Goal: Communication & Community: Answer question/provide support

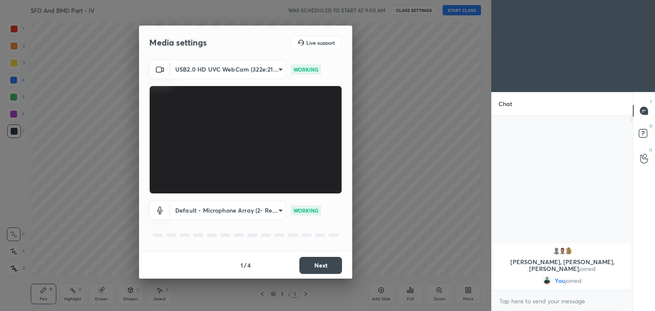
click at [322, 267] on button "Next" at bounding box center [320, 265] width 43 height 17
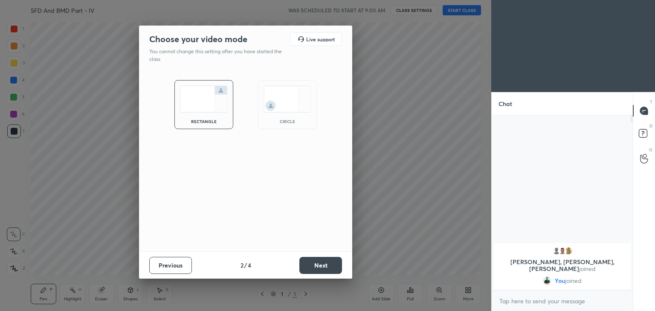
click at [322, 265] on button "Next" at bounding box center [320, 265] width 43 height 17
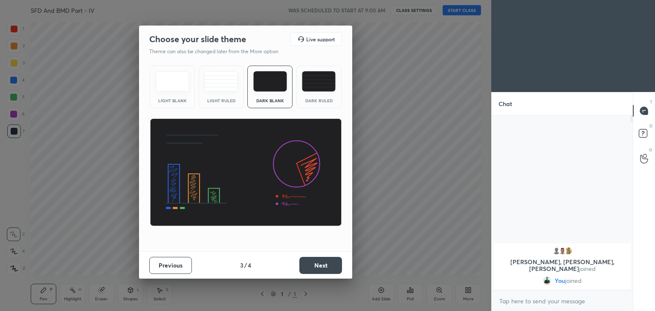
click at [329, 270] on button "Next" at bounding box center [320, 265] width 43 height 17
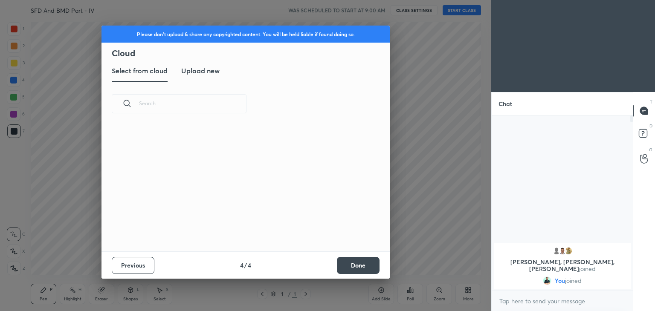
click at [365, 270] on button "Done" at bounding box center [358, 265] width 43 height 17
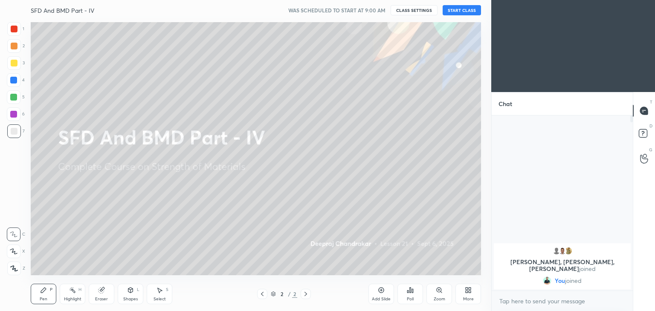
click at [457, 11] on button "START CLASS" at bounding box center [462, 10] width 38 height 10
click at [15, 65] on div at bounding box center [14, 63] width 7 height 7
click at [50, 292] on div "P" at bounding box center [51, 290] width 3 height 4
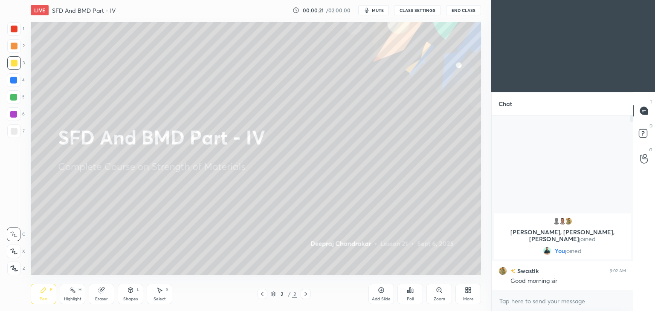
click at [126, 296] on div "Shapes L" at bounding box center [131, 294] width 26 height 20
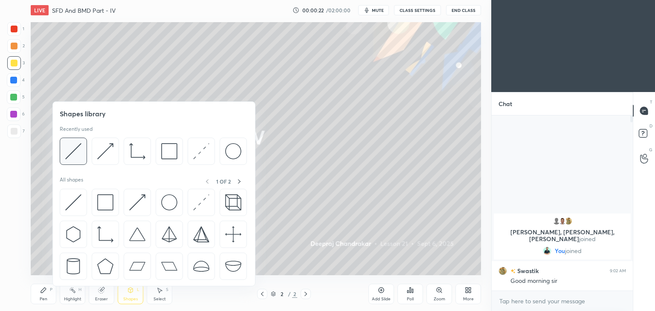
click at [76, 152] on img at bounding box center [73, 151] width 16 height 16
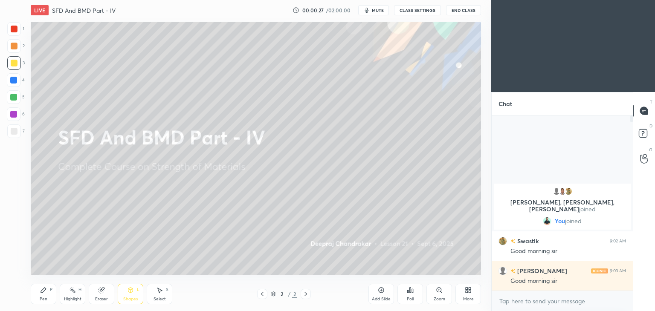
click at [50, 290] on div "P" at bounding box center [51, 290] width 3 height 4
click at [418, 3] on div "LIVE SFD And BMD Part - IV 00:00:48 / 02:00:00 mute CLASS SETTINGS End Class" at bounding box center [256, 10] width 450 height 20
click at [408, 9] on button "CLASS SETTINGS" at bounding box center [417, 10] width 47 height 10
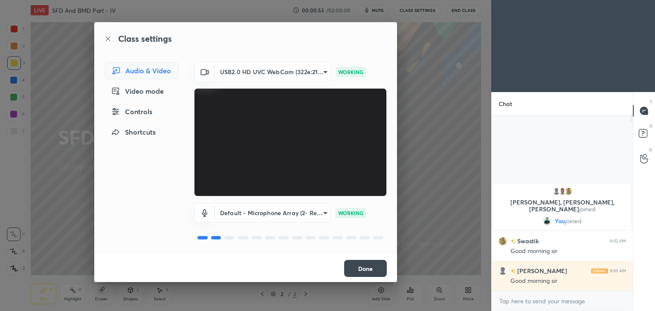
click at [381, 267] on button "Done" at bounding box center [365, 268] width 43 height 17
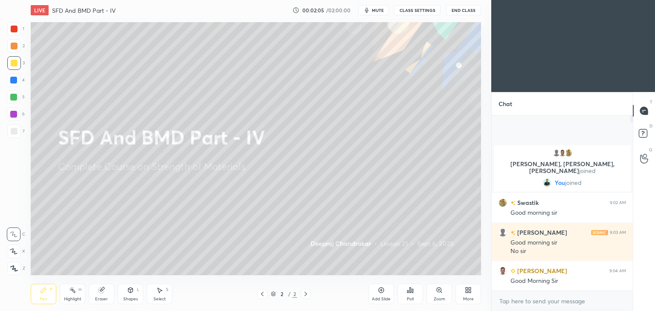
click at [381, 301] on div "Add Slide" at bounding box center [381, 299] width 19 height 4
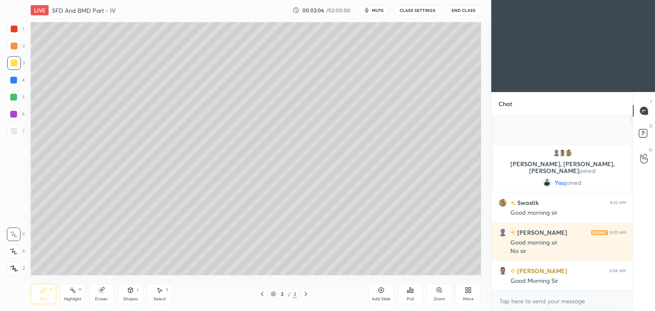
click at [9, 62] on div at bounding box center [14, 63] width 14 height 14
click at [132, 294] on div "Shapes L" at bounding box center [131, 294] width 26 height 20
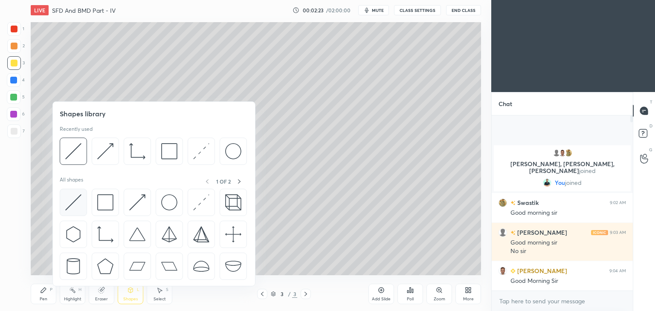
click at [72, 202] on img at bounding box center [73, 203] width 16 height 16
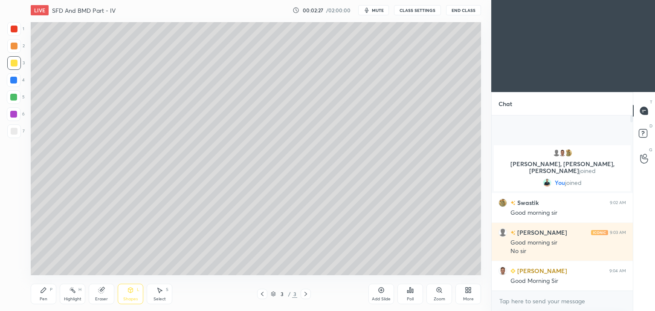
click at [156, 302] on div "Select" at bounding box center [160, 299] width 12 height 4
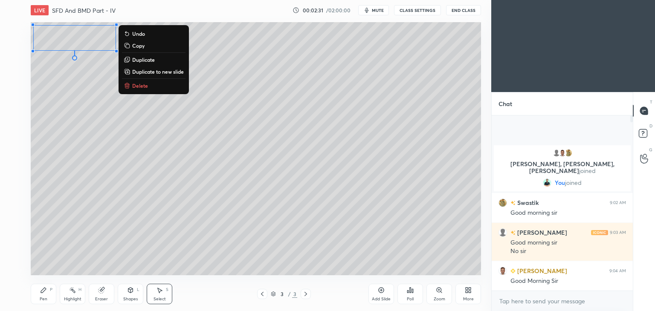
click at [125, 300] on div "Shapes" at bounding box center [130, 299] width 15 height 4
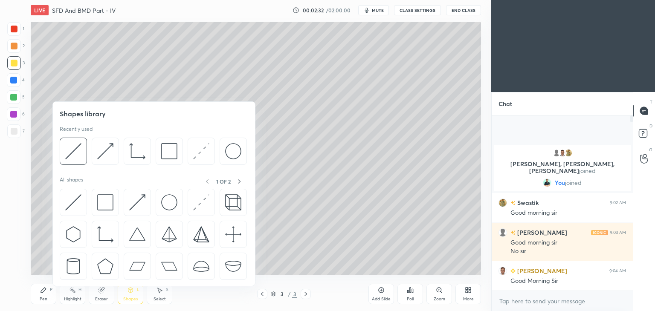
click at [162, 149] on img at bounding box center [169, 151] width 16 height 16
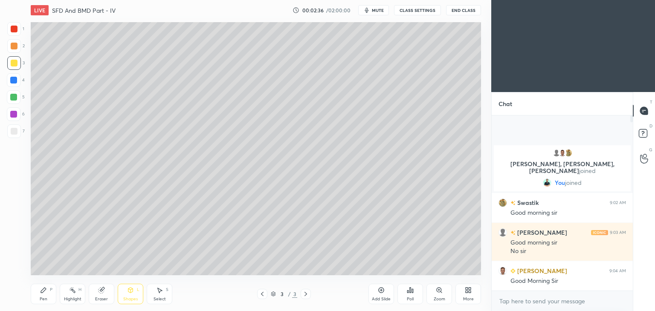
click at [124, 302] on div "Shapes" at bounding box center [130, 299] width 15 height 4
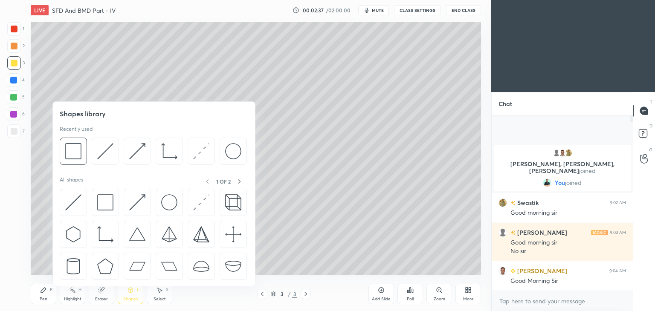
click at [97, 155] on img at bounding box center [105, 151] width 16 height 16
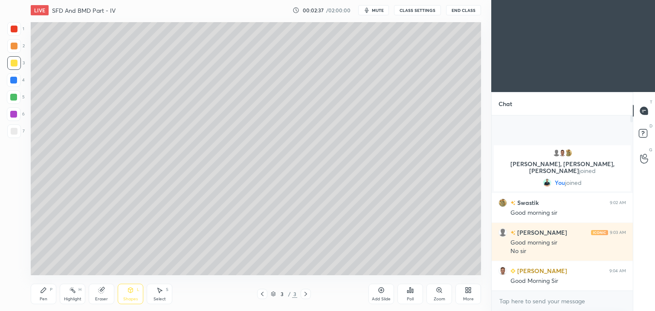
click at [10, 134] on div at bounding box center [14, 132] width 14 height 14
click at [41, 307] on div "Pen P Highlight H Eraser Shapes L Select S 3 / 3 Add Slide Poll Zoom More" at bounding box center [256, 294] width 450 height 34
click at [11, 26] on div at bounding box center [14, 29] width 7 height 7
click at [38, 302] on div "Pen P" at bounding box center [44, 294] width 26 height 20
click at [40, 294] on div "Pen P" at bounding box center [44, 294] width 26 height 20
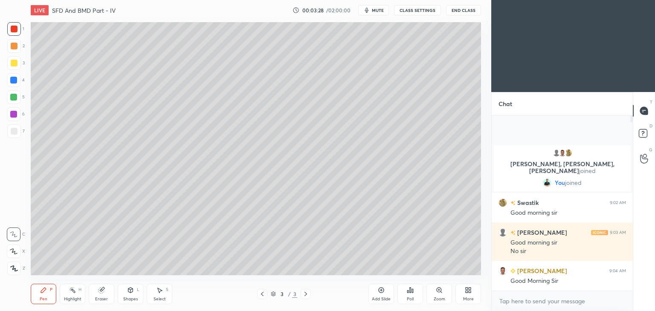
click at [16, 81] on div at bounding box center [13, 80] width 7 height 7
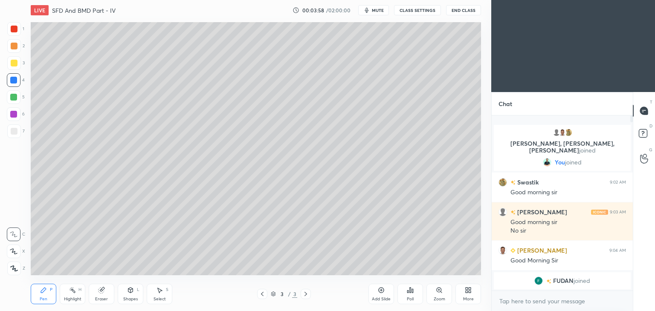
click at [17, 29] on div at bounding box center [14, 29] width 14 height 14
click at [15, 131] on div at bounding box center [14, 131] width 7 height 7
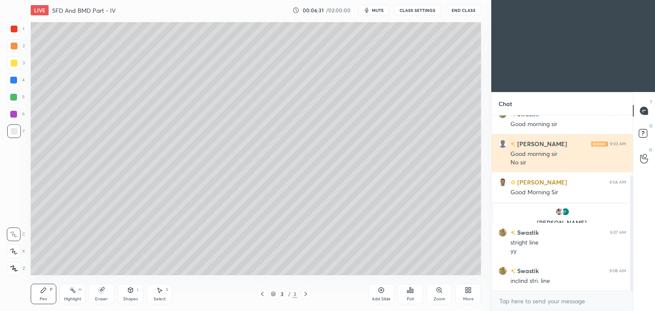
scroll to position [90, 0]
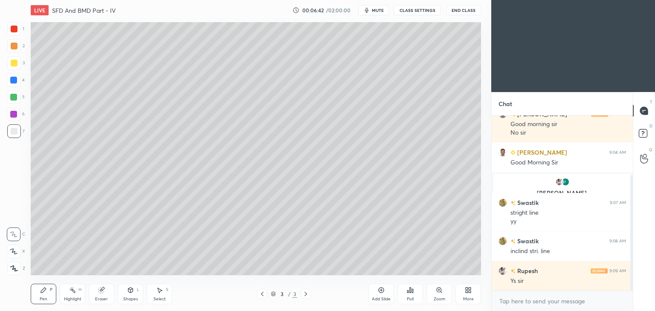
click at [128, 291] on icon at bounding box center [130, 290] width 5 height 5
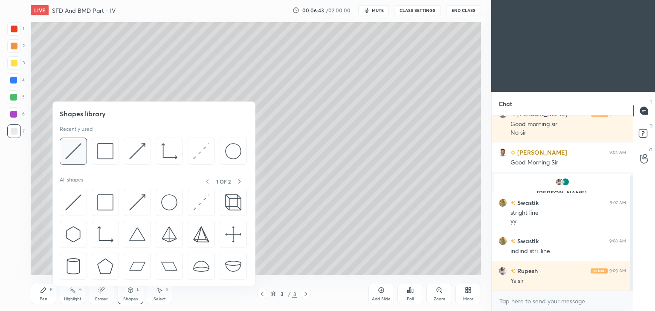
click at [81, 154] on img at bounding box center [73, 151] width 16 height 16
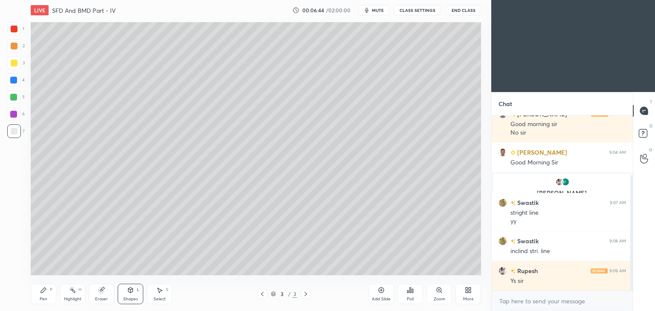
click at [14, 62] on div at bounding box center [14, 63] width 7 height 7
click at [15, 129] on div at bounding box center [14, 131] width 7 height 7
click at [45, 293] on icon at bounding box center [43, 290] width 7 height 7
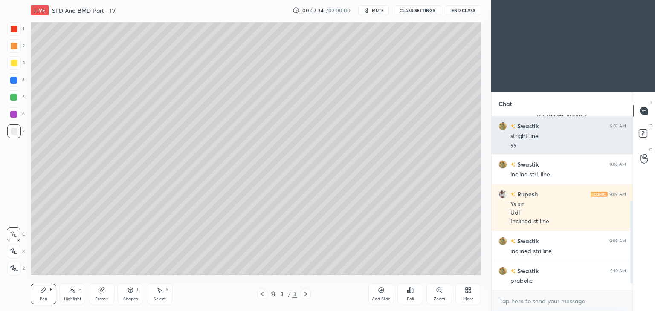
scroll to position [197, 0]
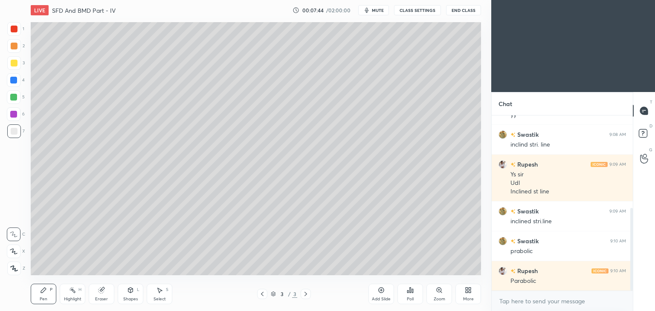
click at [130, 294] on icon at bounding box center [130, 290] width 7 height 7
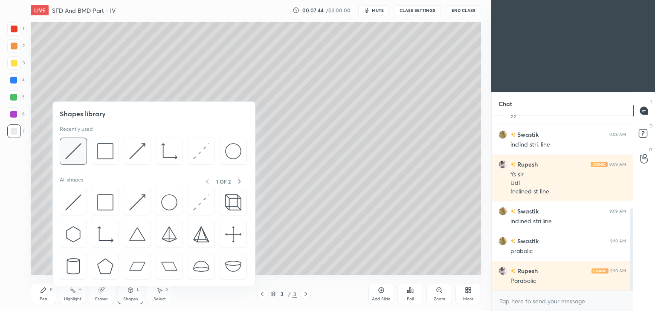
click at [78, 147] on img at bounding box center [73, 151] width 16 height 16
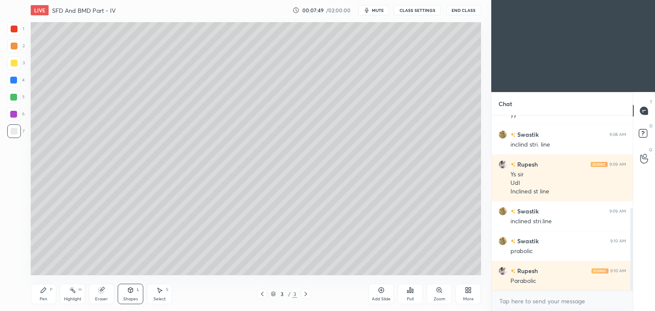
click at [46, 294] on icon at bounding box center [43, 290] width 7 height 7
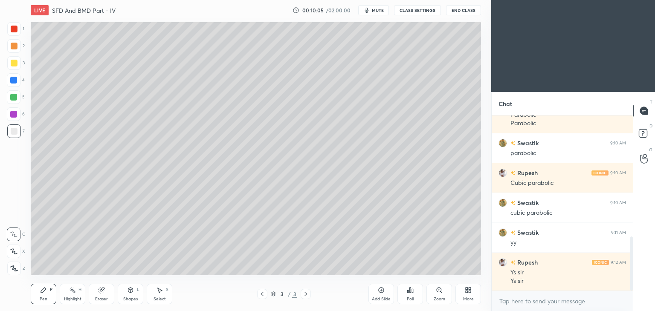
scroll to position [393, 0]
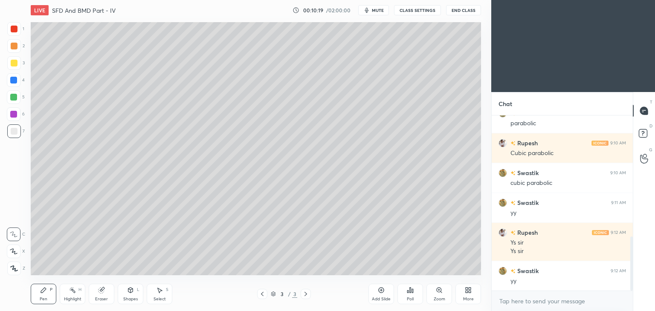
click at [381, 6] on button "mute" at bounding box center [373, 10] width 31 height 10
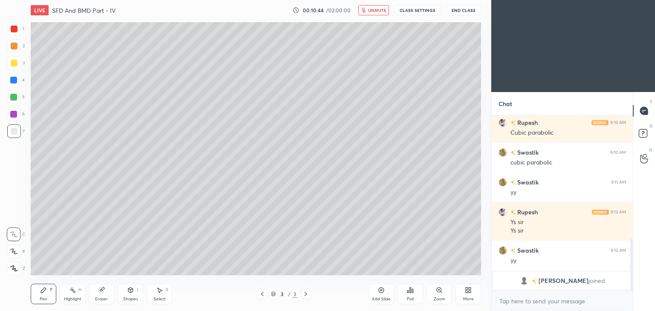
click at [376, 6] on button "unmute" at bounding box center [373, 10] width 31 height 10
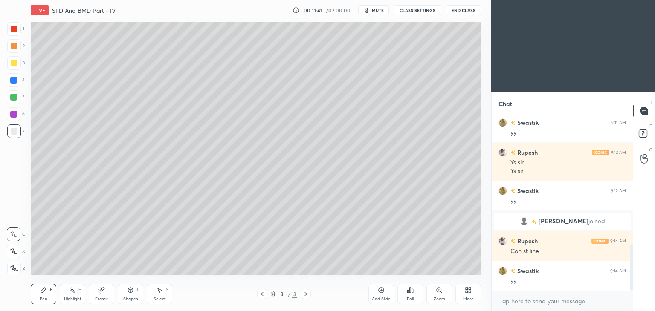
scroll to position [514, 0]
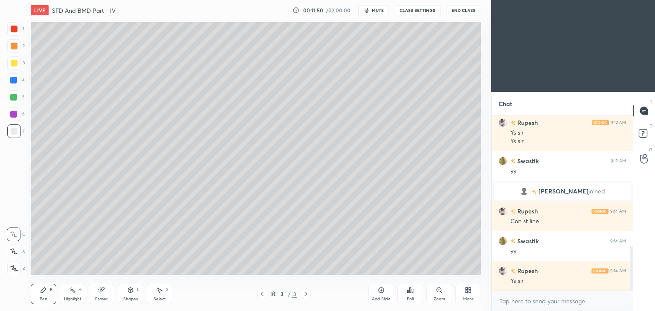
click at [382, 301] on div "Add Slide" at bounding box center [381, 299] width 19 height 4
click at [36, 302] on div "Pen P" at bounding box center [44, 294] width 26 height 20
click at [11, 62] on div at bounding box center [14, 63] width 7 height 7
click at [133, 289] on icon at bounding box center [130, 289] width 5 height 1
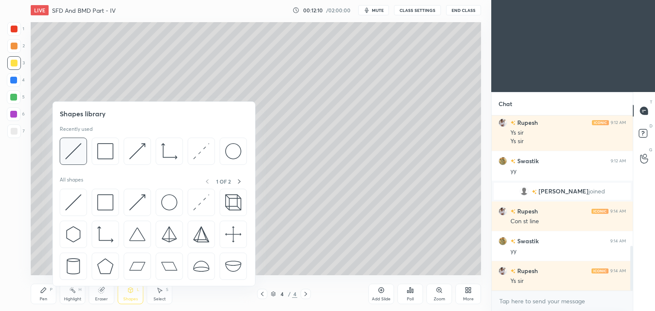
click at [72, 148] on img at bounding box center [73, 151] width 16 height 16
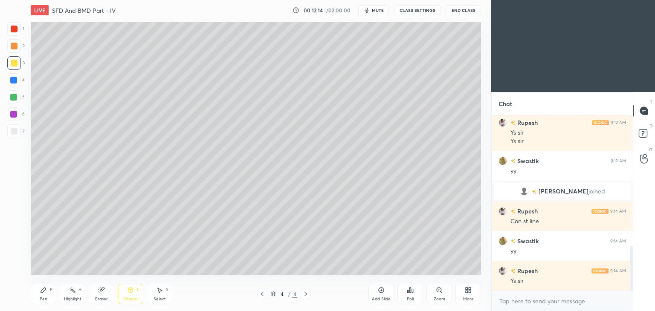
click at [14, 130] on div at bounding box center [14, 131] width 7 height 7
click at [44, 297] on div "Pen" at bounding box center [44, 299] width 8 height 4
click at [44, 290] on icon at bounding box center [43, 290] width 5 height 5
click at [11, 94] on div at bounding box center [13, 97] width 7 height 7
click at [39, 298] on div "Pen P" at bounding box center [44, 294] width 26 height 20
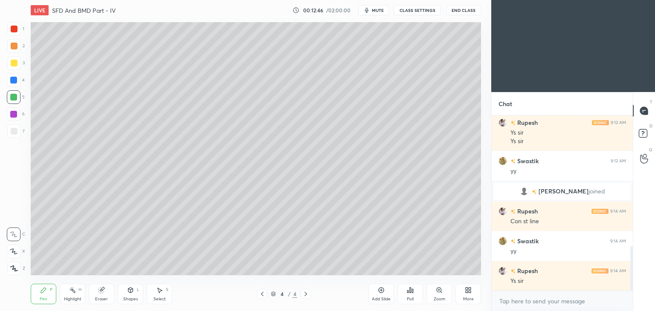
click at [13, 64] on div at bounding box center [14, 63] width 7 height 7
click at [130, 295] on div "Shapes L" at bounding box center [131, 294] width 26 height 20
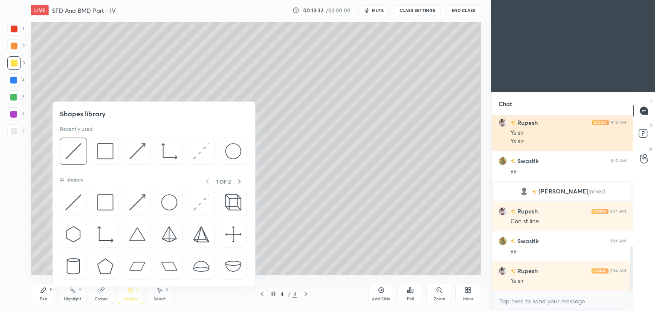
click at [135, 152] on img at bounding box center [137, 151] width 16 height 16
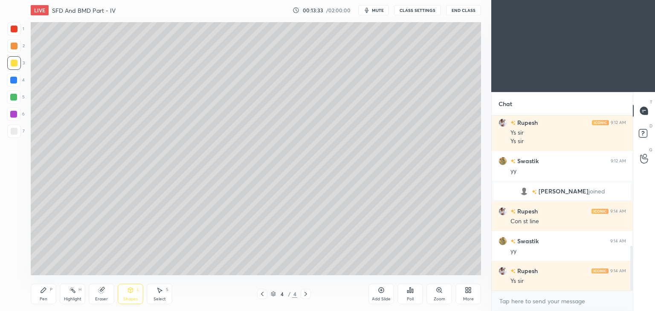
click at [18, 64] on div at bounding box center [14, 63] width 14 height 14
click at [44, 300] on div "Pen" at bounding box center [44, 299] width 8 height 4
click at [121, 301] on div "Shapes L" at bounding box center [131, 294] width 26 height 20
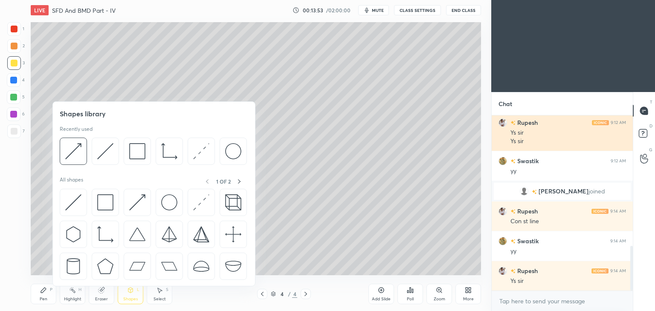
click at [96, 152] on div at bounding box center [105, 151] width 27 height 27
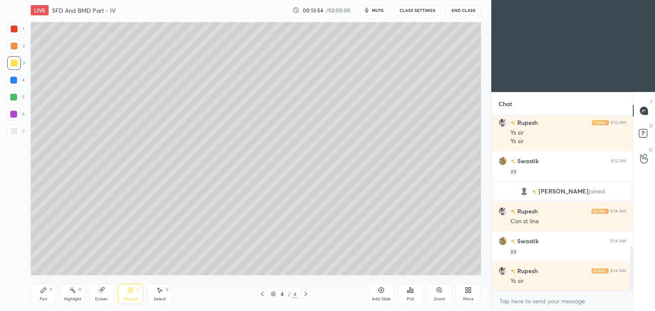
click at [11, 82] on div at bounding box center [13, 80] width 7 height 7
click at [38, 297] on div "Pen P" at bounding box center [44, 294] width 26 height 20
click at [41, 300] on div "Pen" at bounding box center [44, 299] width 8 height 4
click at [11, 64] on div at bounding box center [14, 63] width 7 height 7
click at [131, 298] on div "Shapes" at bounding box center [130, 299] width 15 height 4
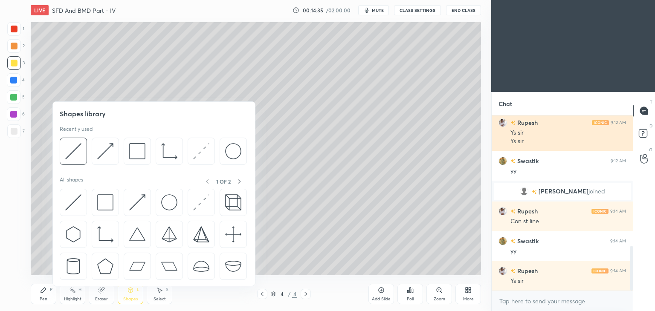
click at [196, 147] on img at bounding box center [201, 151] width 16 height 16
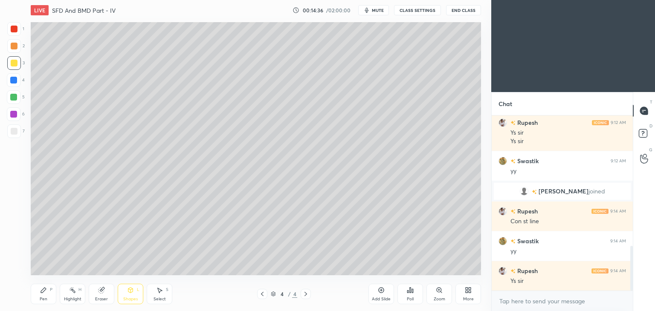
click at [14, 111] on div at bounding box center [13, 114] width 7 height 7
click at [43, 296] on div "Pen P" at bounding box center [44, 294] width 26 height 20
click at [134, 293] on div "Shapes L" at bounding box center [131, 294] width 26 height 20
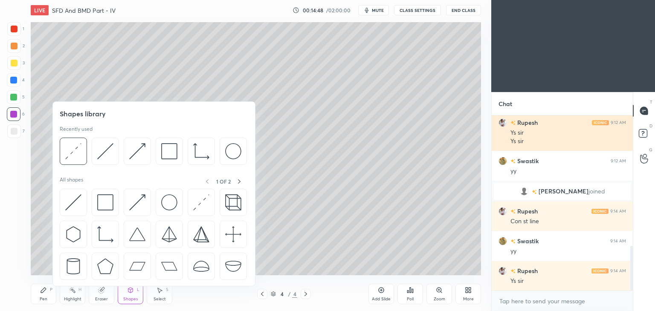
click at [106, 149] on img at bounding box center [105, 151] width 16 height 16
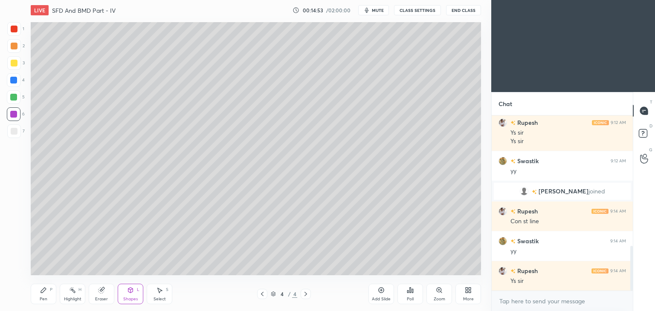
click at [48, 293] on div "Pen P" at bounding box center [44, 294] width 26 height 20
click at [134, 295] on div "Shapes L" at bounding box center [131, 294] width 26 height 20
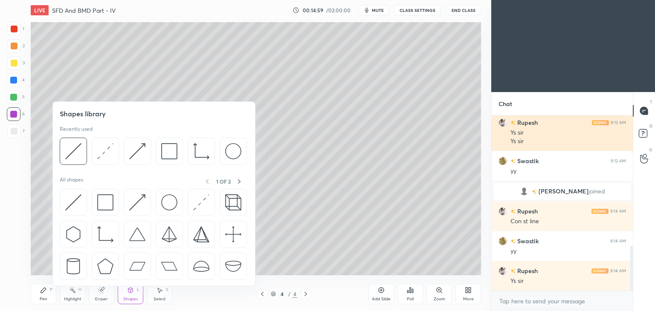
click at [107, 151] on img at bounding box center [105, 151] width 16 height 16
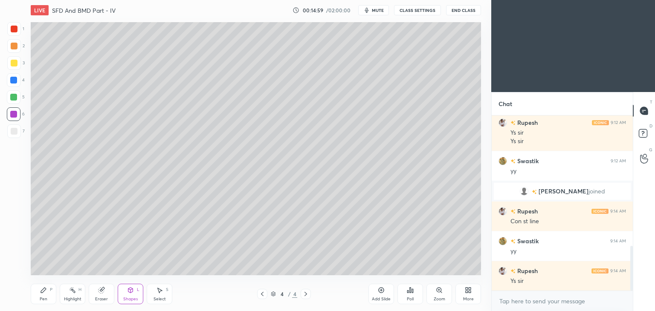
click at [15, 134] on div at bounding box center [14, 131] width 7 height 7
click at [45, 293] on icon at bounding box center [43, 290] width 7 height 7
click at [133, 290] on icon at bounding box center [130, 290] width 7 height 7
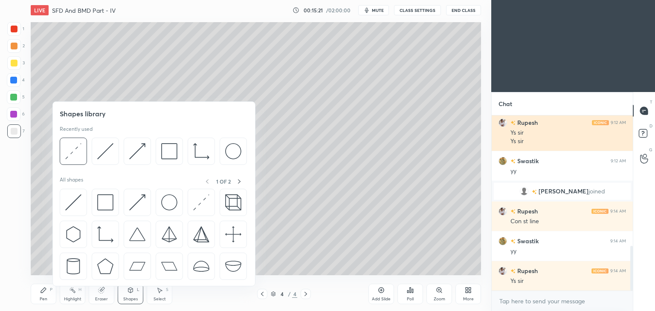
click at [101, 157] on img at bounding box center [105, 151] width 16 height 16
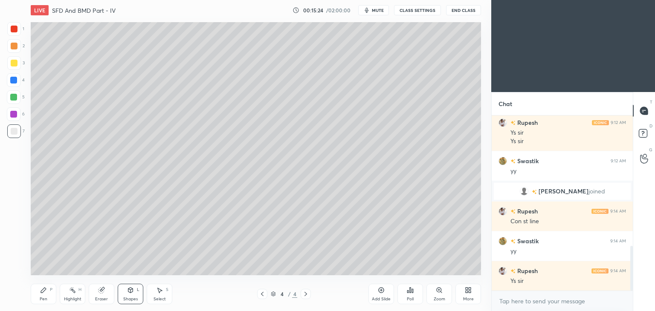
click at [40, 301] on div "Pen" at bounding box center [44, 299] width 8 height 4
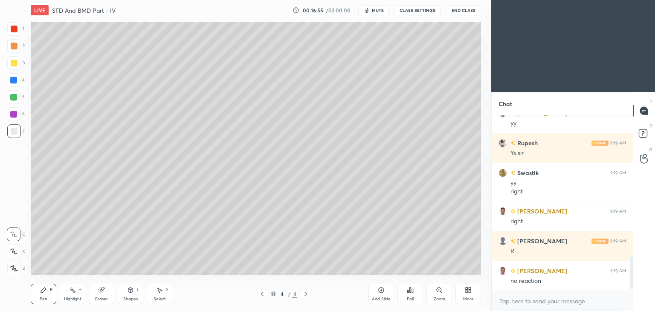
scroll to position [731, 0]
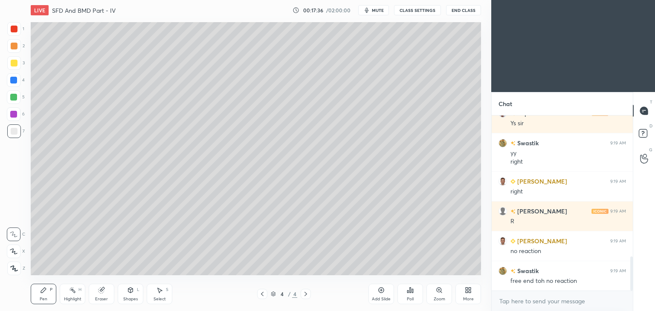
click at [15, 114] on div at bounding box center [13, 114] width 7 height 7
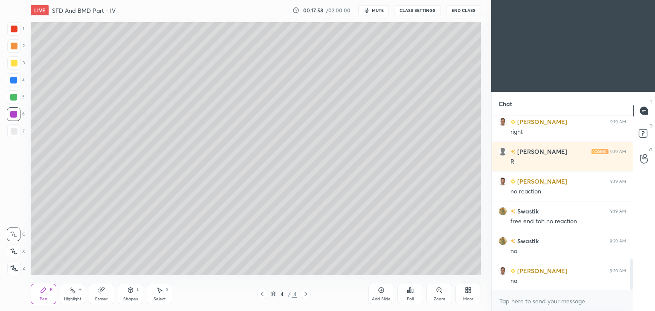
scroll to position [821, 0]
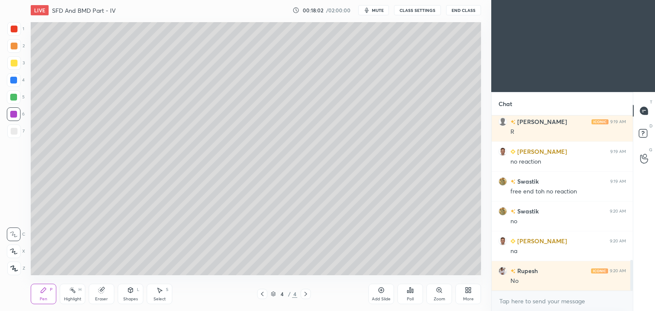
click at [14, 132] on div at bounding box center [14, 131] width 7 height 7
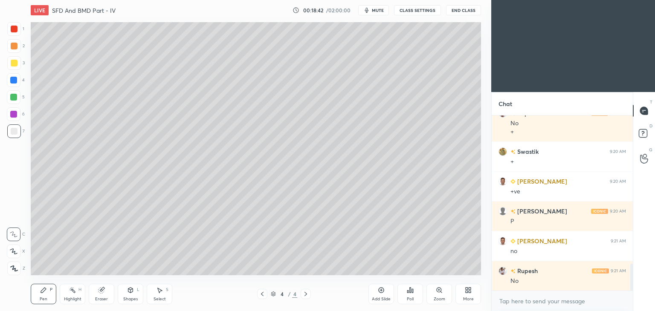
scroll to position [1008, 0]
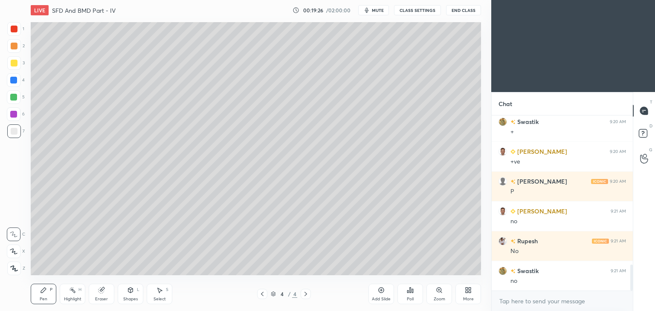
click at [129, 293] on icon at bounding box center [130, 290] width 7 height 7
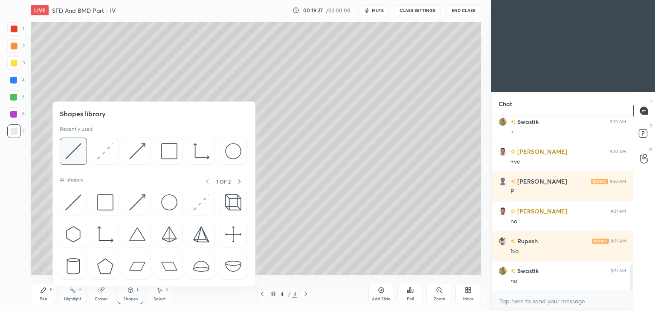
click at [78, 150] on img at bounding box center [73, 151] width 16 height 16
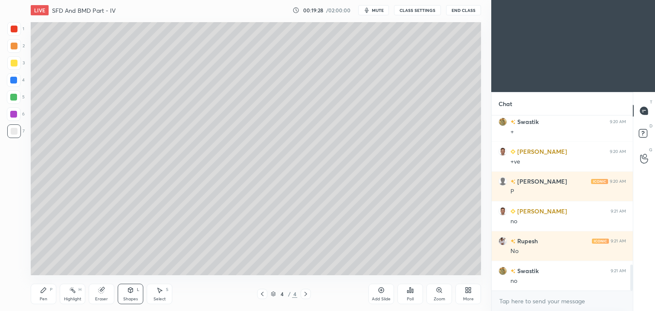
click at [15, 64] on div at bounding box center [14, 63] width 7 height 7
click at [41, 290] on icon at bounding box center [43, 290] width 7 height 7
click at [132, 292] on icon at bounding box center [130, 290] width 5 height 5
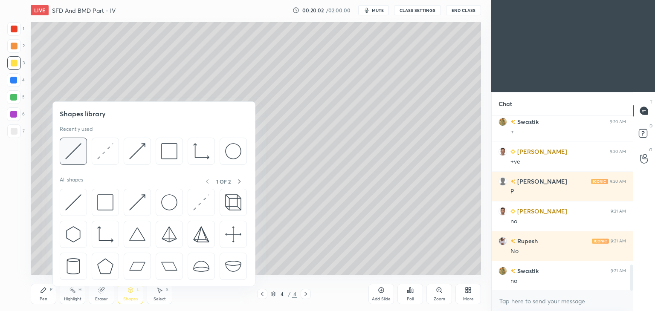
click at [81, 149] on img at bounding box center [73, 151] width 16 height 16
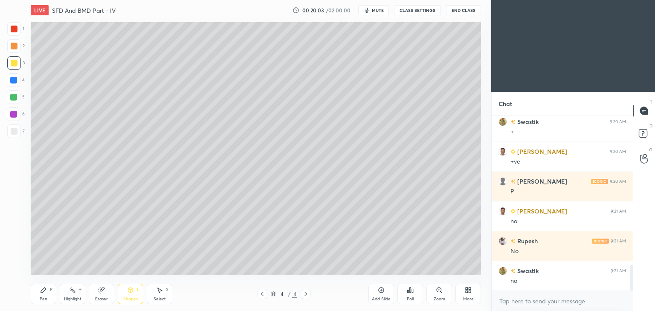
click at [16, 113] on div at bounding box center [13, 114] width 7 height 7
click at [12, 94] on div at bounding box center [13, 97] width 7 height 7
click at [44, 291] on icon at bounding box center [43, 290] width 5 height 5
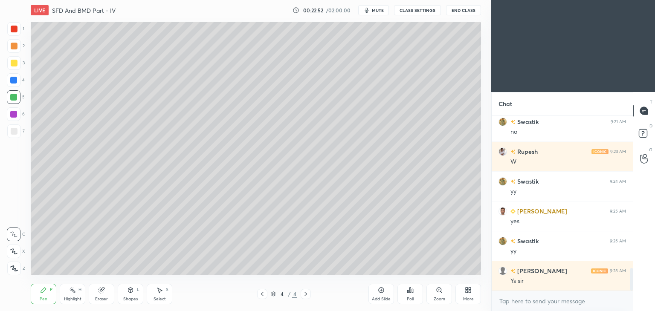
scroll to position [1188, 0]
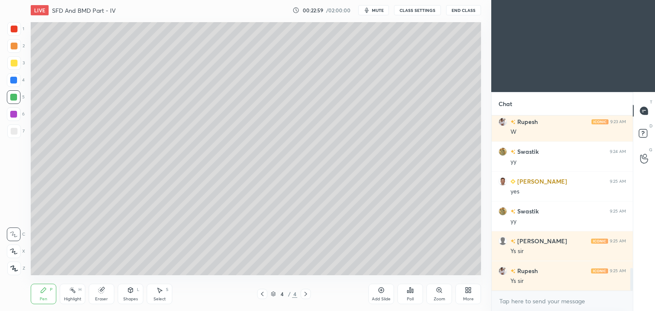
click at [131, 290] on icon at bounding box center [130, 290] width 5 height 5
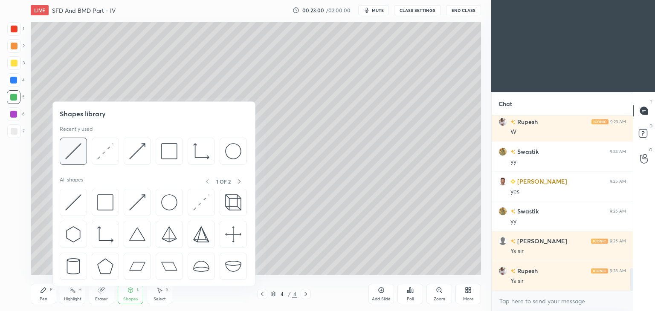
click at [81, 146] on div at bounding box center [73, 151] width 27 height 27
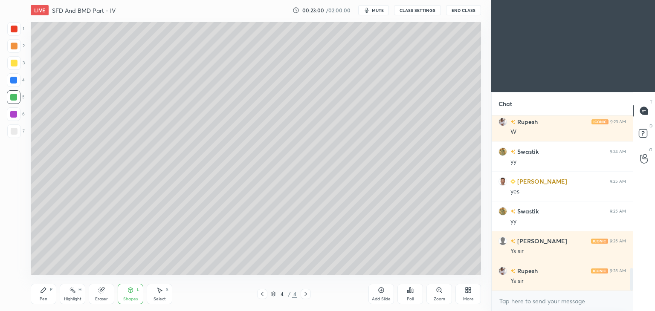
click at [13, 114] on div at bounding box center [13, 114] width 7 height 7
click at [132, 294] on div "Shapes L" at bounding box center [131, 294] width 26 height 20
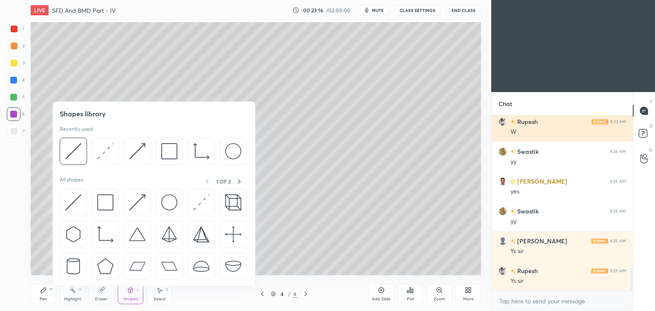
click at [135, 149] on img at bounding box center [137, 151] width 16 height 16
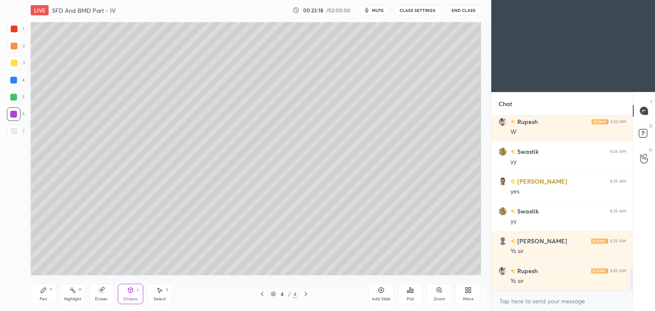
click at [15, 91] on div at bounding box center [14, 97] width 14 height 14
click at [44, 292] on icon at bounding box center [43, 290] width 7 height 7
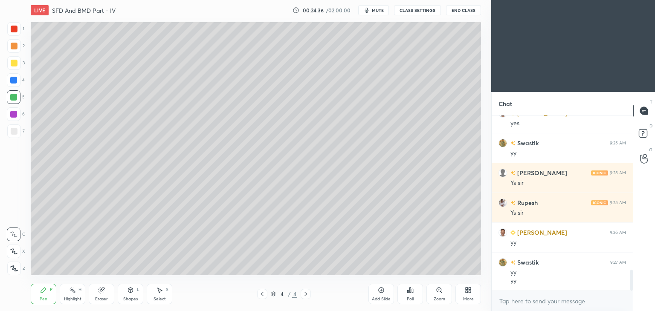
scroll to position [1286, 0]
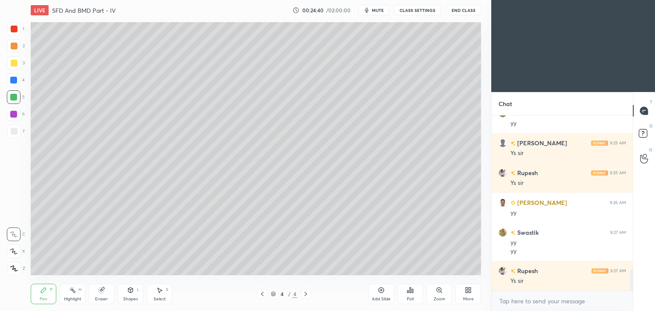
click at [377, 292] on div "Add Slide" at bounding box center [382, 294] width 26 height 20
click at [18, 128] on div at bounding box center [14, 132] width 14 height 14
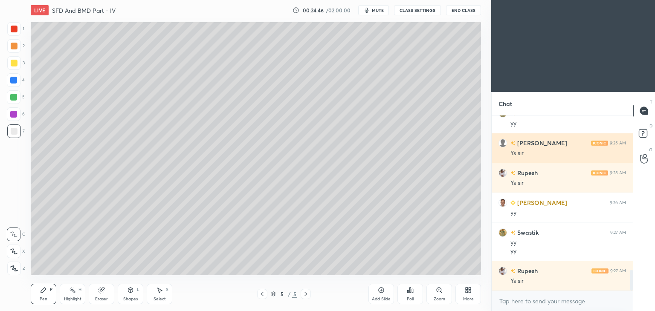
click at [129, 287] on icon at bounding box center [130, 290] width 7 height 7
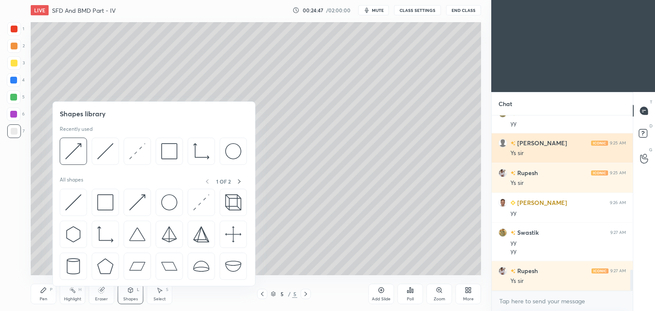
click at [101, 146] on img at bounding box center [105, 151] width 16 height 16
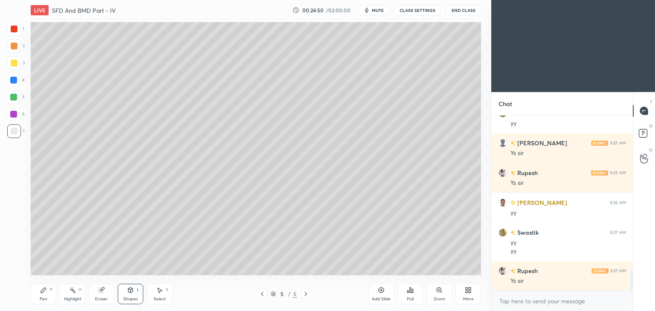
click at [261, 292] on icon at bounding box center [262, 294] width 7 height 7
click at [307, 293] on icon at bounding box center [305, 294] width 7 height 7
click at [44, 293] on icon at bounding box center [43, 290] width 7 height 7
click at [264, 294] on icon at bounding box center [262, 294] width 7 height 7
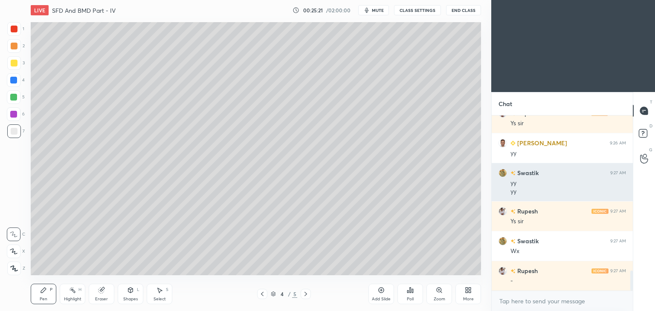
scroll to position [1375, 0]
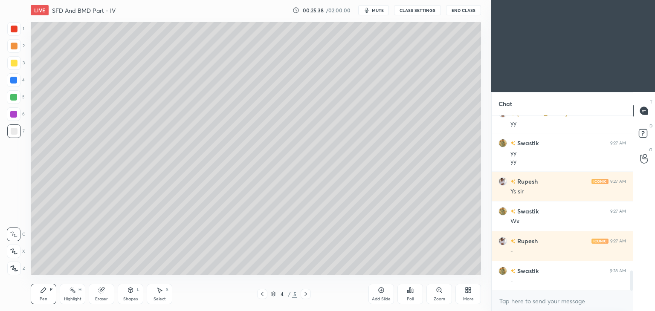
click at [305, 294] on icon at bounding box center [305, 294] width 7 height 7
click at [263, 293] on icon at bounding box center [262, 294] width 7 height 7
click at [306, 297] on icon at bounding box center [305, 294] width 7 height 7
click at [16, 66] on div at bounding box center [14, 63] width 7 height 7
click at [264, 292] on icon at bounding box center [262, 294] width 7 height 7
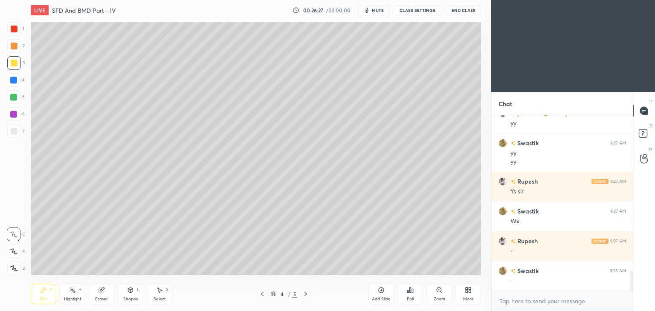
click at [133, 292] on icon at bounding box center [130, 290] width 7 height 7
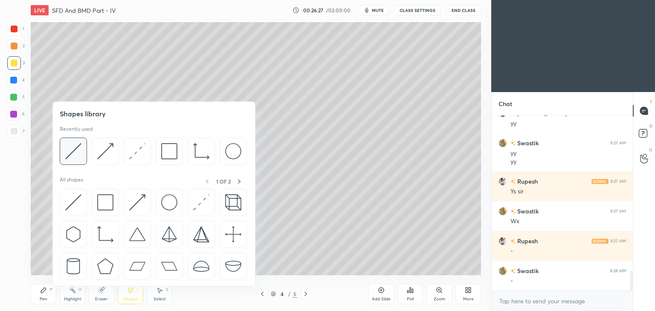
click at [76, 151] on img at bounding box center [73, 151] width 16 height 16
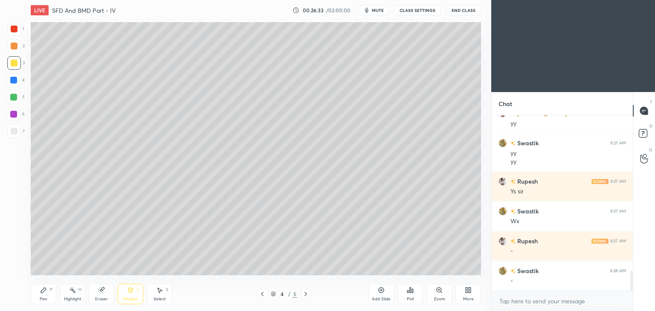
click at [46, 292] on icon at bounding box center [43, 290] width 7 height 7
click at [135, 292] on div "Shapes L" at bounding box center [131, 294] width 26 height 20
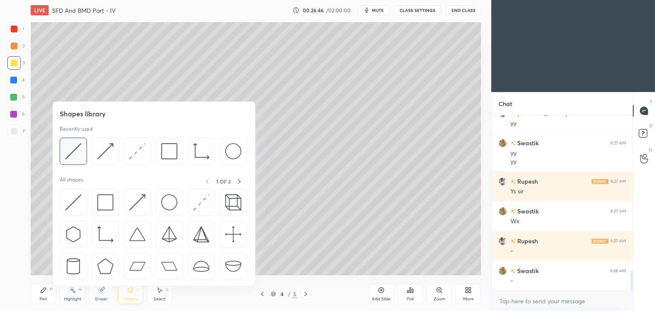
click at [76, 149] on img at bounding box center [73, 151] width 16 height 16
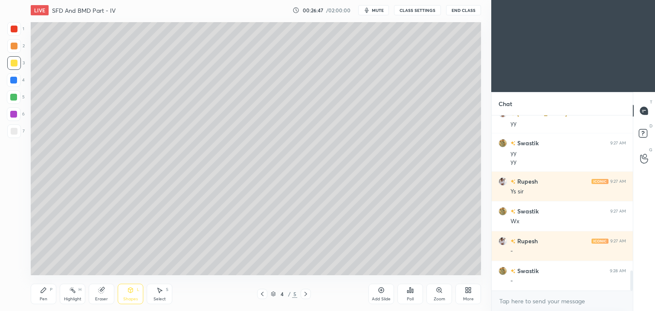
click at [15, 97] on div at bounding box center [13, 97] width 7 height 7
click at [131, 290] on icon at bounding box center [130, 289] width 5 height 1
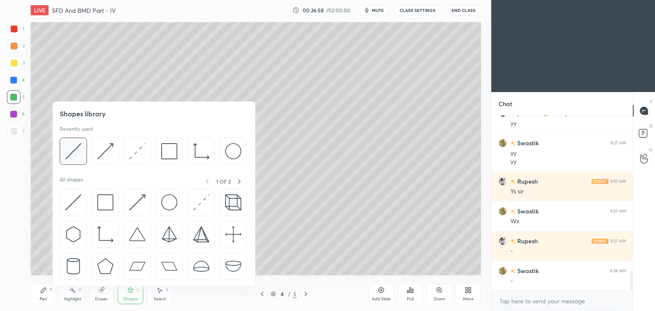
click at [77, 148] on img at bounding box center [73, 151] width 16 height 16
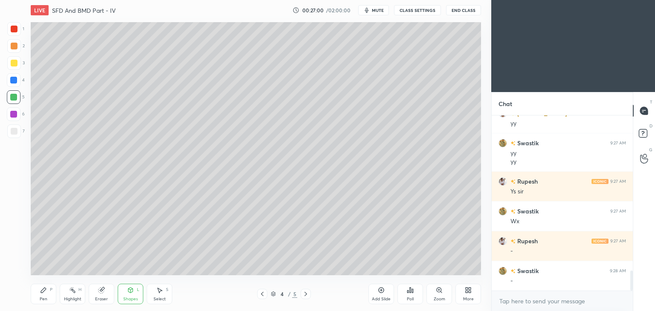
click at [18, 118] on div at bounding box center [14, 114] width 14 height 14
click at [51, 297] on div "Pen P" at bounding box center [44, 294] width 26 height 20
click at [17, 93] on div at bounding box center [14, 97] width 14 height 14
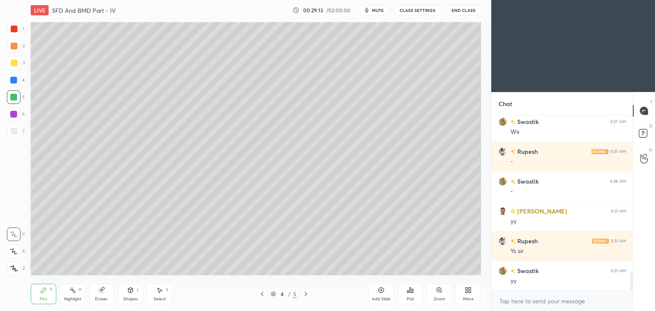
scroll to position [1495, 0]
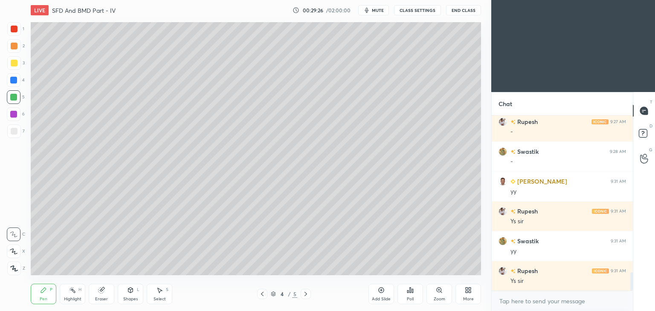
click at [11, 59] on div at bounding box center [14, 63] width 14 height 14
click at [52, 284] on div "Pen P Highlight H Eraser Shapes L Select S 4 / 5 Add Slide Poll Zoom More" at bounding box center [256, 294] width 450 height 34
click at [20, 82] on div "4" at bounding box center [16, 80] width 18 height 14
click at [309, 293] on div at bounding box center [306, 294] width 10 height 10
click at [385, 292] on div "Add Slide" at bounding box center [382, 294] width 26 height 20
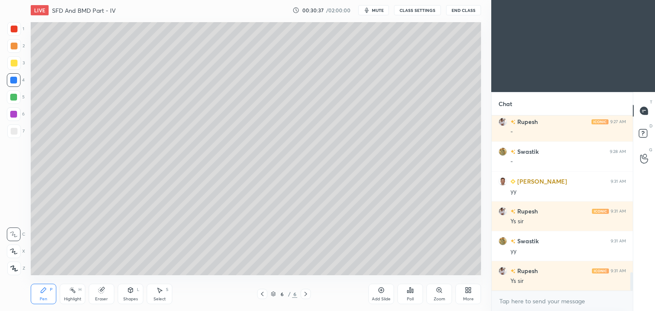
click at [16, 64] on div at bounding box center [14, 63] width 7 height 7
click at [11, 128] on div at bounding box center [14, 131] width 7 height 7
click at [104, 289] on icon at bounding box center [102, 290] width 5 height 4
click at [17, 252] on div at bounding box center [14, 252] width 14 height 14
click at [45, 288] on icon at bounding box center [43, 290] width 7 height 7
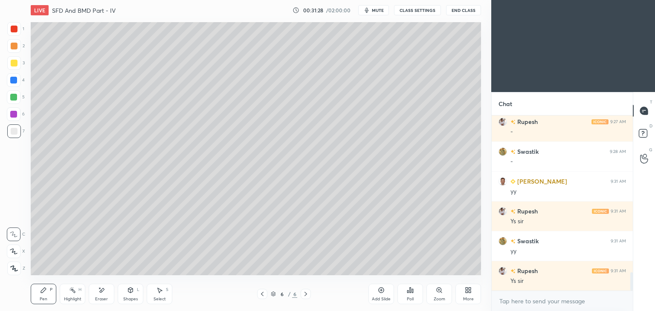
click at [125, 290] on div "Shapes L" at bounding box center [131, 294] width 26 height 20
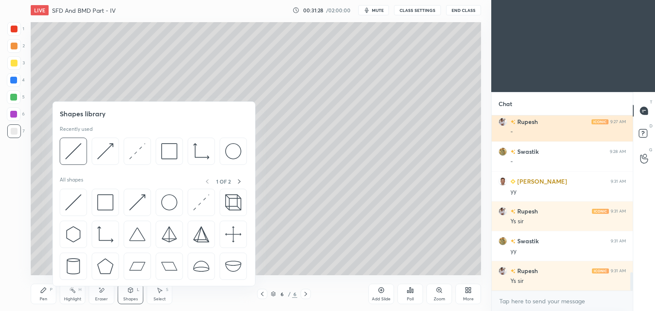
click at [161, 148] on img at bounding box center [169, 151] width 16 height 16
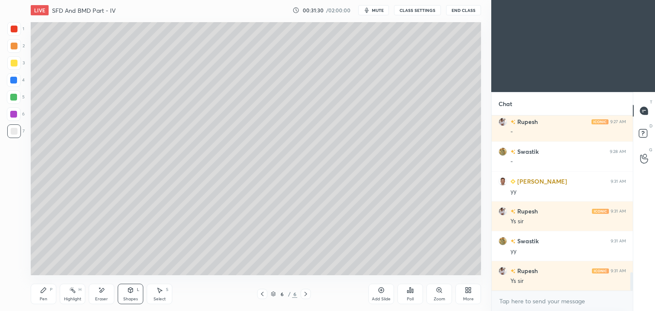
click at [14, 64] on div at bounding box center [14, 63] width 7 height 7
click at [43, 294] on icon at bounding box center [43, 290] width 7 height 7
click at [17, 29] on div at bounding box center [14, 29] width 14 height 14
click at [15, 133] on div at bounding box center [14, 131] width 7 height 7
click at [132, 288] on icon at bounding box center [130, 290] width 7 height 7
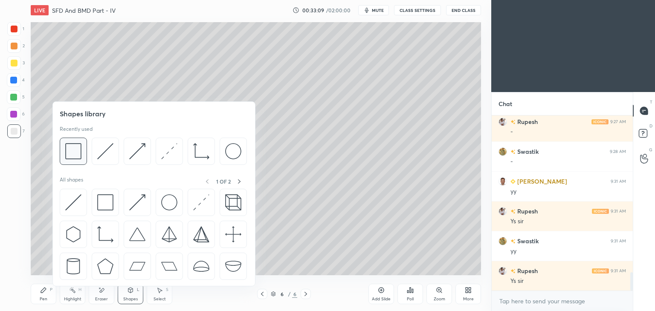
click at [72, 152] on img at bounding box center [73, 151] width 16 height 16
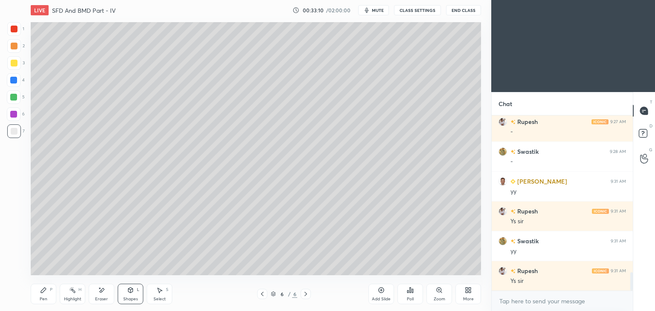
click at [13, 61] on div at bounding box center [14, 63] width 7 height 7
click at [46, 292] on icon at bounding box center [43, 290] width 7 height 7
click at [13, 29] on div at bounding box center [14, 29] width 7 height 7
click at [131, 292] on icon at bounding box center [131, 291] width 0 height 3
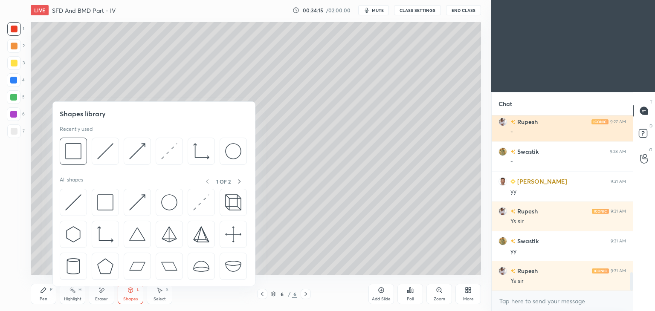
click at [109, 150] on img at bounding box center [105, 151] width 16 height 16
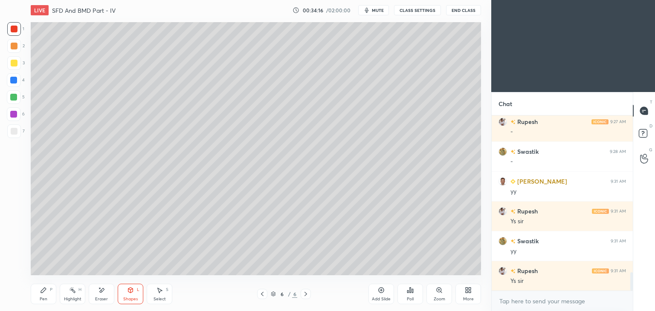
click at [17, 133] on div at bounding box center [14, 131] width 7 height 7
click at [14, 112] on div at bounding box center [13, 114] width 7 height 7
click at [42, 294] on icon at bounding box center [43, 290] width 7 height 7
click at [14, 129] on div at bounding box center [14, 131] width 7 height 7
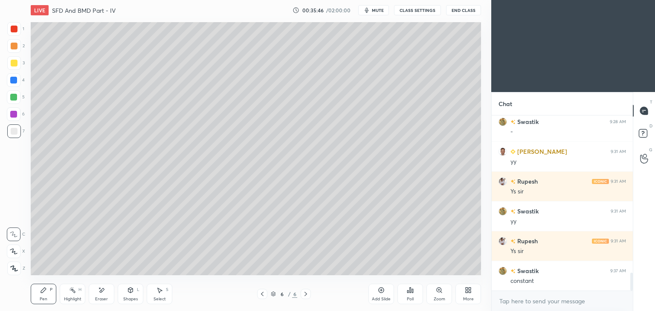
scroll to position [1554, 0]
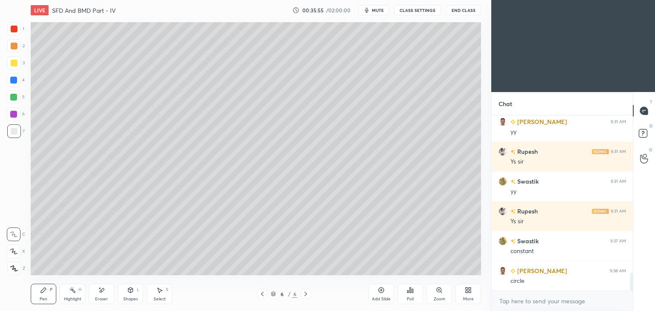
click at [132, 292] on icon at bounding box center [130, 290] width 5 height 5
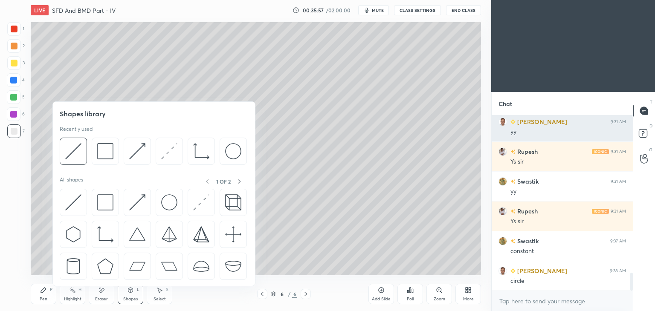
click at [230, 148] on img at bounding box center [233, 151] width 16 height 16
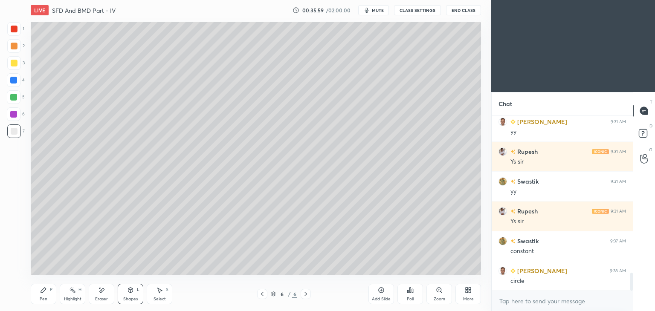
click at [44, 296] on div "Pen P" at bounding box center [44, 294] width 26 height 20
click at [164, 297] on div "Select" at bounding box center [160, 299] width 12 height 4
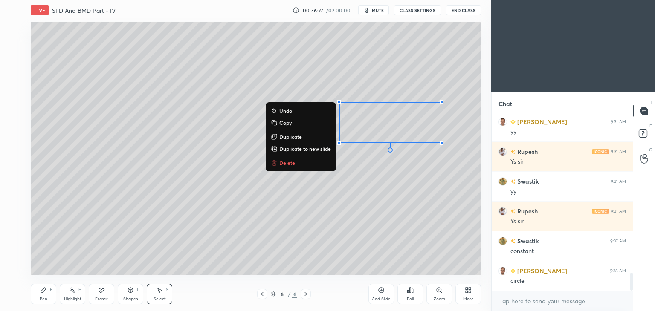
click at [43, 298] on div "Pen" at bounding box center [44, 299] width 8 height 4
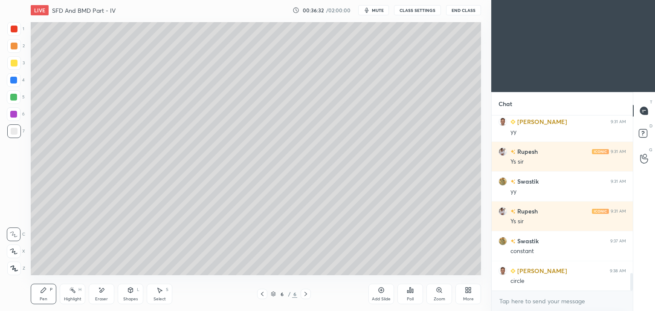
scroll to position [1584, 0]
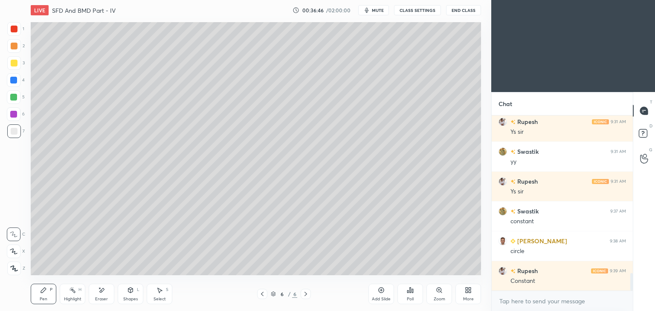
click at [262, 296] on icon at bounding box center [262, 294] width 7 height 7
click at [261, 295] on icon at bounding box center [262, 294] width 7 height 7
click at [305, 296] on icon at bounding box center [305, 294] width 7 height 7
click at [304, 296] on icon at bounding box center [305, 294] width 7 height 7
click at [105, 292] on div "Eraser" at bounding box center [102, 294] width 26 height 20
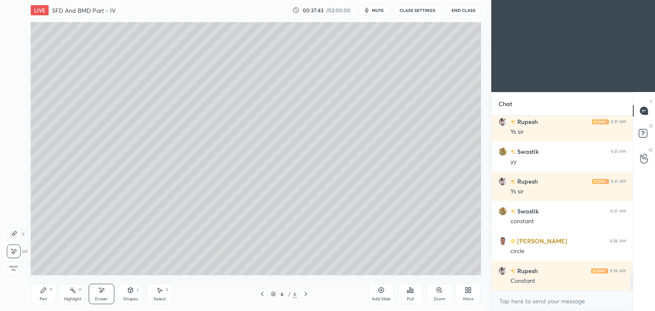
click at [46, 295] on div "Pen P" at bounding box center [44, 294] width 26 height 20
click at [264, 294] on icon at bounding box center [262, 294] width 7 height 7
click at [263, 296] on icon at bounding box center [262, 294] width 7 height 7
click at [311, 292] on div at bounding box center [306, 294] width 10 height 10
click at [302, 293] on div at bounding box center [306, 294] width 10 height 10
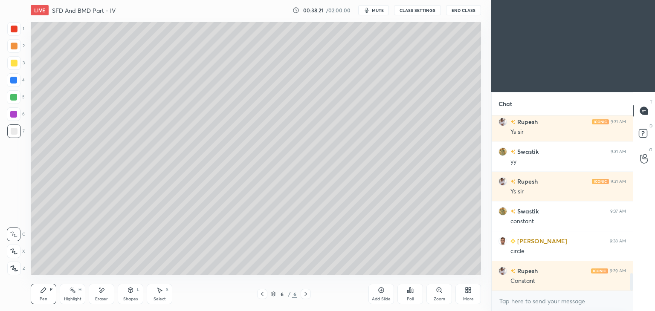
click at [154, 289] on div "Select S" at bounding box center [160, 294] width 26 height 20
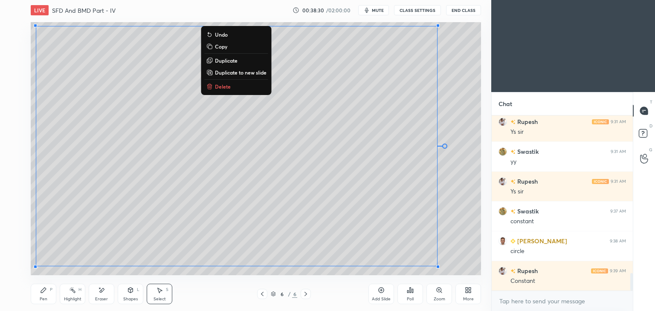
click at [44, 299] on div "Pen" at bounding box center [44, 299] width 8 height 4
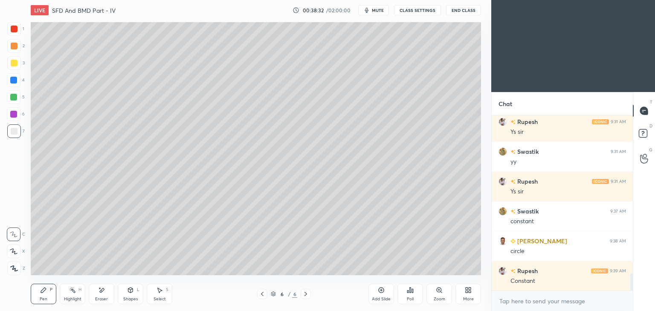
click at [160, 292] on icon at bounding box center [160, 290] width 5 height 5
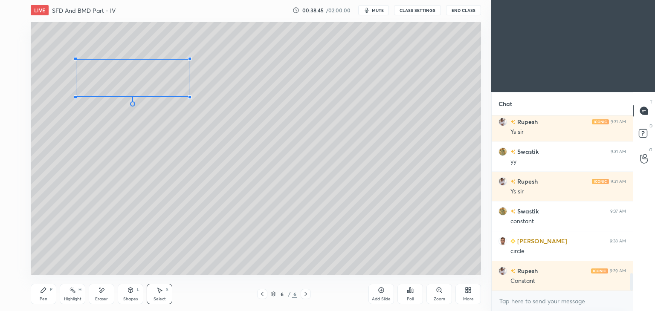
scroll to position [1614, 0]
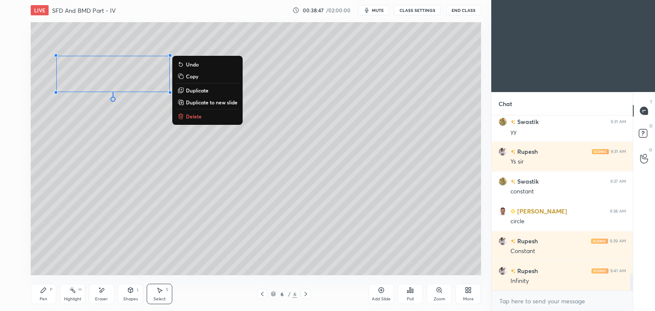
click at [123, 122] on div "0 ° Undo Copy Duplicate Duplicate to new slide Delete" at bounding box center [256, 148] width 450 height 253
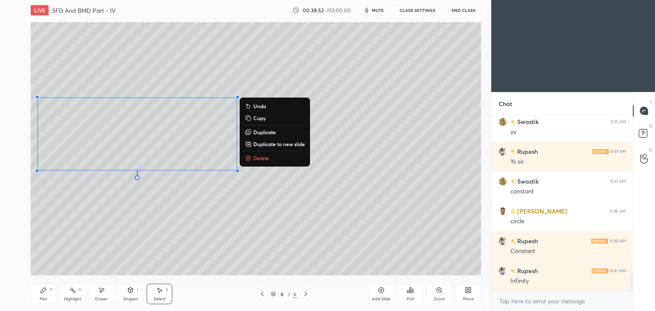
click at [44, 294] on div "Pen P" at bounding box center [44, 294] width 26 height 20
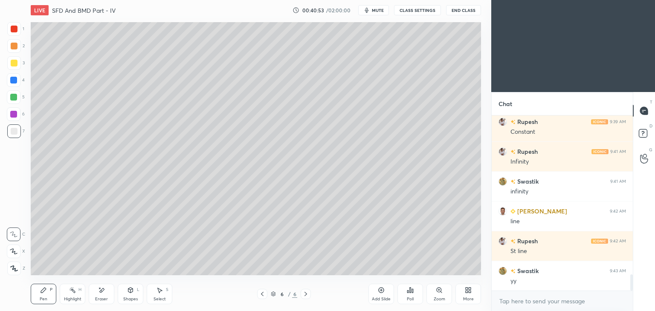
scroll to position [1763, 0]
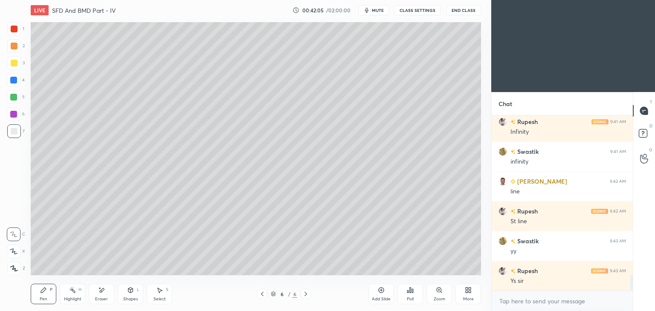
click at [383, 302] on div "Add Slide" at bounding box center [382, 294] width 26 height 20
click at [130, 299] on div "Shapes" at bounding box center [130, 299] width 15 height 4
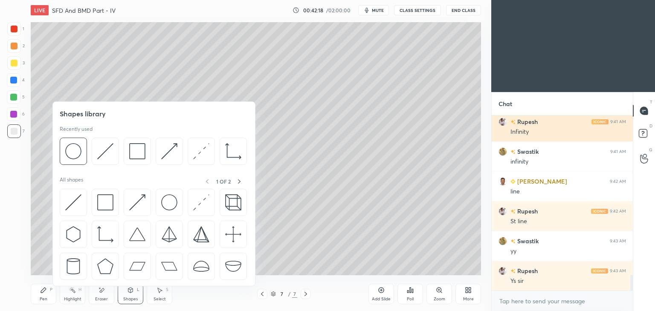
click at [101, 152] on img at bounding box center [105, 151] width 16 height 16
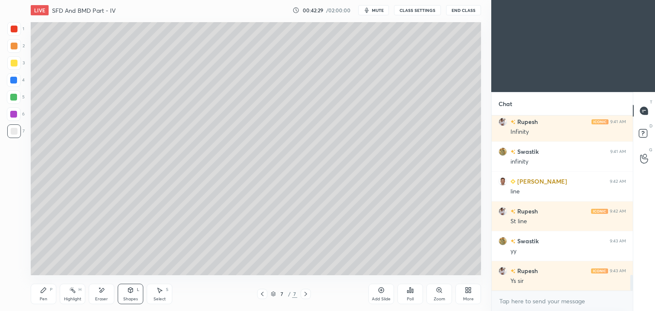
click at [49, 290] on div "Pen P" at bounding box center [44, 294] width 26 height 20
click at [129, 297] on div "Shapes" at bounding box center [130, 299] width 15 height 4
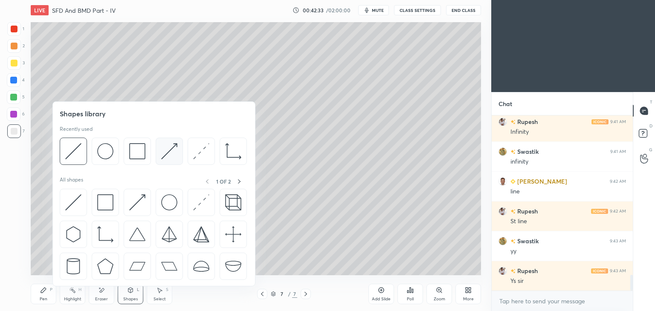
click at [155, 150] on div at bounding box center [153, 154] width 187 height 32
click at [14, 64] on div at bounding box center [14, 63] width 7 height 7
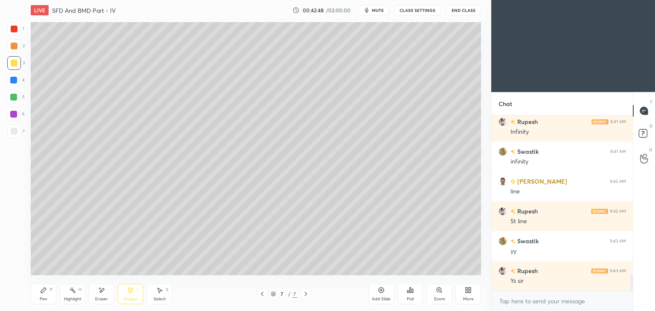
click at [35, 299] on div "Pen P" at bounding box center [44, 294] width 26 height 20
click at [132, 293] on icon at bounding box center [130, 290] width 7 height 7
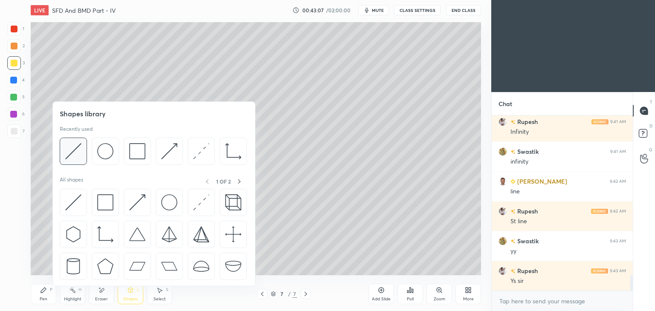
click at [77, 145] on img at bounding box center [73, 151] width 16 height 16
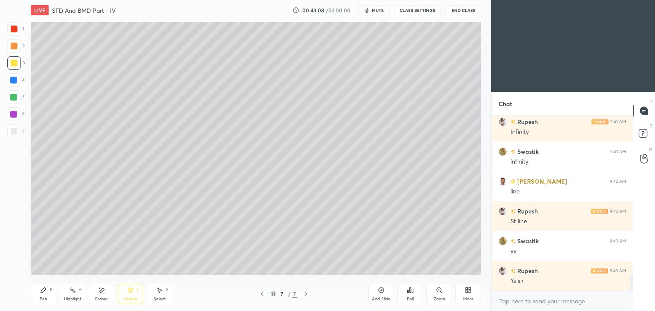
click at [13, 98] on div at bounding box center [13, 97] width 7 height 7
click at [132, 288] on icon at bounding box center [130, 290] width 7 height 7
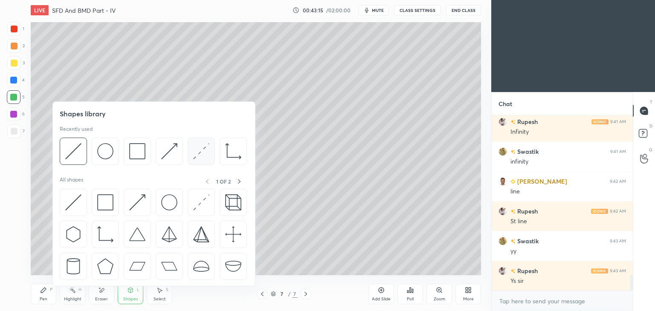
click at [198, 149] on img at bounding box center [201, 151] width 16 height 16
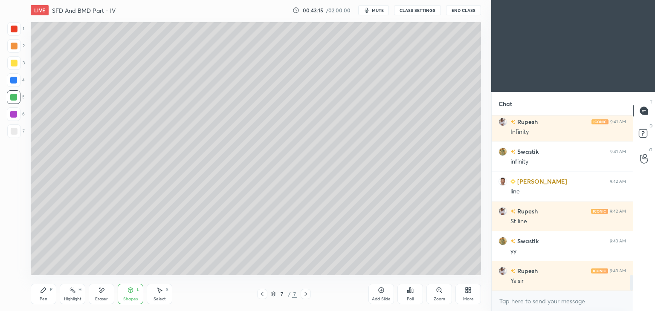
click at [12, 115] on div at bounding box center [13, 114] width 7 height 7
click at [45, 293] on icon at bounding box center [43, 290] width 7 height 7
click at [19, 99] on div at bounding box center [14, 97] width 14 height 14
click at [43, 292] on icon at bounding box center [43, 290] width 5 height 5
click at [14, 61] on div at bounding box center [14, 63] width 7 height 7
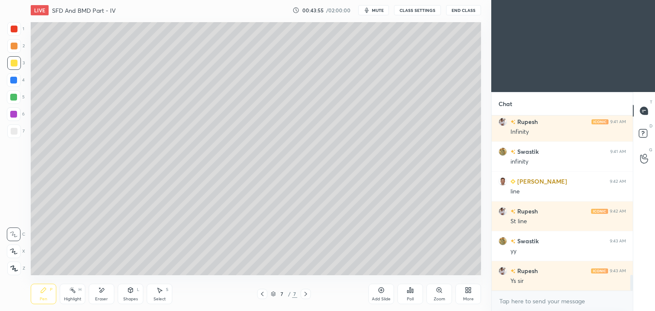
click at [17, 24] on div at bounding box center [14, 29] width 14 height 14
click at [158, 302] on div "Select S" at bounding box center [160, 294] width 26 height 20
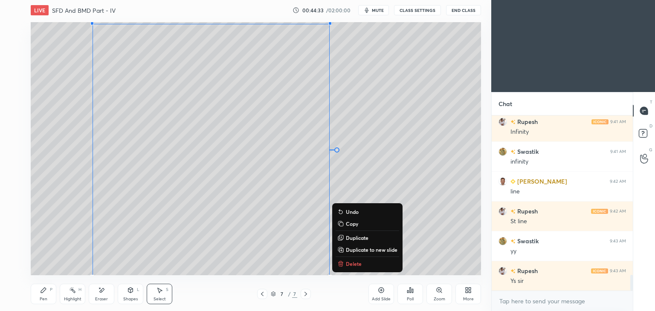
click at [101, 302] on div "Eraser" at bounding box center [102, 294] width 26 height 20
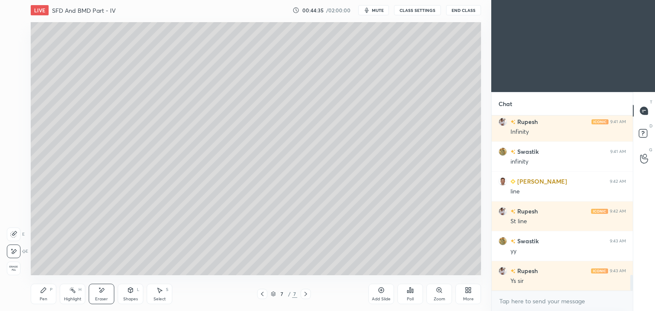
click at [127, 301] on div "Shapes" at bounding box center [130, 299] width 15 height 4
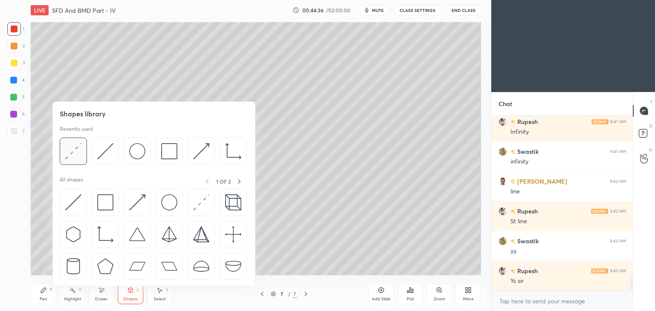
click at [69, 154] on img at bounding box center [73, 151] width 16 height 16
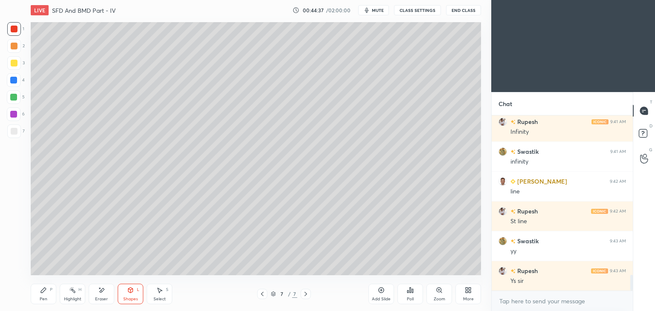
click at [12, 112] on div at bounding box center [13, 114] width 7 height 7
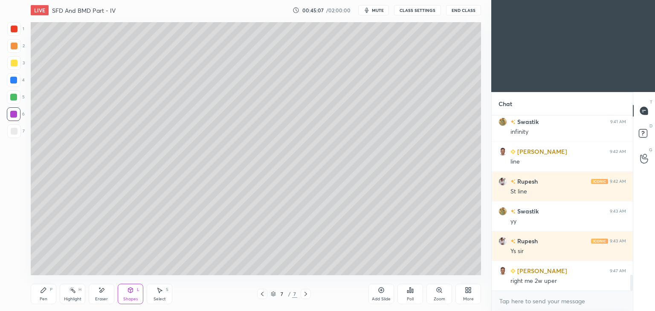
click at [136, 296] on div "Shapes L" at bounding box center [131, 294] width 26 height 20
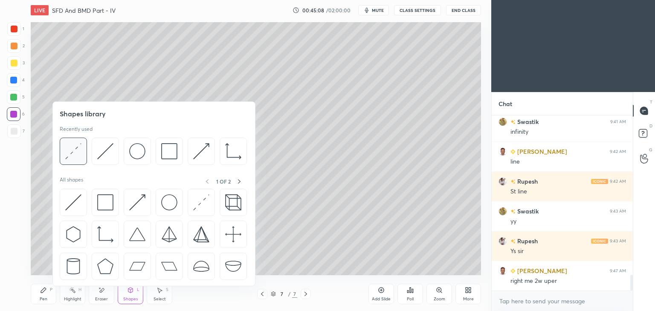
click at [77, 151] on img at bounding box center [73, 151] width 16 height 16
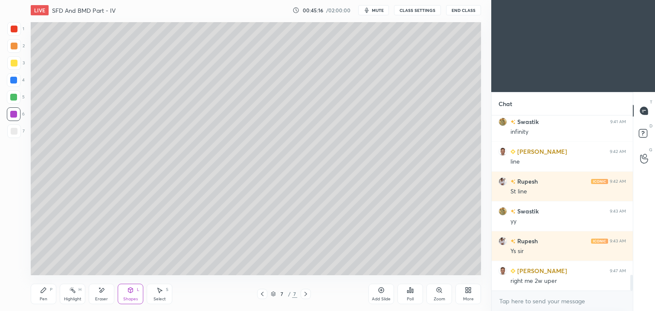
click at [39, 296] on div "Pen P" at bounding box center [44, 294] width 26 height 20
click at [15, 61] on div at bounding box center [14, 63] width 7 height 7
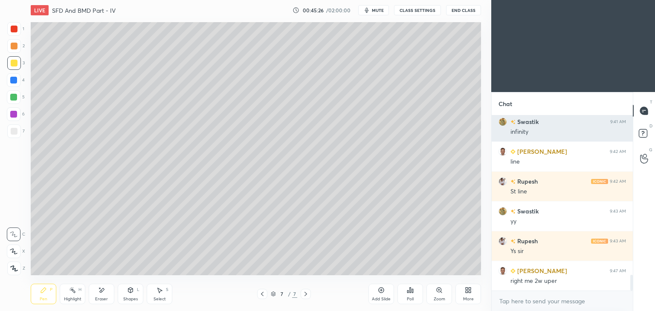
scroll to position [1823, 0]
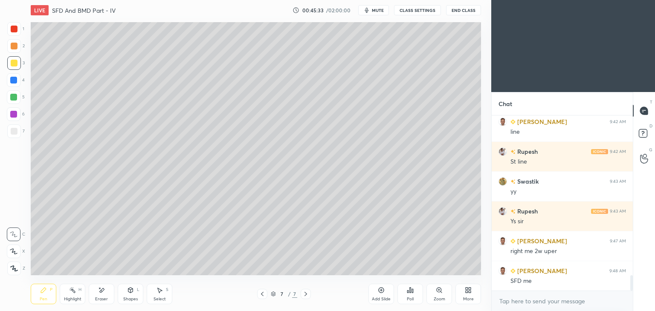
click at [128, 297] on div "Shapes" at bounding box center [130, 299] width 15 height 4
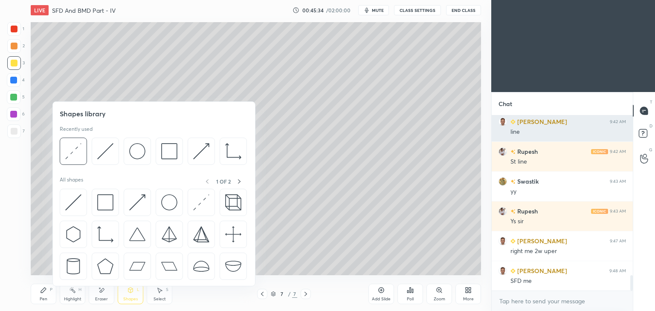
click at [104, 150] on img at bounding box center [105, 151] width 16 height 16
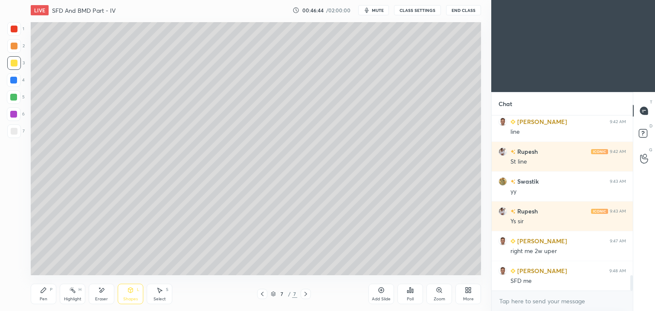
scroll to position [1853, 0]
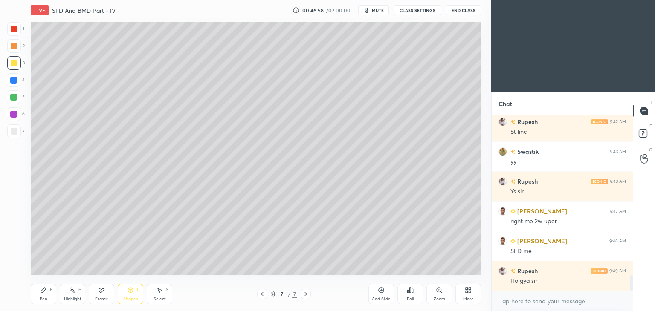
click at [13, 128] on div at bounding box center [14, 131] width 7 height 7
click at [126, 299] on div "Shapes" at bounding box center [130, 299] width 15 height 4
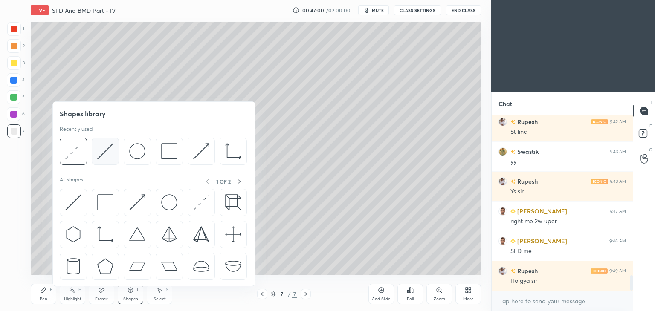
click at [102, 148] on img at bounding box center [105, 151] width 16 height 16
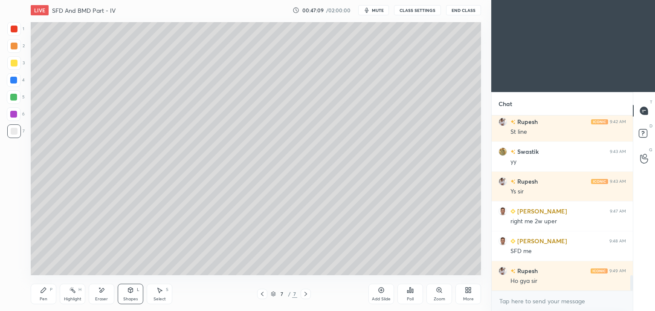
click at [41, 290] on icon at bounding box center [43, 290] width 7 height 7
click at [131, 292] on icon at bounding box center [130, 290] width 5 height 5
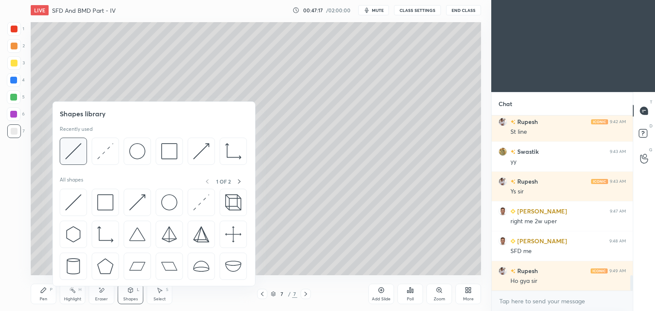
click at [72, 147] on img at bounding box center [73, 151] width 16 height 16
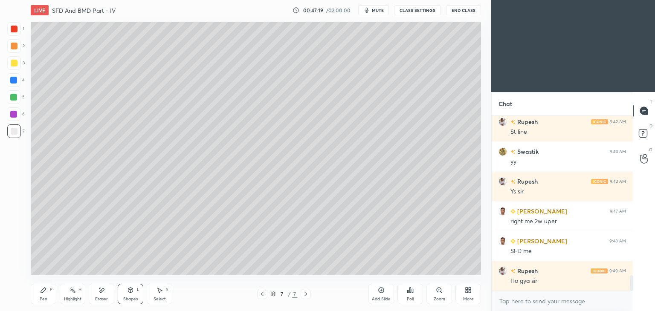
click at [16, 96] on div at bounding box center [13, 97] width 7 height 7
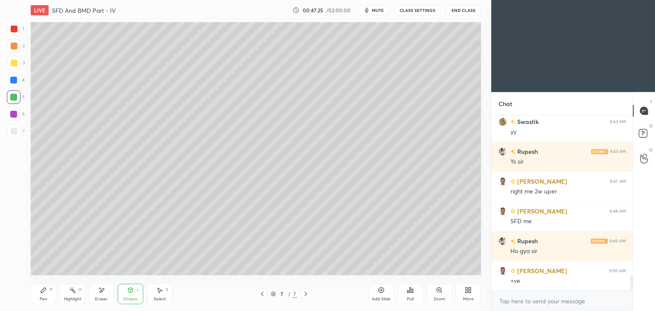
click at [47, 295] on div "Pen P" at bounding box center [44, 294] width 26 height 20
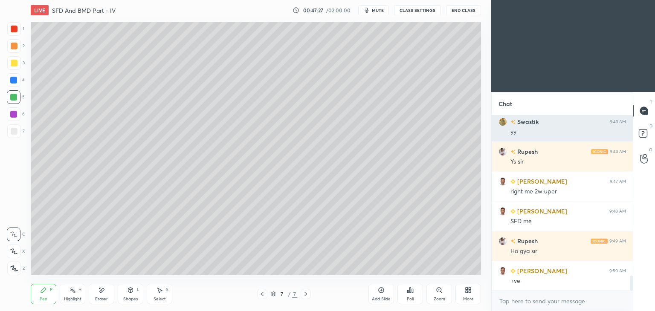
scroll to position [1913, 0]
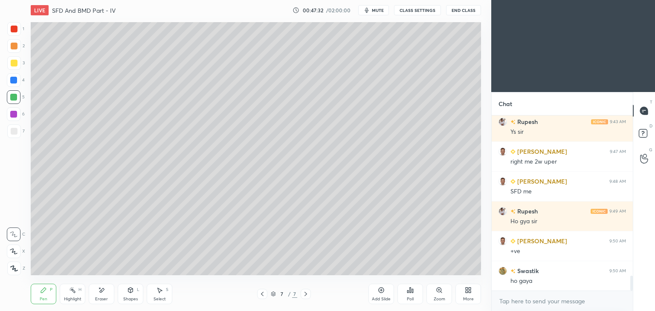
click at [131, 293] on icon at bounding box center [130, 290] width 7 height 7
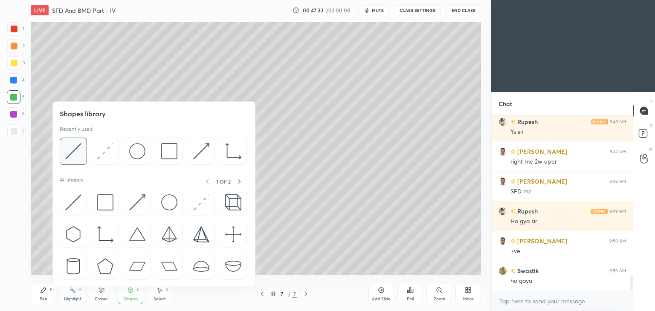
click at [80, 152] on img at bounding box center [73, 151] width 16 height 16
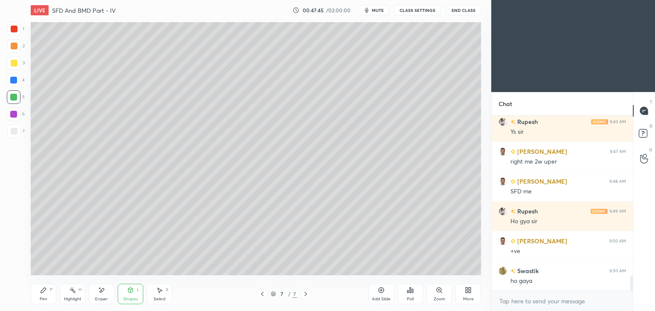
click at [135, 296] on div "Shapes L" at bounding box center [131, 294] width 26 height 20
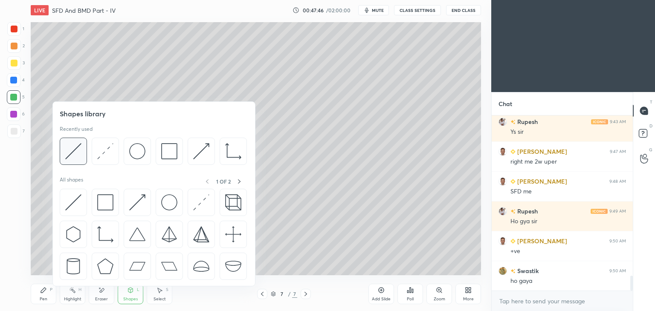
click at [81, 152] on img at bounding box center [73, 151] width 16 height 16
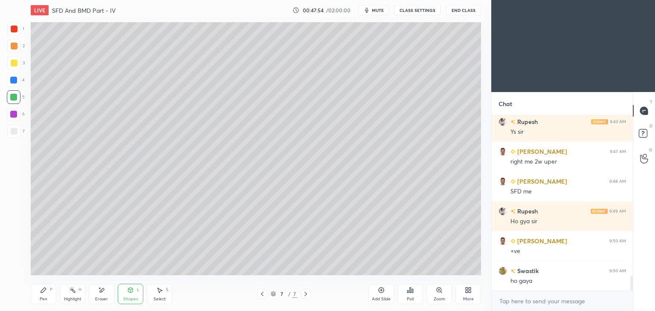
click at [41, 300] on div "Pen" at bounding box center [44, 299] width 8 height 4
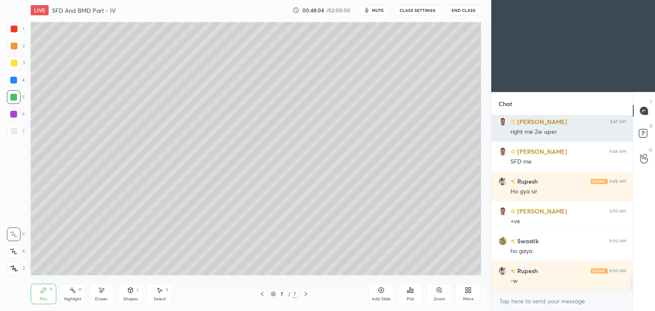
scroll to position [1972, 0]
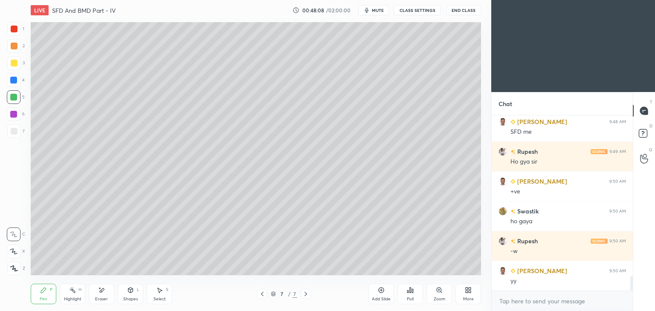
click at [131, 295] on div "Shapes L" at bounding box center [131, 294] width 26 height 20
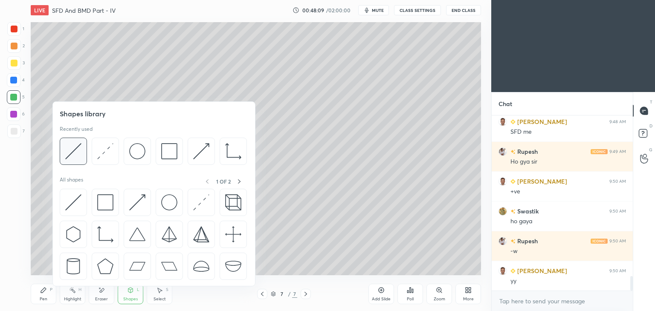
click at [72, 152] on img at bounding box center [73, 151] width 16 height 16
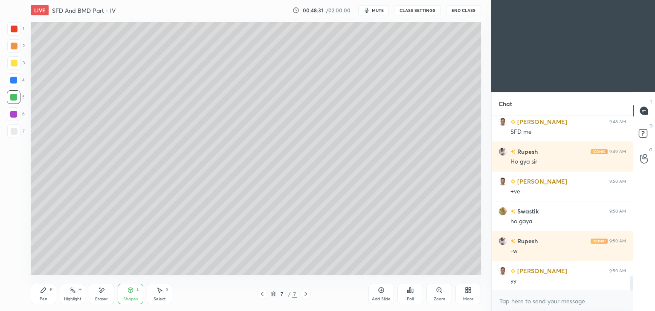
click at [128, 297] on div "Shapes" at bounding box center [130, 299] width 15 height 4
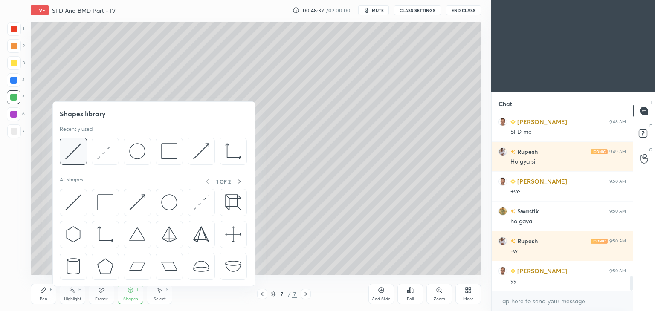
click at [73, 152] on img at bounding box center [73, 151] width 16 height 16
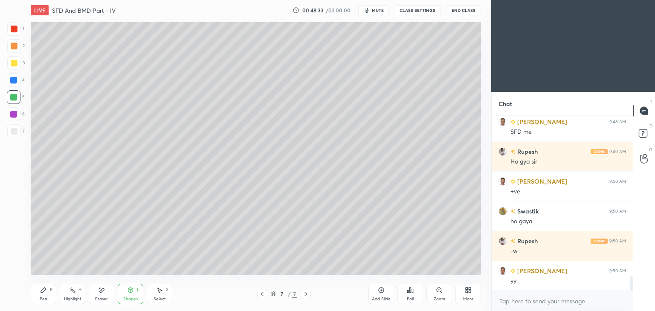
click at [16, 82] on div at bounding box center [13, 80] width 7 height 7
click at [37, 294] on div "Pen P" at bounding box center [44, 294] width 26 height 20
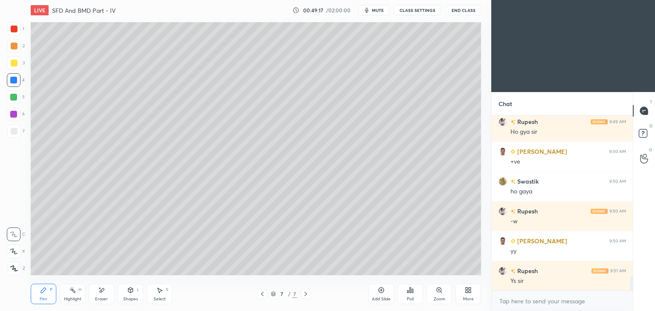
scroll to position [2032, 0]
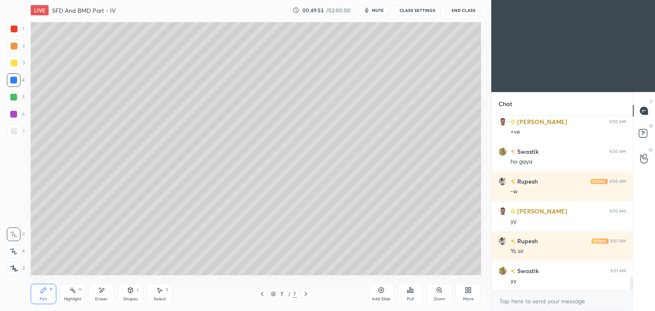
click at [130, 297] on div "Shapes" at bounding box center [130, 299] width 15 height 4
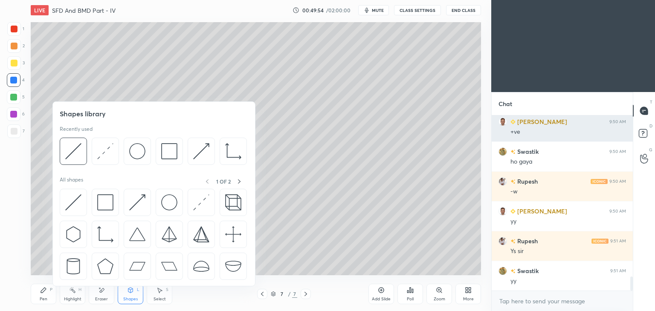
click at [195, 147] on img at bounding box center [201, 151] width 16 height 16
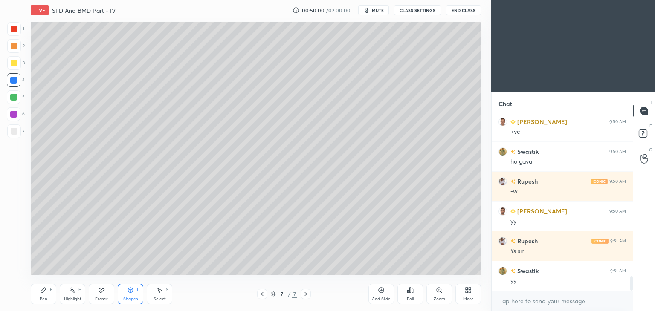
click at [50, 285] on div "Pen P" at bounding box center [44, 294] width 26 height 20
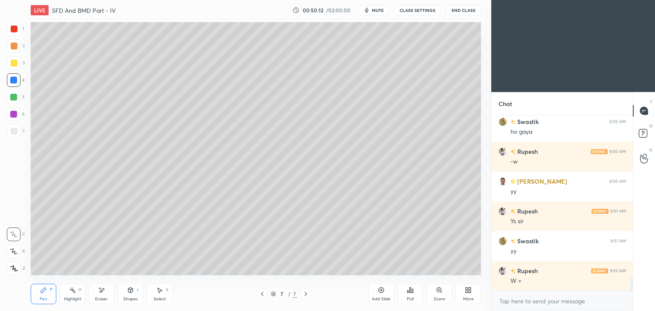
scroll to position [2092, 0]
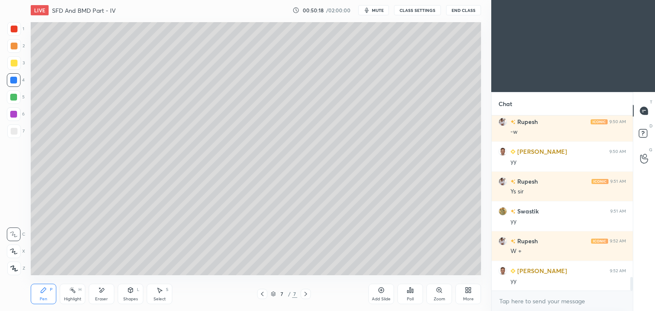
click at [15, 136] on div at bounding box center [14, 132] width 14 height 14
click at [133, 297] on div "Shapes" at bounding box center [130, 299] width 15 height 4
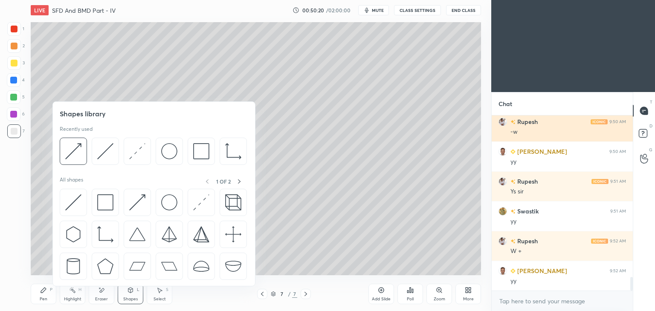
click at [103, 151] on img at bounding box center [105, 151] width 16 height 16
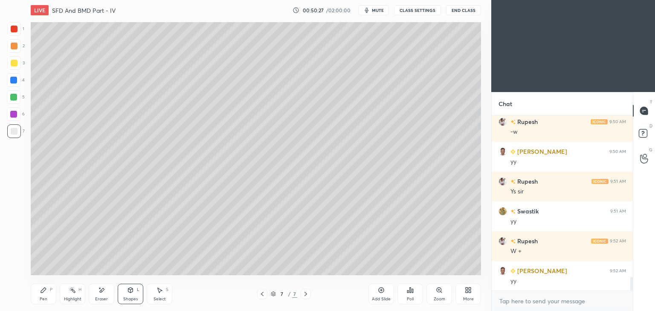
click at [45, 299] on div "Pen" at bounding box center [44, 299] width 8 height 4
click at [129, 294] on div "Shapes L" at bounding box center [131, 294] width 26 height 20
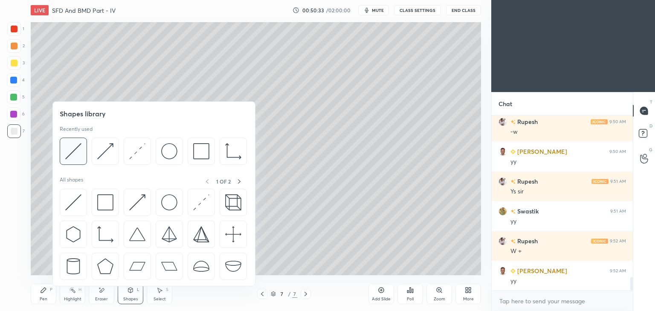
click at [74, 152] on img at bounding box center [73, 151] width 16 height 16
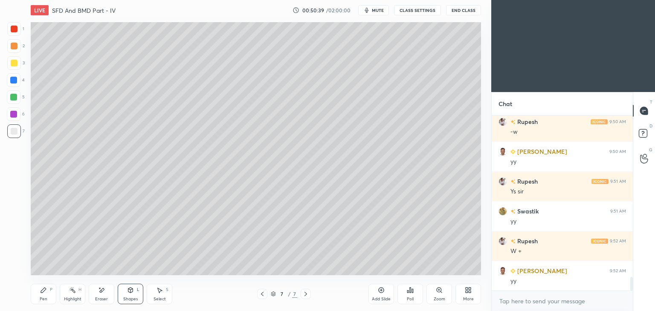
click at [50, 295] on div "Pen P" at bounding box center [44, 294] width 26 height 20
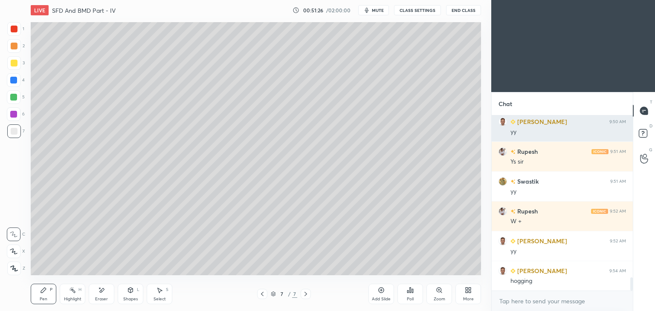
scroll to position [2152, 0]
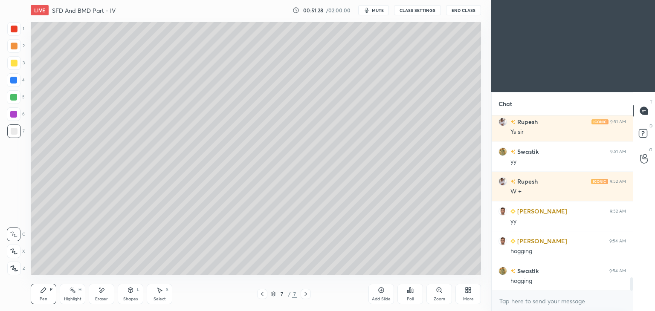
click at [126, 292] on div "Shapes L" at bounding box center [131, 294] width 26 height 20
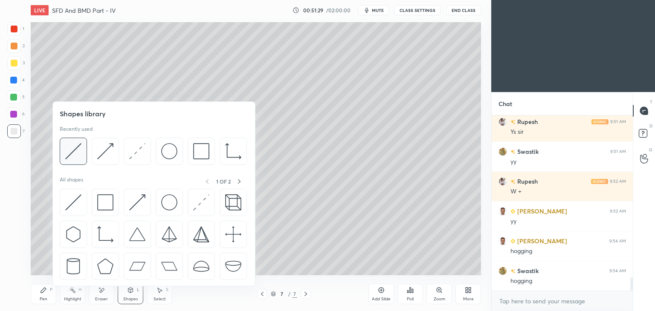
click at [73, 147] on img at bounding box center [73, 151] width 16 height 16
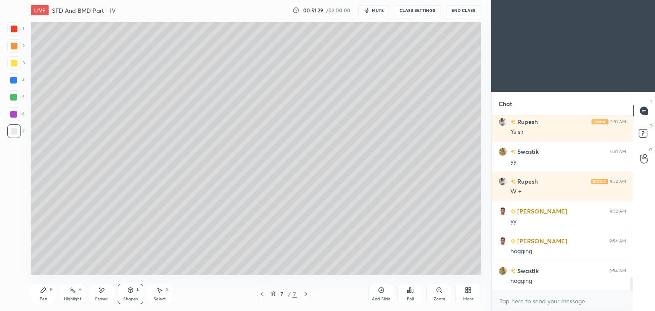
click at [11, 78] on div at bounding box center [13, 80] width 7 height 7
click at [42, 294] on div "Pen P" at bounding box center [44, 294] width 26 height 20
click at [17, 134] on div at bounding box center [14, 131] width 7 height 7
click at [129, 302] on div "Shapes L" at bounding box center [131, 294] width 26 height 20
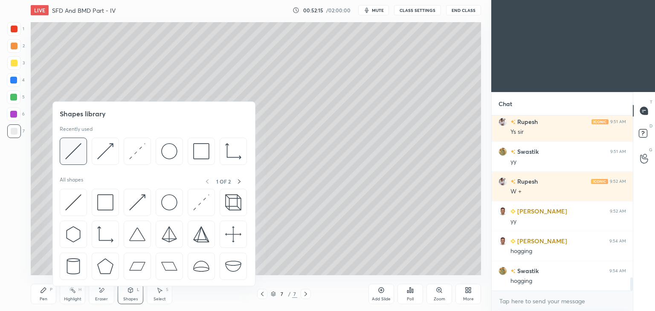
click at [68, 150] on img at bounding box center [73, 151] width 16 height 16
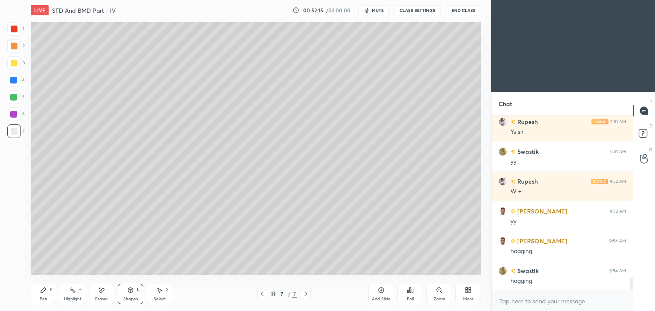
click at [15, 81] on div at bounding box center [13, 80] width 7 height 7
click at [106, 289] on div "Eraser" at bounding box center [102, 294] width 26 height 20
click at [44, 291] on icon at bounding box center [43, 290] width 5 height 5
click at [14, 134] on div at bounding box center [14, 131] width 7 height 7
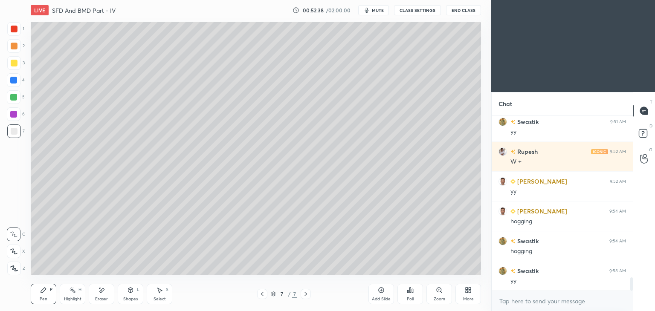
click at [131, 296] on div "Shapes L" at bounding box center [131, 294] width 26 height 20
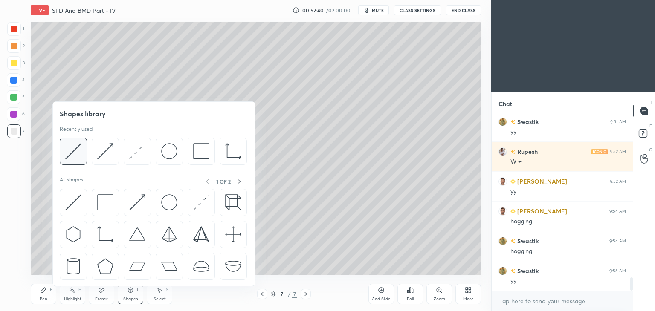
click at [78, 152] on img at bounding box center [73, 151] width 16 height 16
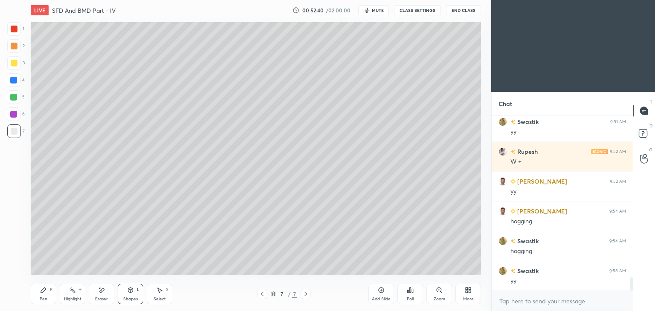
click at [17, 82] on div at bounding box center [14, 80] width 14 height 14
click at [45, 293] on icon at bounding box center [43, 290] width 7 height 7
click at [21, 139] on div "7" at bounding box center [15, 133] width 17 height 17
click at [129, 290] on icon at bounding box center [130, 290] width 5 height 5
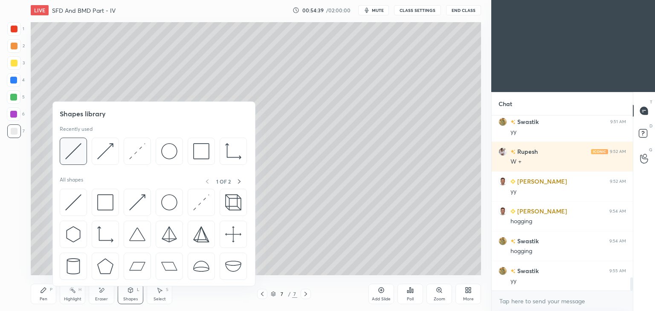
click at [74, 150] on img at bounding box center [73, 151] width 16 height 16
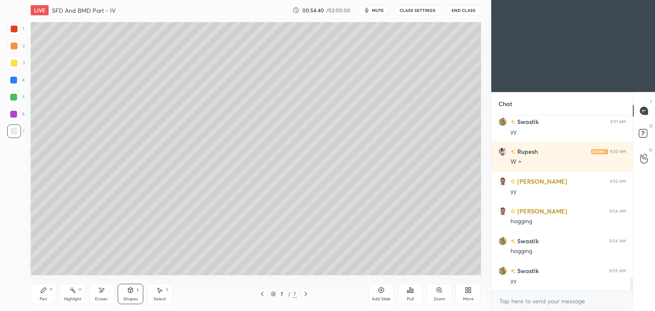
click at [16, 81] on div at bounding box center [13, 80] width 7 height 7
click at [17, 132] on div at bounding box center [14, 132] width 14 height 14
click at [19, 128] on div at bounding box center [14, 132] width 14 height 14
click at [17, 66] on div at bounding box center [14, 63] width 7 height 7
click at [43, 287] on div "Pen P" at bounding box center [44, 294] width 26 height 20
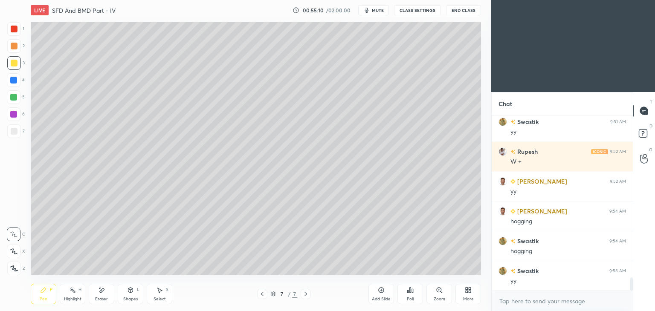
click at [19, 110] on div at bounding box center [14, 114] width 14 height 14
click at [16, 79] on div at bounding box center [13, 80] width 7 height 7
click at [122, 287] on div "Shapes L" at bounding box center [131, 294] width 26 height 20
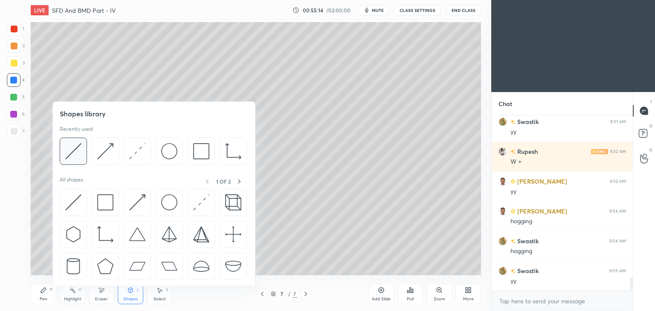
click at [76, 150] on img at bounding box center [73, 151] width 16 height 16
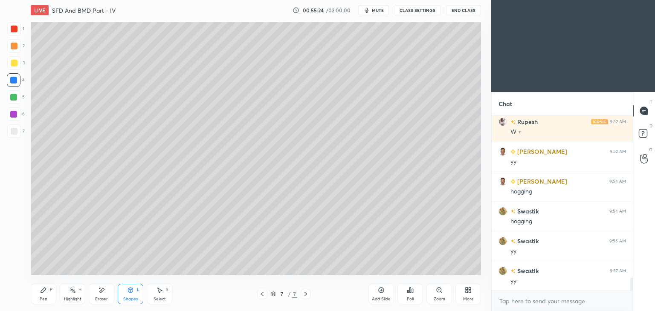
scroll to position [2241, 0]
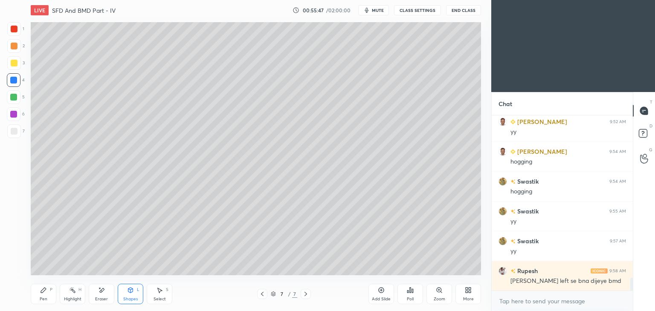
click at [14, 99] on div at bounding box center [13, 97] width 7 height 7
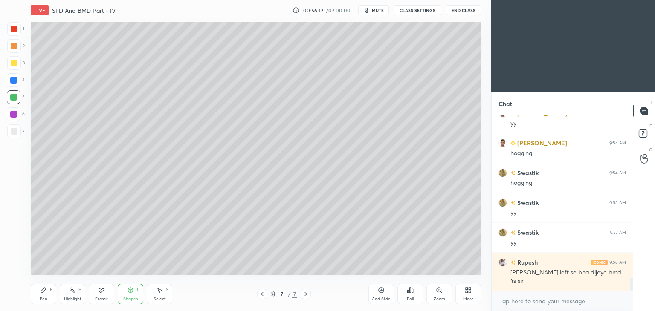
click at [48, 288] on div "Pen P" at bounding box center [44, 294] width 26 height 20
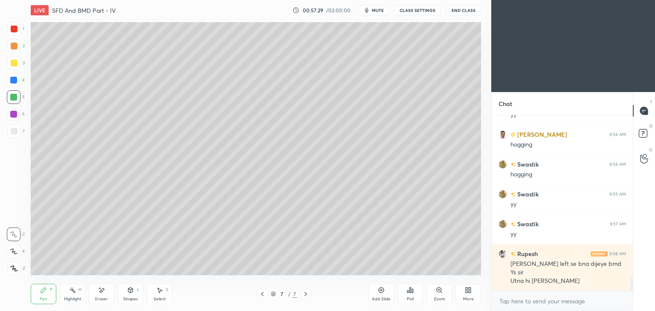
click at [48, 299] on div "Pen P" at bounding box center [44, 294] width 26 height 20
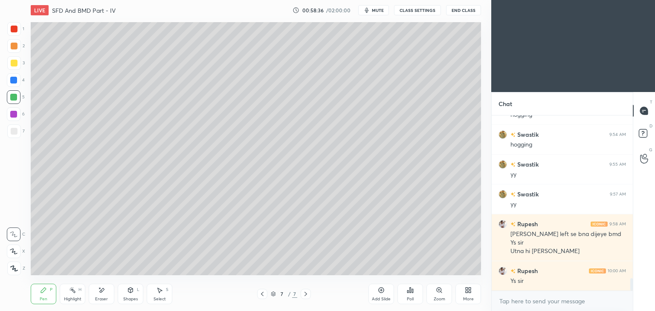
click at [105, 289] on icon at bounding box center [101, 290] width 7 height 7
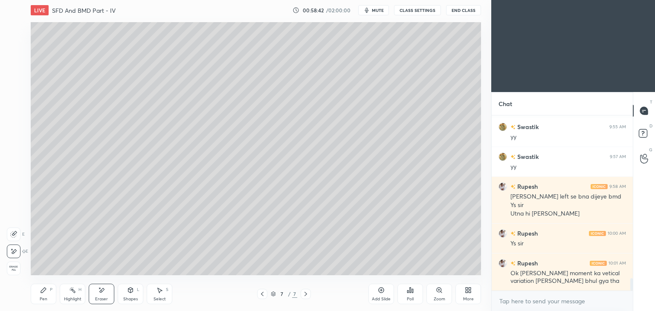
click at [44, 289] on icon at bounding box center [43, 290] width 5 height 5
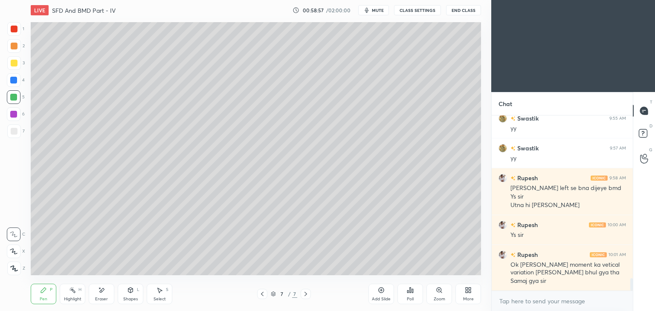
scroll to position [2343, 0]
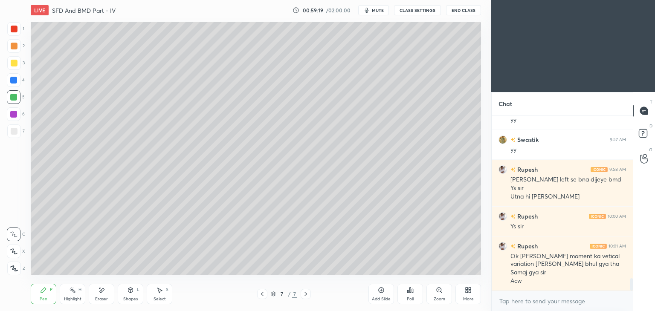
click at [15, 26] on div at bounding box center [14, 29] width 7 height 7
click at [17, 94] on div at bounding box center [14, 97] width 14 height 14
click at [15, 64] on div at bounding box center [14, 63] width 7 height 7
click at [265, 293] on icon at bounding box center [262, 294] width 7 height 7
click at [260, 293] on icon at bounding box center [262, 294] width 7 height 7
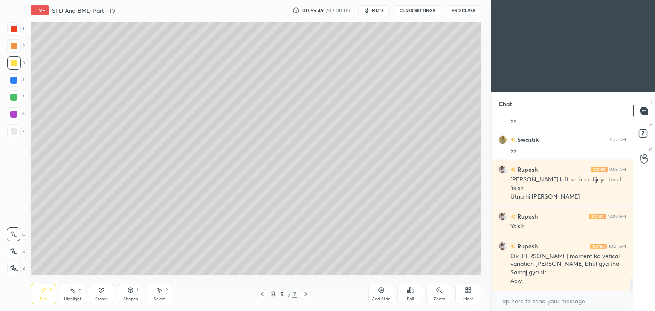
click at [263, 293] on icon at bounding box center [262, 294] width 3 height 4
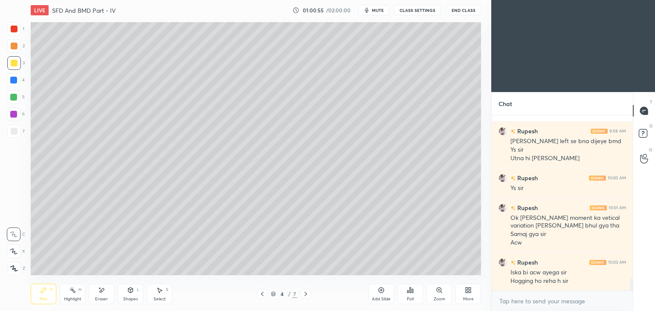
scroll to position [2390, 0]
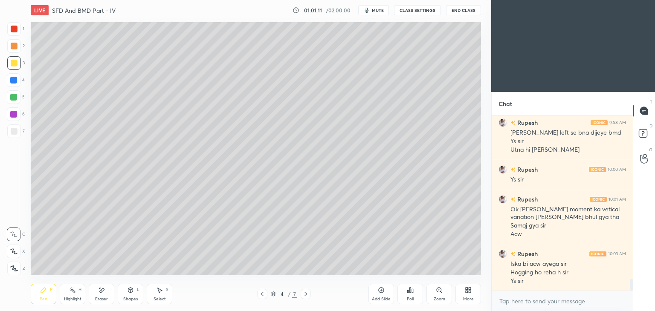
click at [109, 281] on div "Pen P Highlight H Eraser Shapes L Select S 4 / 7 Add Slide Poll Zoom More" at bounding box center [256, 294] width 450 height 34
click at [107, 292] on div "Eraser" at bounding box center [102, 294] width 26 height 20
click at [36, 296] on div "Pen P" at bounding box center [44, 294] width 26 height 20
click at [15, 88] on div "4" at bounding box center [16, 81] width 18 height 17
click at [304, 294] on icon at bounding box center [305, 294] width 7 height 7
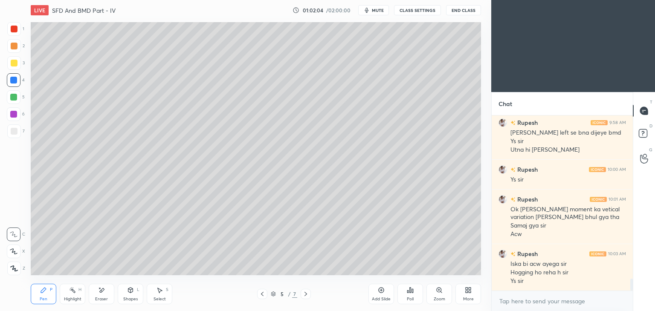
click at [305, 293] on icon at bounding box center [305, 294] width 7 height 7
click at [304, 293] on icon at bounding box center [305, 294] width 7 height 7
click at [106, 294] on div "Eraser" at bounding box center [102, 294] width 26 height 20
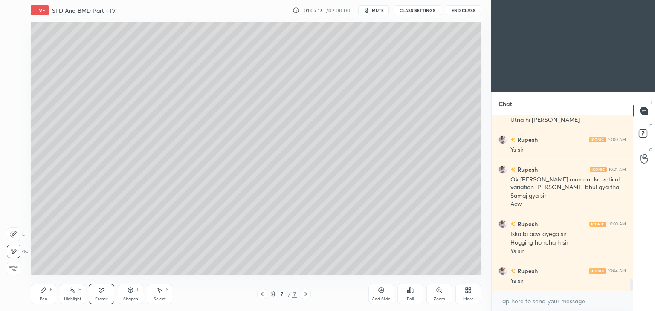
click at [48, 296] on div "Pen P" at bounding box center [44, 294] width 26 height 20
click at [18, 30] on div at bounding box center [14, 29] width 14 height 14
click at [16, 133] on div at bounding box center [14, 131] width 7 height 7
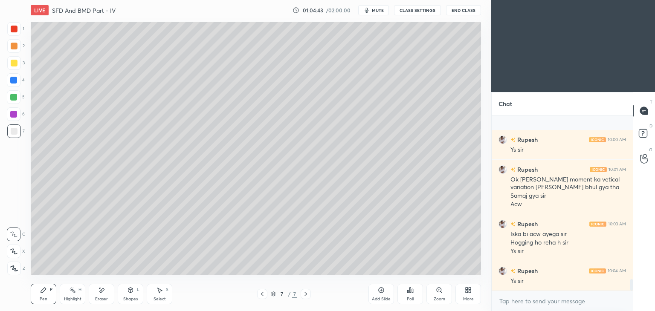
scroll to position [2472, 0]
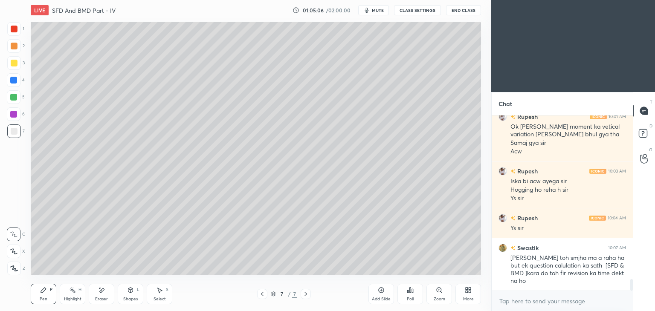
click at [264, 293] on icon at bounding box center [262, 294] width 7 height 7
click at [267, 296] on div at bounding box center [262, 294] width 10 height 10
click at [264, 294] on icon at bounding box center [262, 294] width 7 height 7
click at [305, 289] on div at bounding box center [306, 294] width 10 height 10
click at [307, 291] on icon at bounding box center [305, 294] width 7 height 7
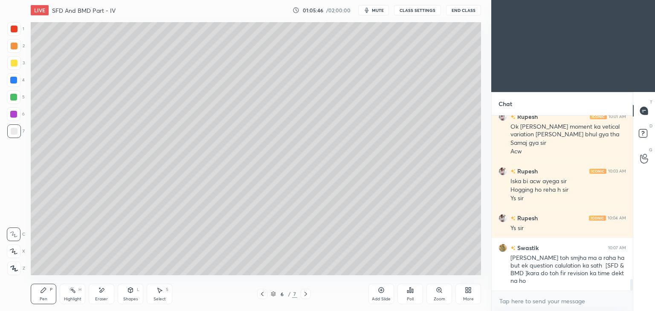
click at [303, 290] on div at bounding box center [306, 294] width 10 height 10
click at [302, 292] on icon at bounding box center [305, 294] width 7 height 7
click at [383, 294] on icon at bounding box center [381, 290] width 7 height 7
click at [12, 131] on div at bounding box center [14, 131] width 7 height 7
click at [126, 295] on div "Shapes L" at bounding box center [131, 294] width 26 height 20
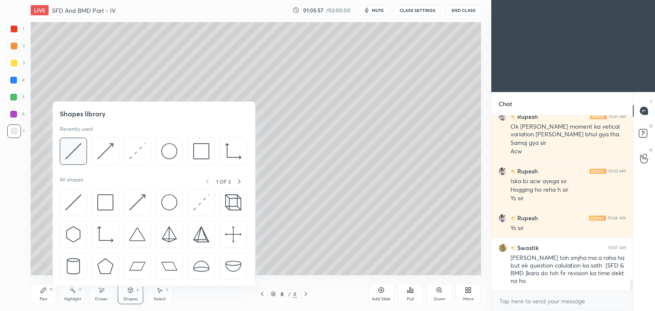
click at [73, 147] on img at bounding box center [73, 151] width 16 height 16
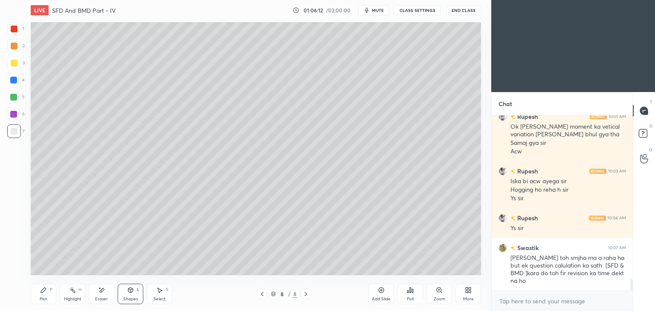
click at [43, 289] on icon at bounding box center [43, 290] width 5 height 5
click at [15, 64] on div at bounding box center [14, 63] width 7 height 7
click at [127, 289] on icon at bounding box center [130, 290] width 7 height 7
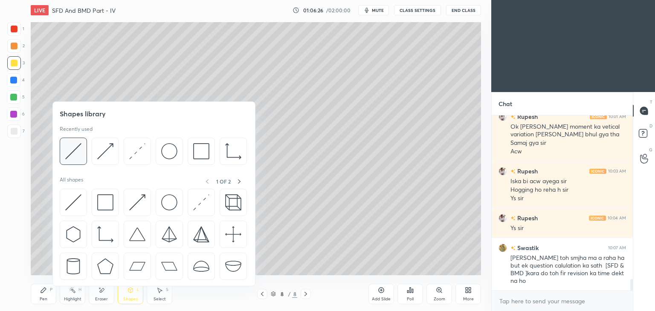
click at [69, 145] on img at bounding box center [73, 151] width 16 height 16
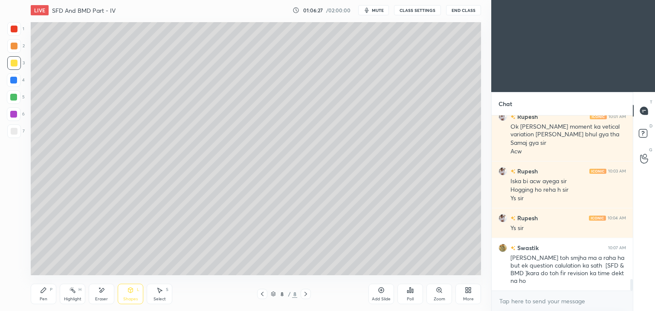
click at [12, 29] on div at bounding box center [14, 29] width 7 height 7
click at [47, 291] on div "Pen P" at bounding box center [44, 294] width 26 height 20
click at [139, 292] on div "L" at bounding box center [138, 290] width 3 height 4
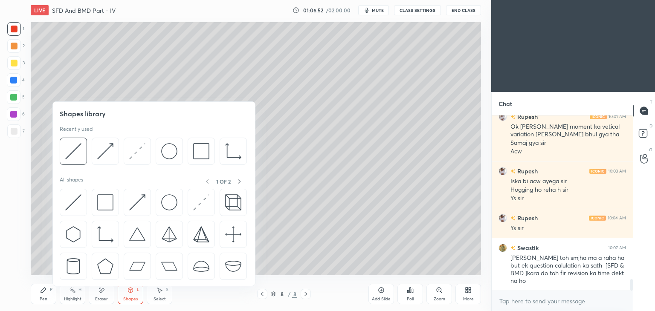
click at [137, 149] on img at bounding box center [137, 151] width 16 height 16
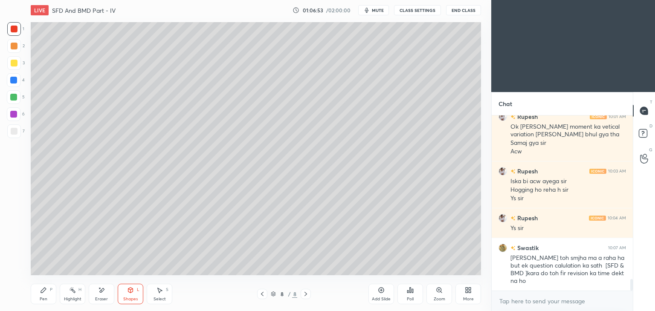
click at [17, 79] on div at bounding box center [13, 80] width 7 height 7
click at [128, 293] on icon at bounding box center [130, 290] width 7 height 7
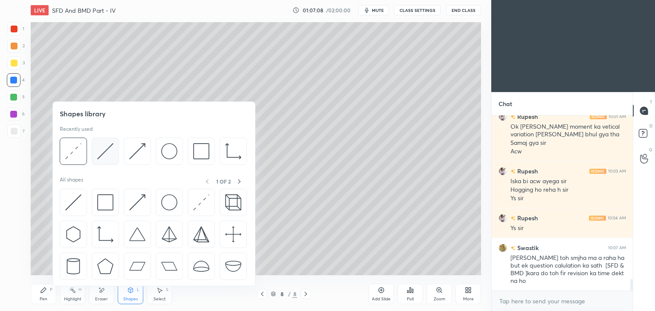
click at [105, 150] on img at bounding box center [105, 151] width 16 height 16
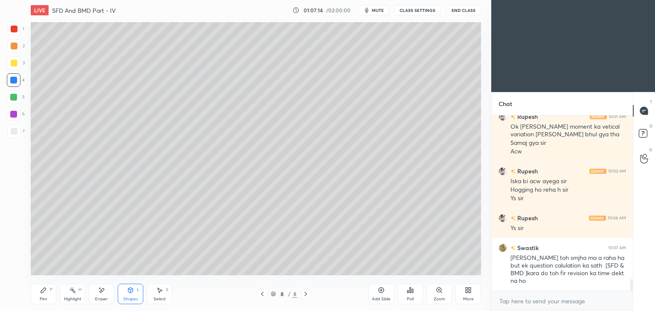
scroll to position [2502, 0]
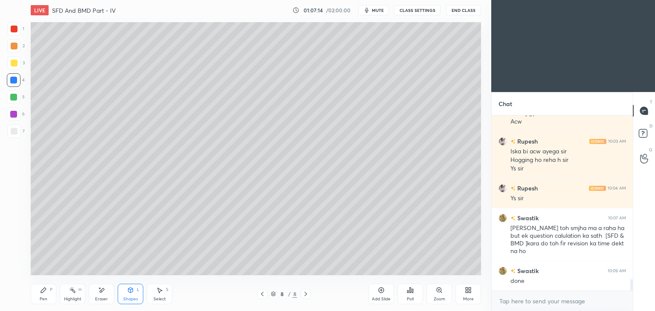
click at [39, 292] on div "Pen P" at bounding box center [44, 294] width 26 height 20
click at [14, 128] on div at bounding box center [14, 132] width 14 height 14
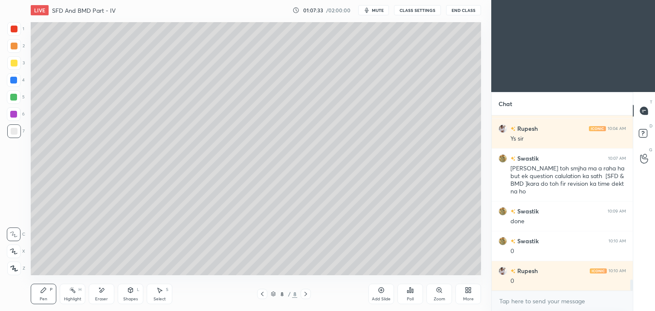
scroll to position [2592, 0]
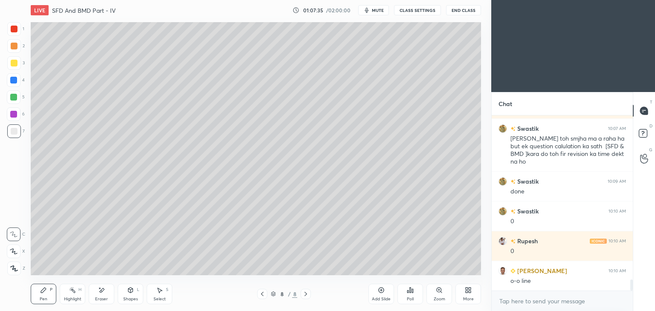
click at [130, 292] on icon at bounding box center [130, 290] width 5 height 5
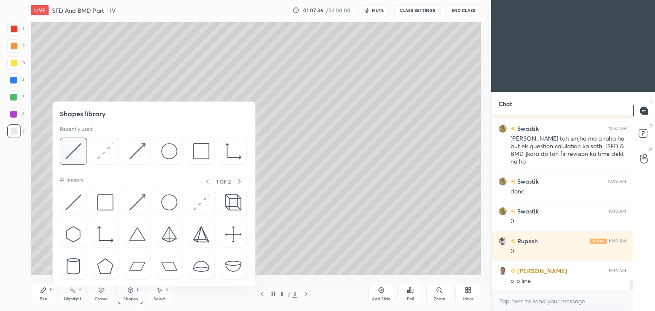
click at [83, 149] on div at bounding box center [73, 151] width 27 height 27
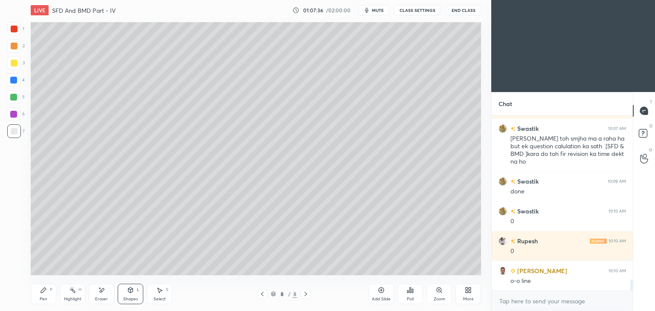
click at [15, 109] on div at bounding box center [14, 114] width 14 height 14
click at [47, 292] on div "Pen P" at bounding box center [44, 294] width 26 height 20
click at [126, 293] on div "Shapes L" at bounding box center [131, 294] width 26 height 20
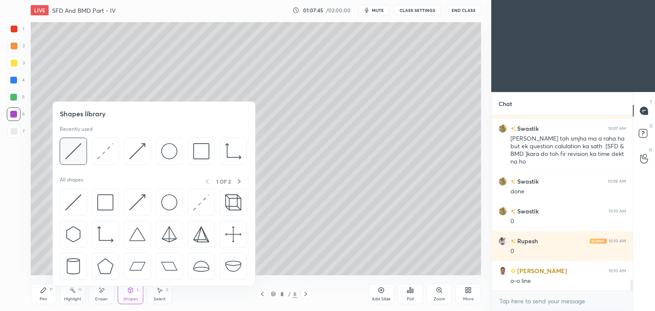
click at [73, 148] on img at bounding box center [73, 151] width 16 height 16
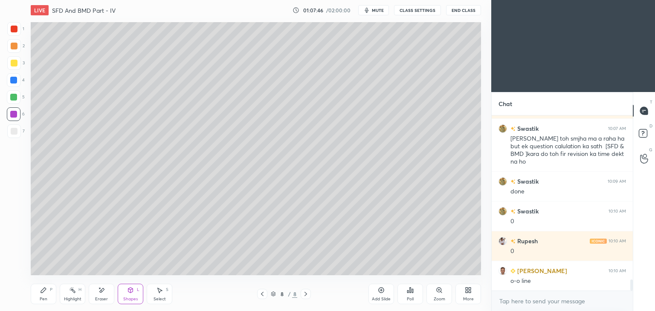
click at [14, 130] on div at bounding box center [14, 131] width 7 height 7
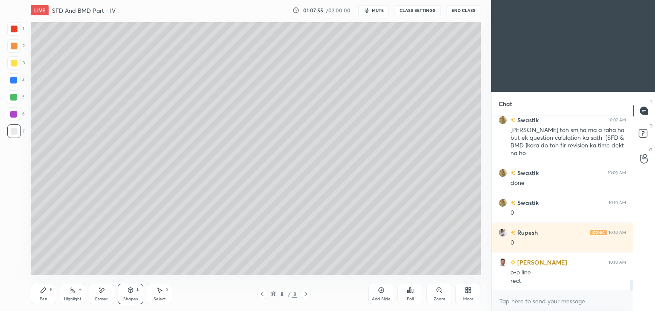
click at [40, 291] on icon at bounding box center [43, 290] width 7 height 7
click at [129, 296] on div "Shapes L" at bounding box center [131, 294] width 26 height 20
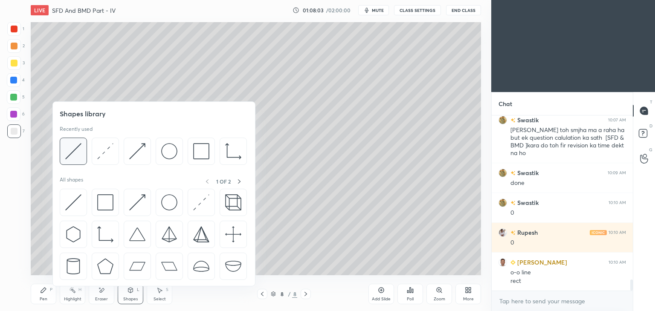
click at [79, 154] on img at bounding box center [73, 151] width 16 height 16
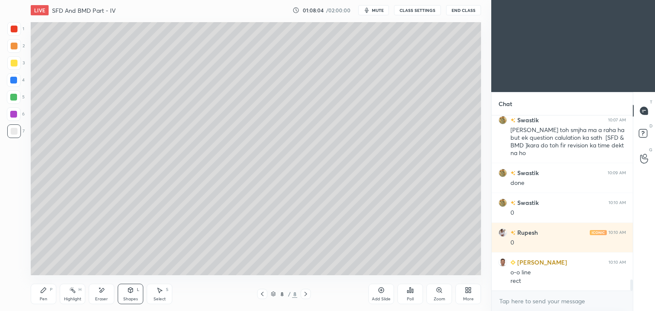
click at [19, 81] on div at bounding box center [14, 80] width 14 height 14
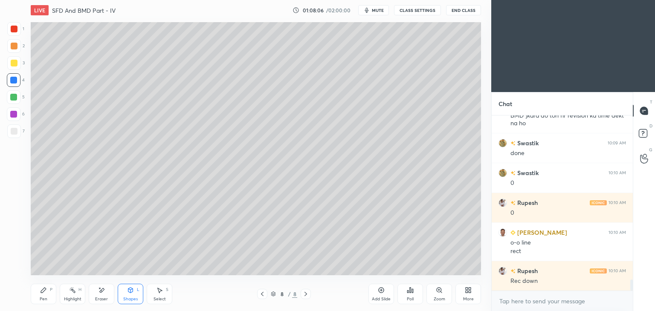
click at [14, 98] on div at bounding box center [13, 97] width 7 height 7
click at [37, 296] on div "Pen P" at bounding box center [44, 294] width 26 height 20
click at [15, 60] on div at bounding box center [14, 63] width 7 height 7
click at [129, 294] on div "Shapes L" at bounding box center [131, 294] width 26 height 20
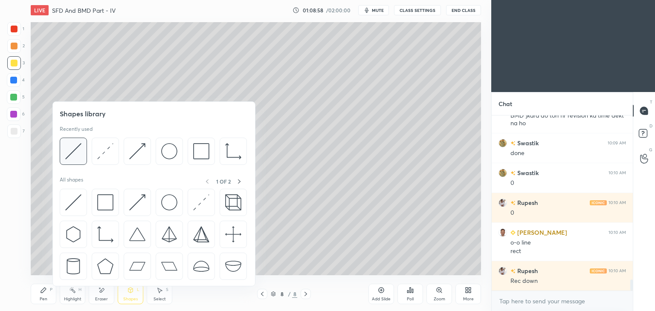
click at [73, 148] on img at bounding box center [73, 151] width 16 height 16
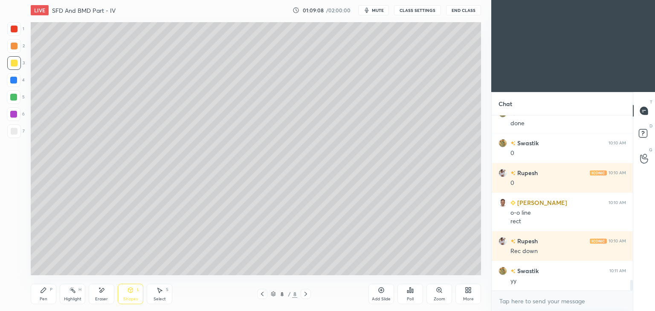
scroll to position [2690, 0]
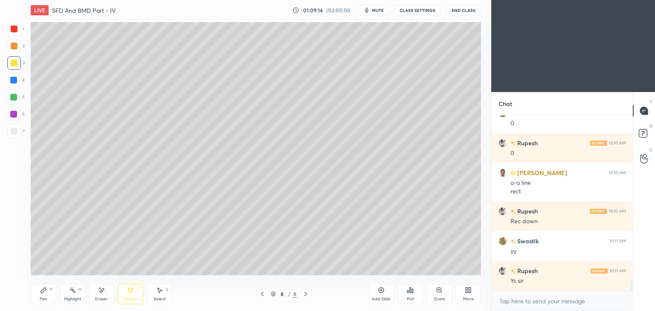
click at [35, 301] on div "Pen P" at bounding box center [44, 294] width 26 height 20
click at [15, 111] on div at bounding box center [13, 114] width 7 height 7
click at [261, 292] on icon at bounding box center [262, 294] width 7 height 7
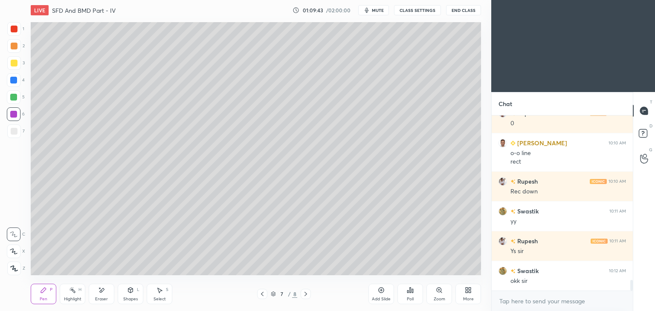
click at [305, 291] on icon at bounding box center [305, 294] width 7 height 7
click at [14, 128] on div at bounding box center [14, 131] width 7 height 7
click at [383, 297] on div "Add Slide" at bounding box center [381, 299] width 19 height 4
click at [261, 293] on icon at bounding box center [262, 294] width 7 height 7
click at [307, 296] on icon at bounding box center [305, 294] width 7 height 7
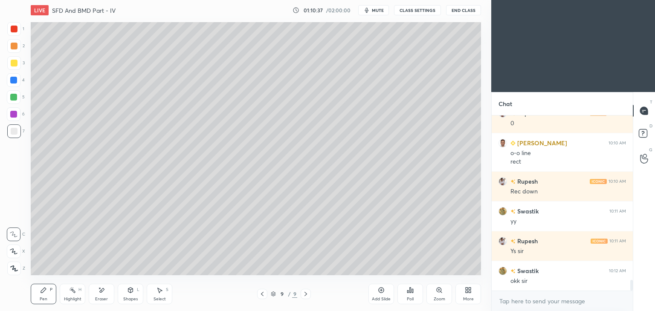
click at [131, 297] on div "Shapes" at bounding box center [130, 299] width 15 height 4
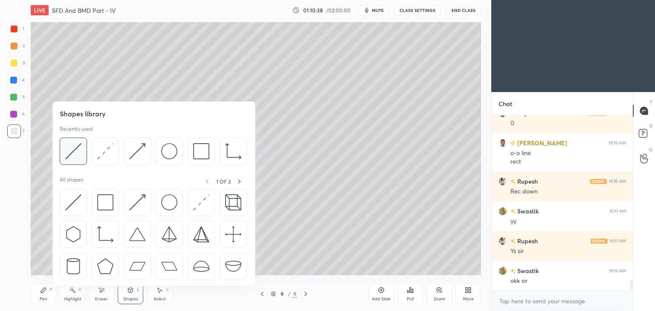
click at [83, 151] on div at bounding box center [73, 151] width 27 height 27
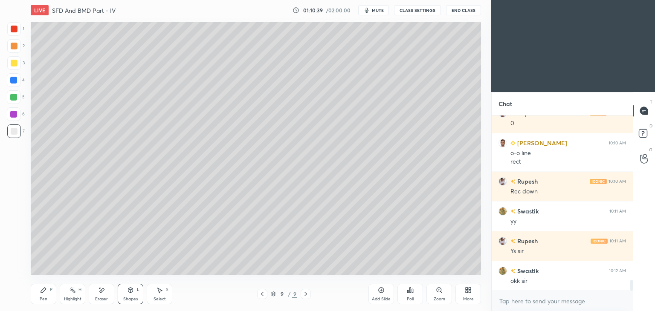
click at [17, 131] on div at bounding box center [14, 132] width 14 height 14
click at [44, 295] on div "Pen P" at bounding box center [44, 294] width 26 height 20
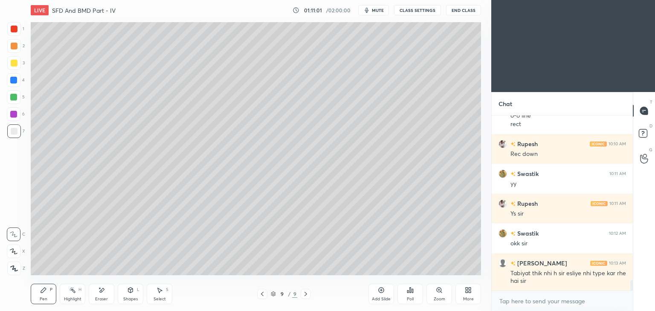
click at [51, 299] on div "Pen P" at bounding box center [44, 294] width 26 height 20
click at [17, 64] on div at bounding box center [14, 63] width 7 height 7
click at [20, 27] on div at bounding box center [14, 29] width 14 height 14
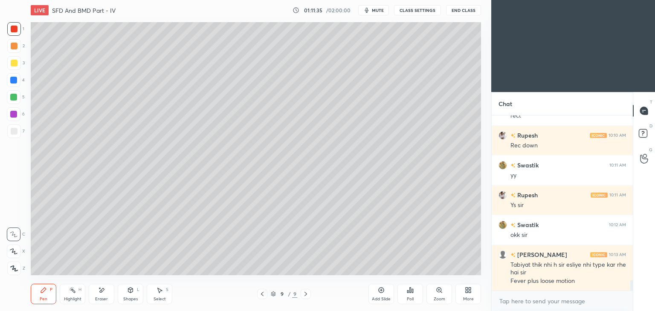
click at [16, 64] on div at bounding box center [14, 63] width 7 height 7
click at [128, 293] on icon at bounding box center [130, 290] width 7 height 7
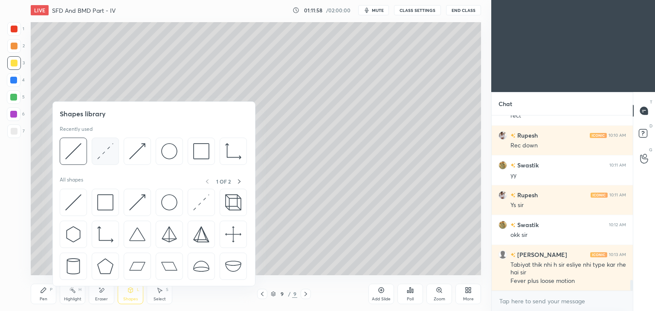
click at [105, 145] on img at bounding box center [105, 151] width 16 height 16
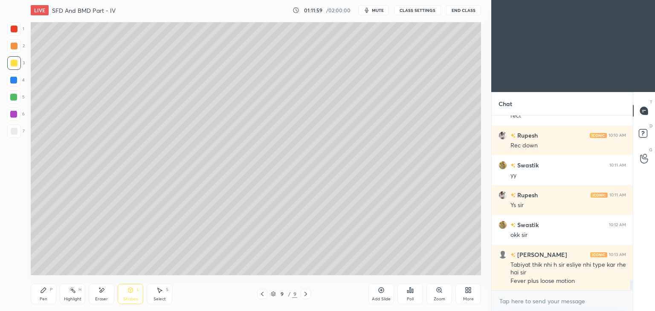
click at [19, 78] on div at bounding box center [14, 80] width 14 height 14
click at [124, 295] on div "Shapes L" at bounding box center [131, 294] width 26 height 20
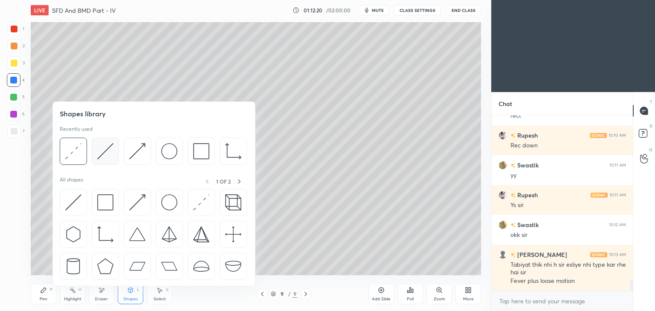
click at [105, 147] on img at bounding box center [105, 151] width 16 height 16
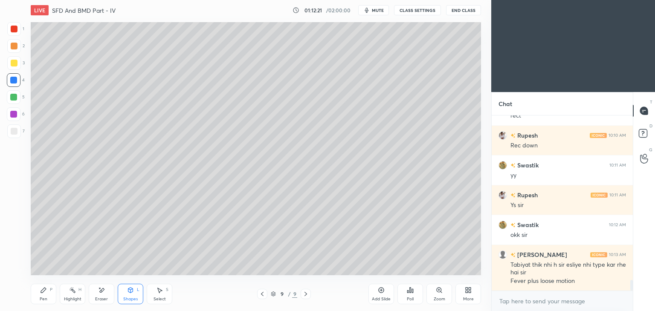
click at [14, 134] on div at bounding box center [14, 131] width 7 height 7
click at [130, 294] on div "Shapes L" at bounding box center [131, 294] width 26 height 20
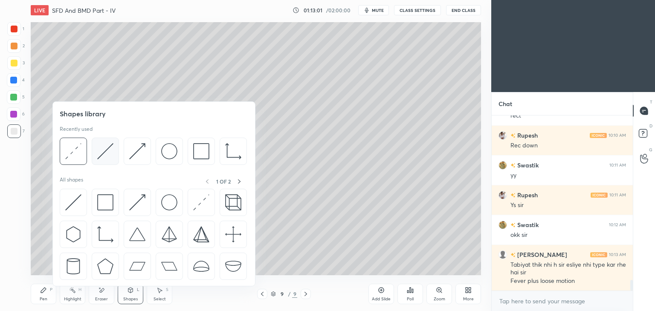
click at [102, 152] on img at bounding box center [105, 151] width 16 height 16
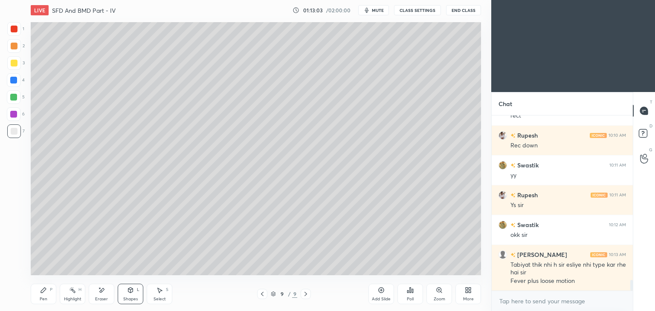
click at [15, 64] on div at bounding box center [14, 63] width 7 height 7
click at [15, 132] on div at bounding box center [14, 131] width 7 height 7
click at [46, 285] on div "Pen P" at bounding box center [44, 294] width 26 height 20
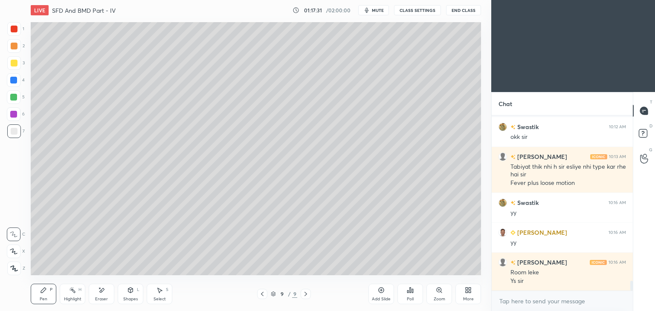
scroll to position [2902, 0]
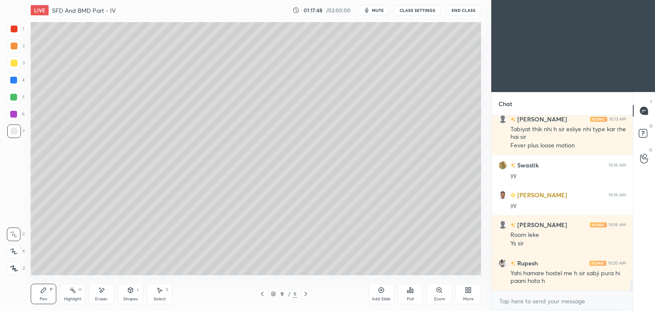
click at [54, 294] on div "Pen P" at bounding box center [44, 294] width 26 height 20
click at [36, 293] on div "Pen P" at bounding box center [44, 294] width 26 height 20
click at [130, 296] on div "Shapes L" at bounding box center [131, 294] width 26 height 20
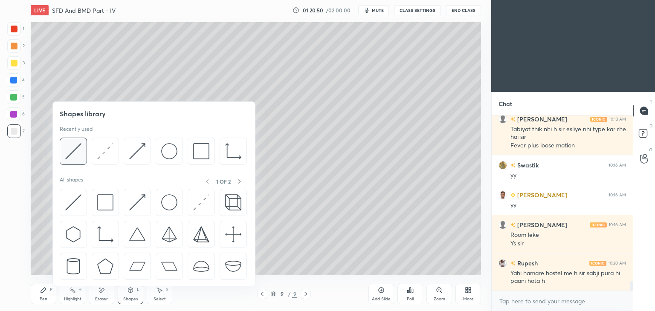
click at [70, 145] on img at bounding box center [73, 151] width 16 height 16
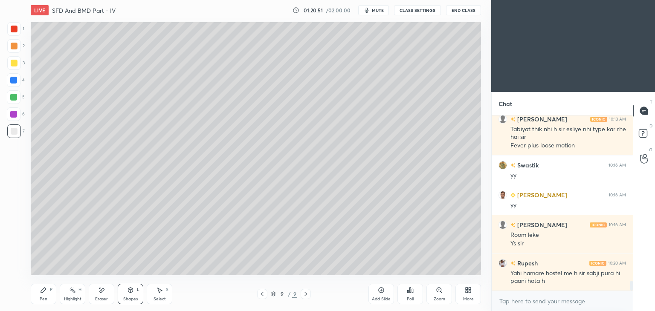
click at [15, 115] on div at bounding box center [13, 114] width 7 height 7
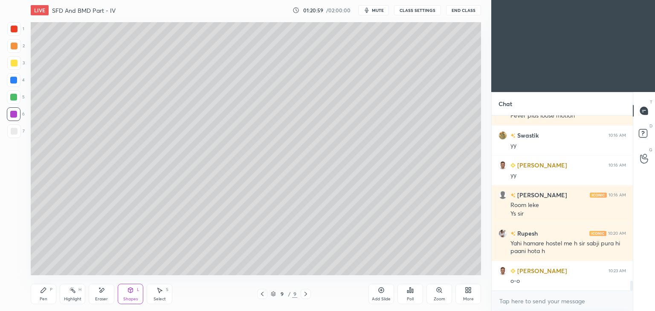
scroll to position [2961, 0]
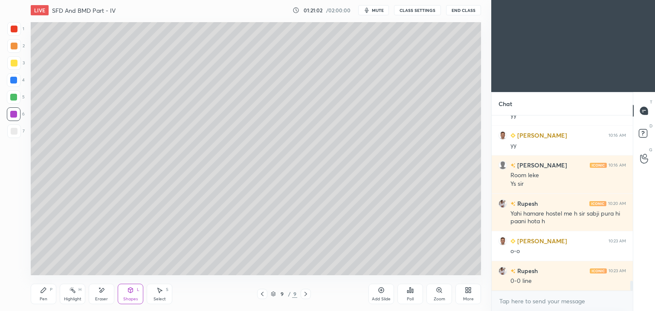
click at [50, 292] on div "P" at bounding box center [51, 290] width 3 height 4
click at [132, 296] on div "Shapes L" at bounding box center [131, 294] width 26 height 20
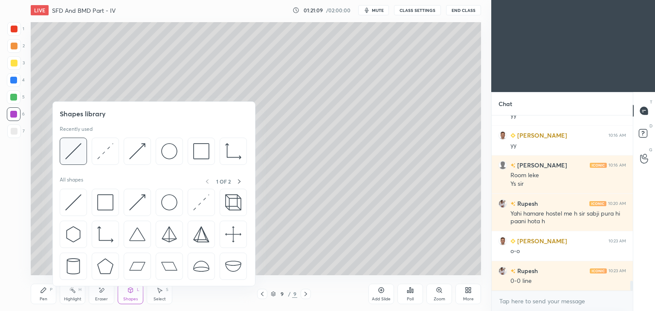
click at [75, 155] on img at bounding box center [73, 151] width 16 height 16
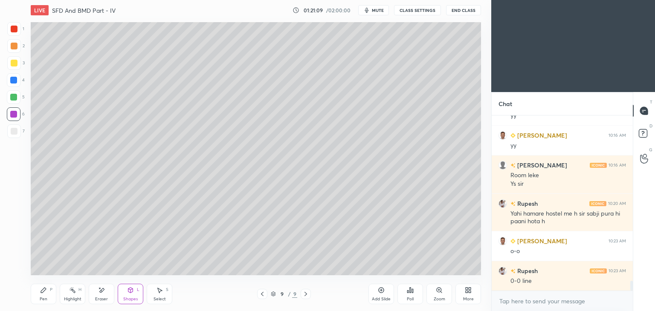
click at [13, 134] on div at bounding box center [14, 131] width 7 height 7
click at [46, 292] on icon at bounding box center [43, 290] width 7 height 7
click at [124, 294] on div "Shapes L" at bounding box center [131, 294] width 26 height 20
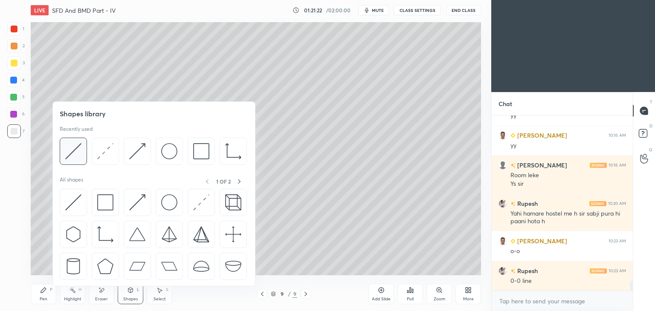
click at [69, 147] on img at bounding box center [73, 151] width 16 height 16
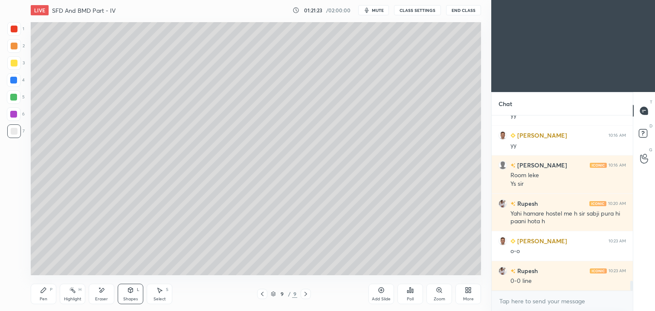
click at [10, 65] on div at bounding box center [14, 63] width 14 height 14
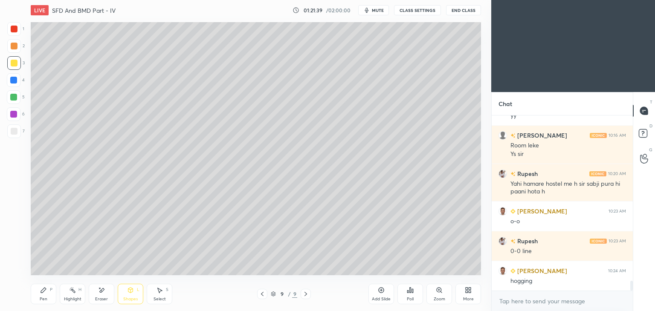
click at [41, 296] on div "Pen P" at bounding box center [44, 294] width 26 height 20
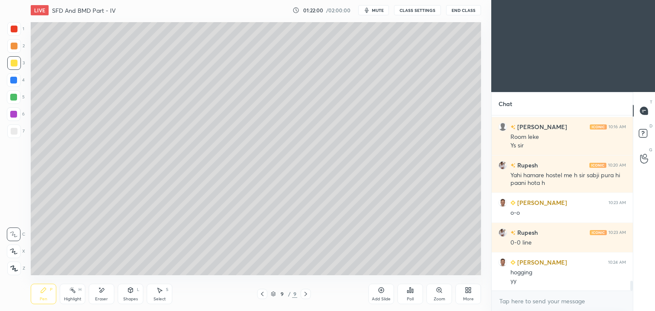
click at [131, 293] on icon at bounding box center [131, 291] width 0 height 3
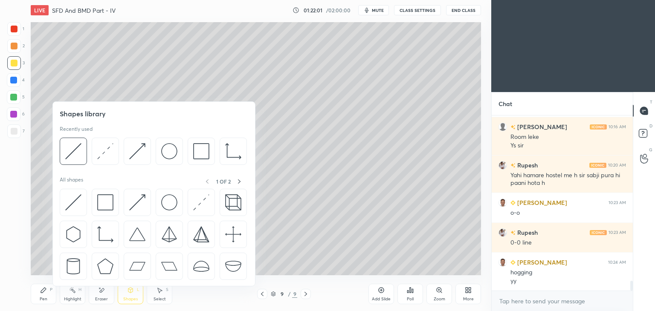
click at [77, 152] on img at bounding box center [73, 151] width 16 height 16
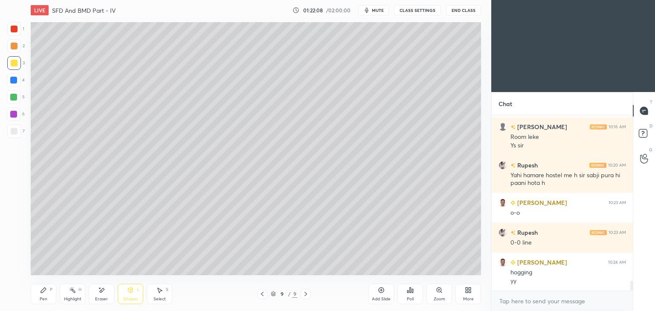
click at [35, 297] on div "Pen P" at bounding box center [44, 294] width 26 height 20
click at [127, 294] on div "Shapes L" at bounding box center [131, 294] width 26 height 20
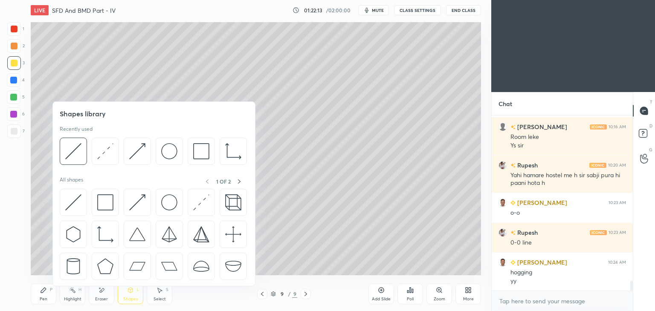
click at [78, 151] on img at bounding box center [73, 151] width 16 height 16
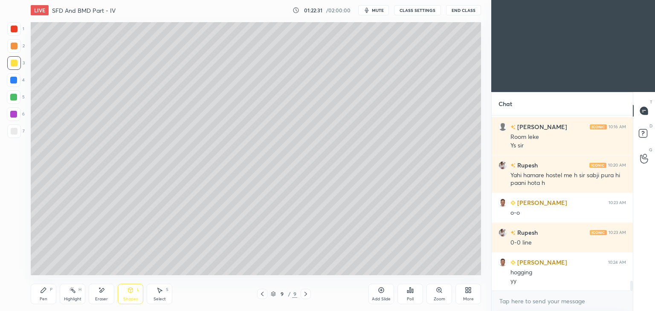
click at [47, 296] on div "Pen P" at bounding box center [44, 294] width 26 height 20
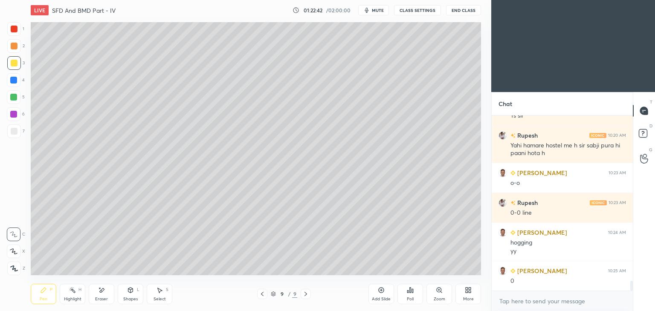
scroll to position [3059, 0]
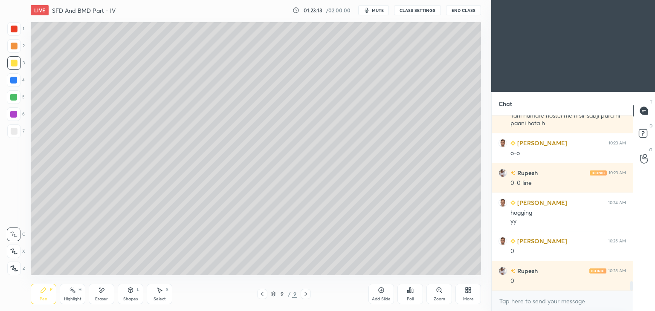
click at [14, 78] on div at bounding box center [13, 80] width 7 height 7
click at [16, 100] on div at bounding box center [13, 97] width 7 height 7
click at [125, 296] on div "Shapes L" at bounding box center [131, 294] width 26 height 20
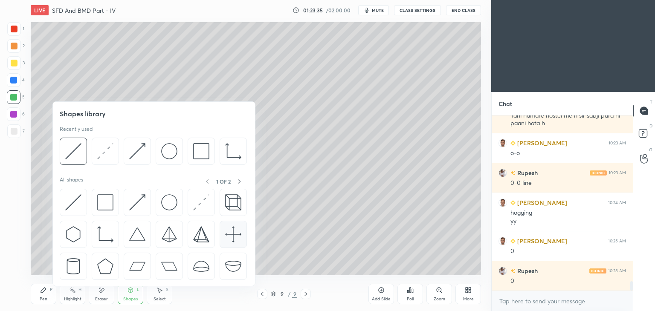
click at [78, 148] on img at bounding box center [73, 151] width 16 height 16
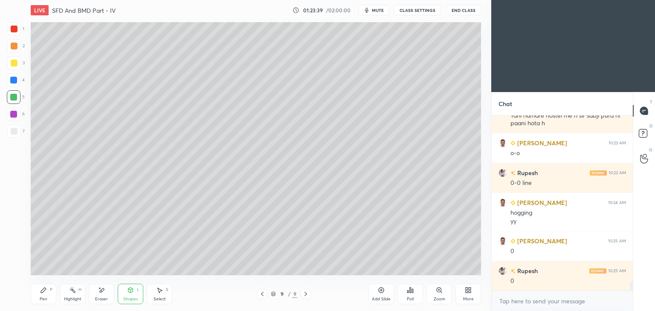
click at [50, 293] on div "Pen P" at bounding box center [44, 294] width 26 height 20
click at [12, 112] on div at bounding box center [13, 114] width 7 height 7
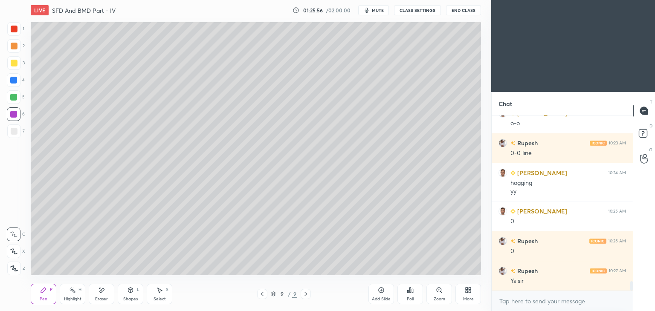
click at [384, 294] on div "Add Slide" at bounding box center [382, 294] width 26 height 20
click at [14, 137] on div at bounding box center [14, 132] width 14 height 14
click at [15, 64] on div at bounding box center [14, 63] width 7 height 7
click at [131, 296] on div "Shapes L" at bounding box center [131, 294] width 26 height 20
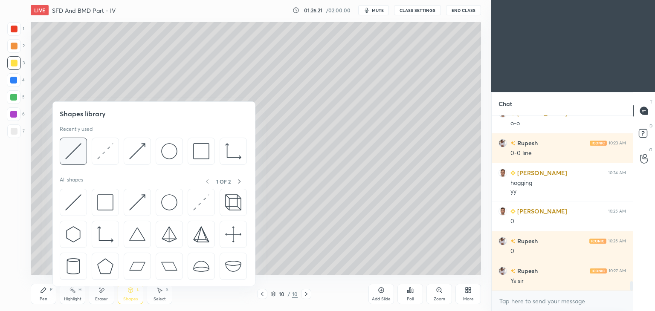
click at [77, 148] on img at bounding box center [73, 151] width 16 height 16
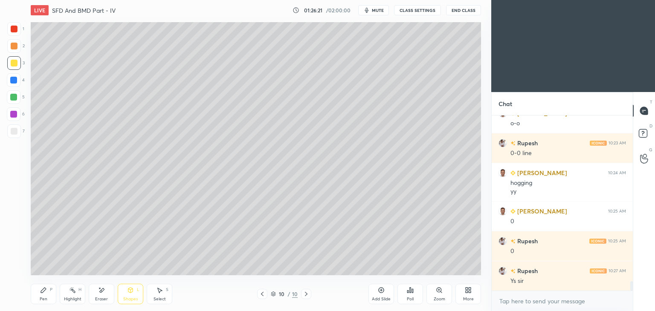
click at [13, 134] on div at bounding box center [14, 131] width 7 height 7
click at [41, 289] on icon at bounding box center [43, 290] width 7 height 7
click at [263, 296] on icon at bounding box center [262, 294] width 7 height 7
click at [309, 296] on icon at bounding box center [306, 294] width 7 height 7
click at [14, 113] on div at bounding box center [13, 114] width 7 height 7
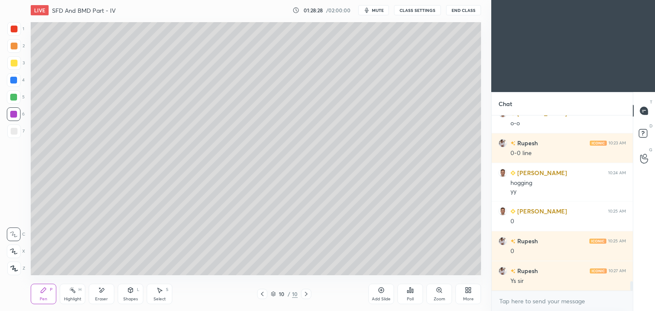
click at [163, 299] on div "Select" at bounding box center [160, 299] width 12 height 4
click at [160, 295] on div "Select S" at bounding box center [160, 294] width 26 height 20
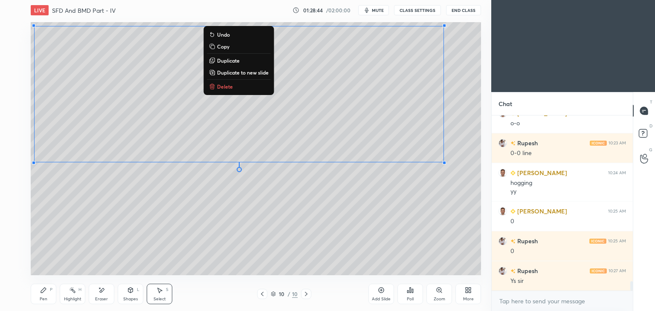
click at [45, 290] on icon at bounding box center [43, 290] width 5 height 5
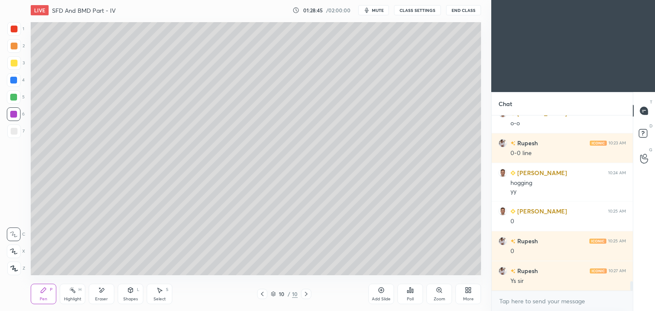
click at [14, 69] on div at bounding box center [14, 63] width 14 height 14
click at [130, 296] on div "Shapes L" at bounding box center [131, 294] width 26 height 20
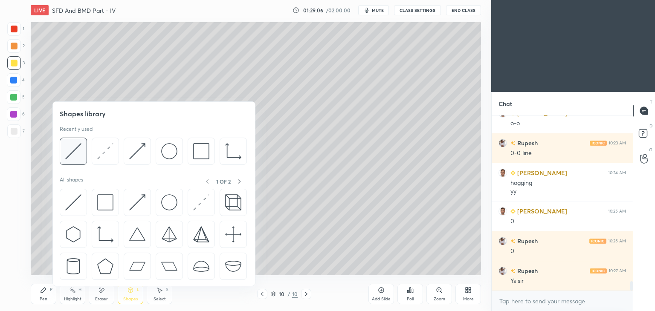
click at [81, 148] on img at bounding box center [73, 151] width 16 height 16
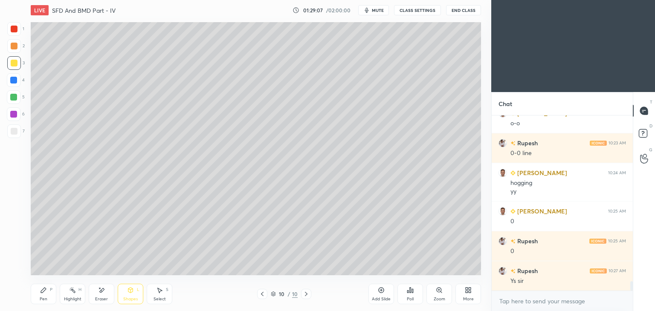
click at [16, 130] on div at bounding box center [14, 131] width 7 height 7
click at [41, 292] on icon at bounding box center [43, 290] width 5 height 5
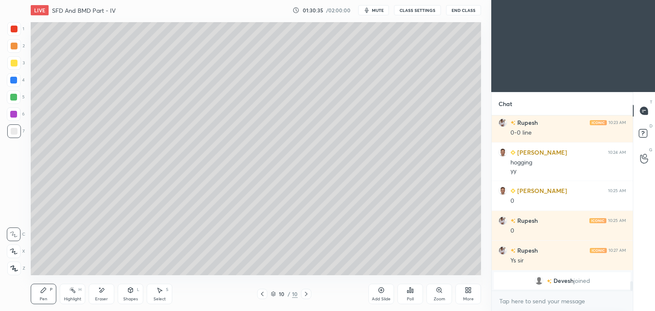
click at [163, 296] on div "Select S" at bounding box center [160, 294] width 26 height 20
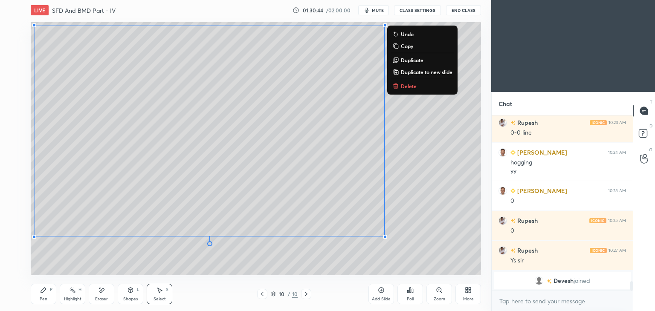
click at [41, 302] on div "Pen P" at bounding box center [44, 294] width 26 height 20
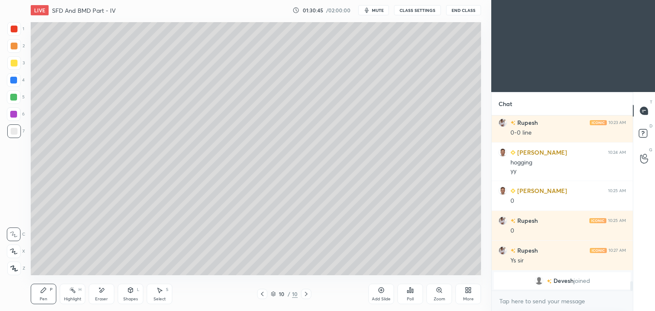
click at [12, 119] on div at bounding box center [14, 114] width 14 height 14
click at [261, 294] on icon at bounding box center [262, 294] width 7 height 7
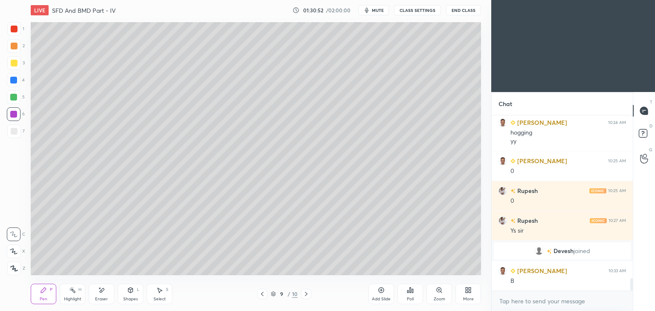
scroll to position [2275, 0]
click at [307, 294] on icon at bounding box center [306, 294] width 3 height 4
click at [383, 300] on div "Add Slide" at bounding box center [381, 299] width 19 height 4
click at [13, 63] on div at bounding box center [14, 63] width 7 height 7
click at [104, 293] on icon at bounding box center [101, 290] width 7 height 7
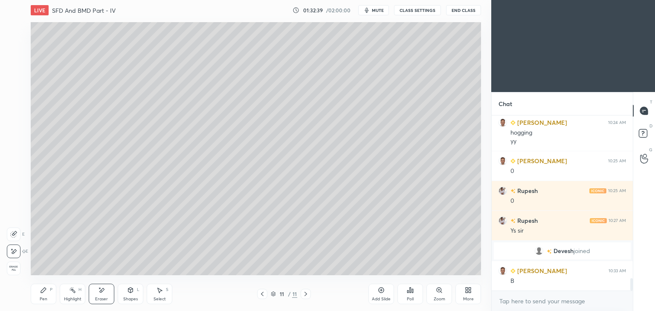
click at [46, 295] on div "Pen P" at bounding box center [44, 294] width 26 height 20
click at [162, 293] on icon at bounding box center [159, 290] width 7 height 7
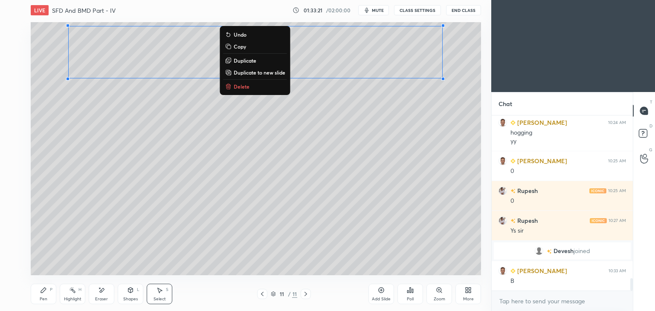
click at [56, 292] on div "Pen P Highlight H Eraser Shapes L Select S" at bounding box center [115, 294] width 169 height 20
click at [50, 293] on div "Pen P" at bounding box center [44, 294] width 26 height 20
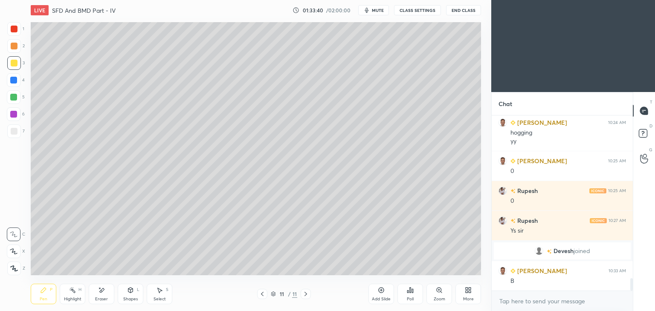
click at [261, 298] on div at bounding box center [262, 294] width 10 height 10
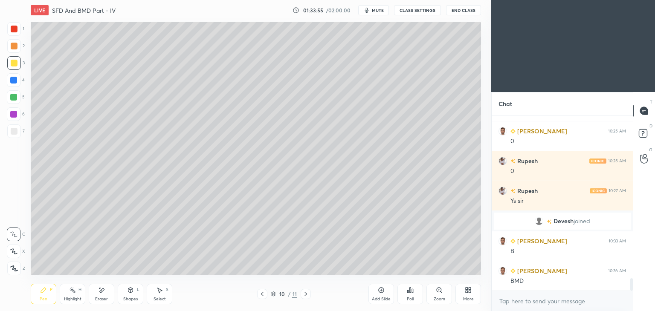
click at [20, 29] on div at bounding box center [14, 29] width 14 height 14
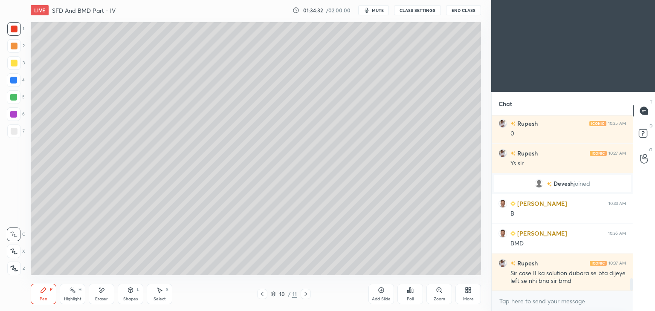
click at [306, 295] on icon at bounding box center [305, 294] width 7 height 7
click at [263, 295] on icon at bounding box center [262, 294] width 7 height 7
click at [264, 292] on icon at bounding box center [262, 294] width 7 height 7
click at [265, 294] on icon at bounding box center [262, 294] width 7 height 7
click at [262, 294] on icon at bounding box center [262, 294] width 7 height 7
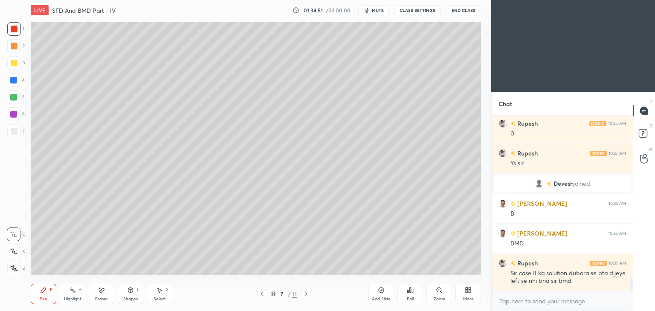
click at [261, 296] on icon at bounding box center [262, 294] width 7 height 7
click at [264, 294] on icon at bounding box center [262, 294] width 7 height 7
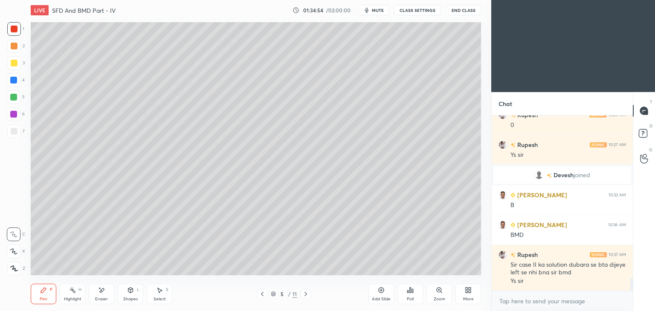
click at [261, 292] on icon at bounding box center [262, 294] width 7 height 7
click at [305, 289] on div "Pen P Highlight H Eraser Shapes L Select S 4 / 11 Add Slide Poll Zoom More" at bounding box center [256, 294] width 450 height 34
click at [305, 292] on icon at bounding box center [305, 294] width 7 height 7
click at [308, 293] on icon at bounding box center [305, 294] width 7 height 7
click at [305, 294] on icon at bounding box center [305, 294] width 7 height 7
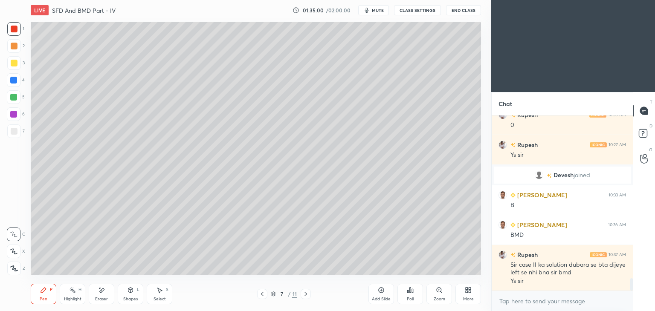
click at [302, 291] on div at bounding box center [306, 294] width 10 height 10
click at [305, 292] on icon at bounding box center [305, 294] width 7 height 7
click at [303, 292] on icon at bounding box center [305, 294] width 7 height 7
click at [302, 292] on icon at bounding box center [305, 294] width 7 height 7
click at [304, 292] on icon at bounding box center [305, 294] width 7 height 7
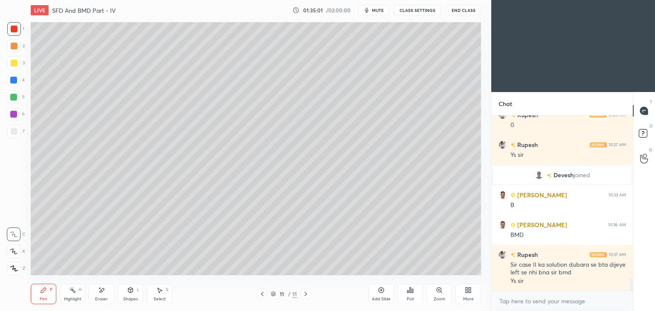
click at [304, 294] on icon at bounding box center [305, 294] width 7 height 7
click at [262, 295] on icon at bounding box center [262, 294] width 3 height 4
click at [261, 294] on icon at bounding box center [262, 294] width 7 height 7
click at [262, 294] on icon at bounding box center [262, 294] width 3 height 4
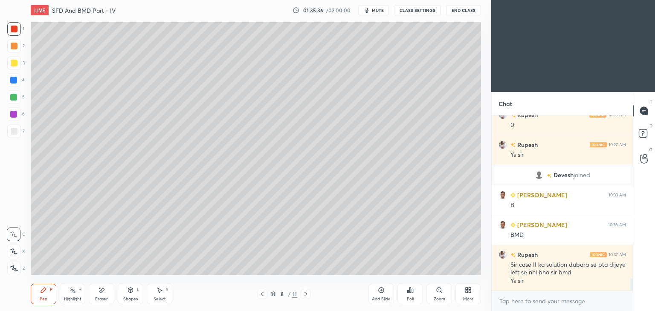
click at [261, 297] on icon at bounding box center [262, 294] width 7 height 7
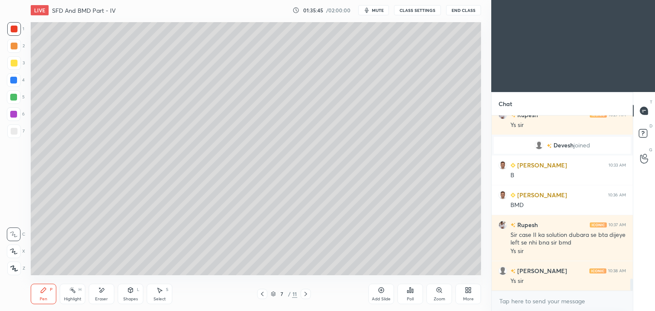
click at [384, 289] on icon at bounding box center [381, 290] width 7 height 7
click at [15, 131] on div at bounding box center [14, 131] width 7 height 7
click at [101, 294] on icon at bounding box center [101, 290] width 7 height 7
click at [41, 288] on icon at bounding box center [43, 290] width 7 height 7
click at [262, 293] on icon at bounding box center [262, 294] width 7 height 7
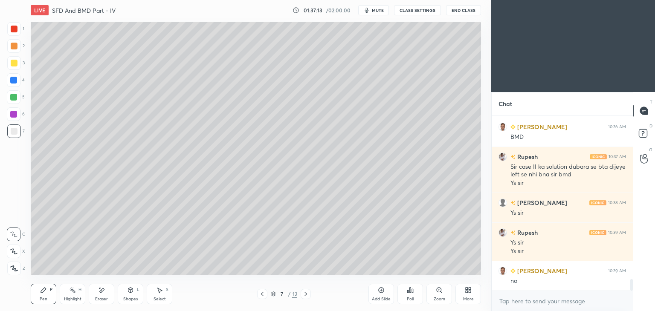
scroll to position [2478, 0]
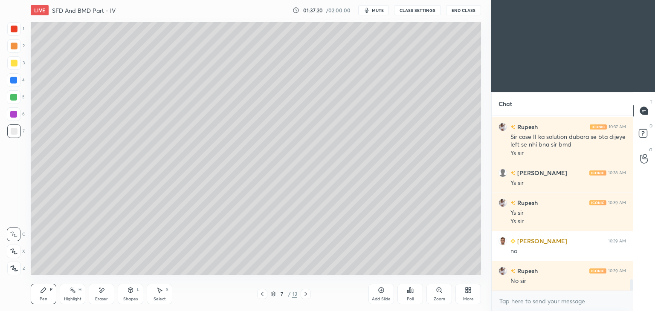
click at [304, 292] on icon at bounding box center [305, 294] width 7 height 7
click at [263, 292] on icon at bounding box center [262, 294] width 7 height 7
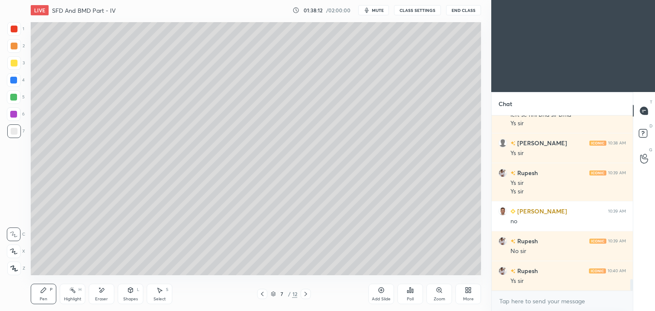
click at [302, 290] on div at bounding box center [306, 294] width 10 height 10
click at [265, 294] on icon at bounding box center [262, 294] width 7 height 7
click at [302, 289] on div at bounding box center [306, 294] width 10 height 10
click at [262, 292] on icon at bounding box center [262, 294] width 7 height 7
click at [308, 290] on div at bounding box center [306, 294] width 10 height 10
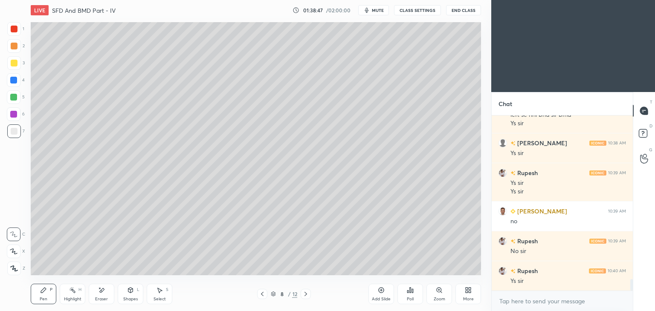
click at [261, 290] on div at bounding box center [262, 294] width 10 height 10
click at [310, 289] on div "Pen P Highlight H Eraser Shapes L Select S 7 / 12 Add Slide Poll Zoom More" at bounding box center [256, 294] width 450 height 34
click at [304, 297] on icon at bounding box center [305, 294] width 7 height 7
click at [128, 293] on icon at bounding box center [130, 290] width 7 height 7
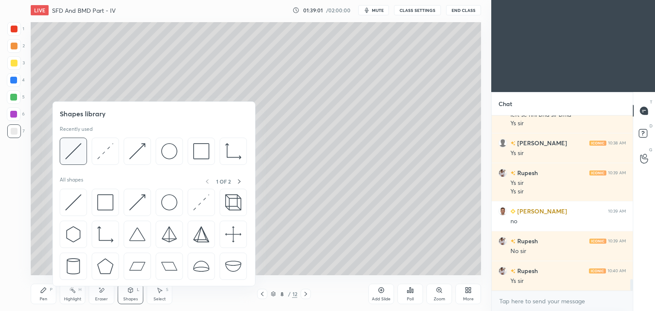
click at [81, 144] on img at bounding box center [73, 151] width 16 height 16
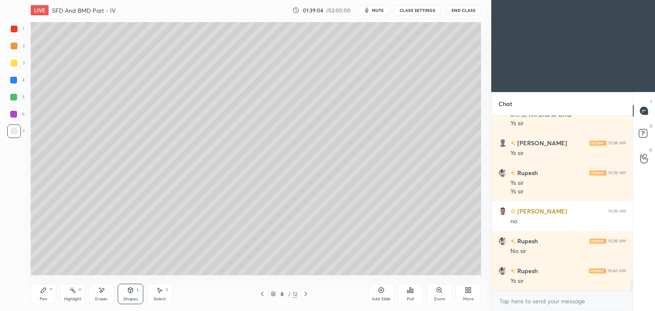
click at [44, 292] on icon at bounding box center [43, 290] width 7 height 7
click at [263, 293] on icon at bounding box center [262, 294] width 3 height 4
click at [307, 289] on div "Pen P Highlight H Eraser Shapes L Select S 7 / 12 Add Slide Poll Zoom More" at bounding box center [256, 294] width 450 height 34
click at [305, 290] on div at bounding box center [306, 294] width 10 height 10
click at [263, 290] on div at bounding box center [262, 294] width 10 height 10
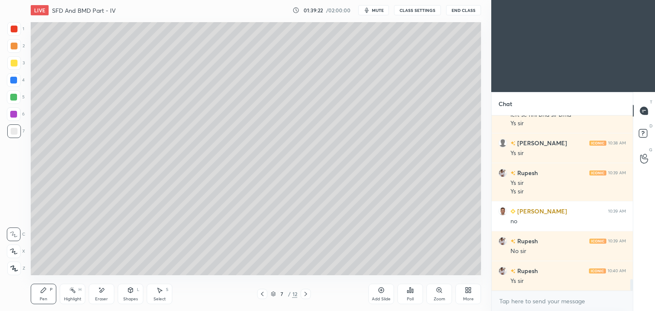
scroll to position [2529, 0]
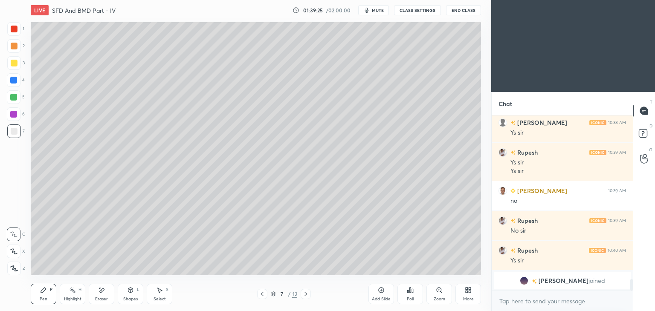
click at [311, 290] on div at bounding box center [306, 294] width 10 height 10
click at [262, 292] on icon at bounding box center [262, 294] width 7 height 7
click at [305, 290] on div at bounding box center [306, 294] width 10 height 10
click at [259, 295] on div at bounding box center [262, 294] width 10 height 10
click at [307, 290] on div at bounding box center [306, 294] width 10 height 10
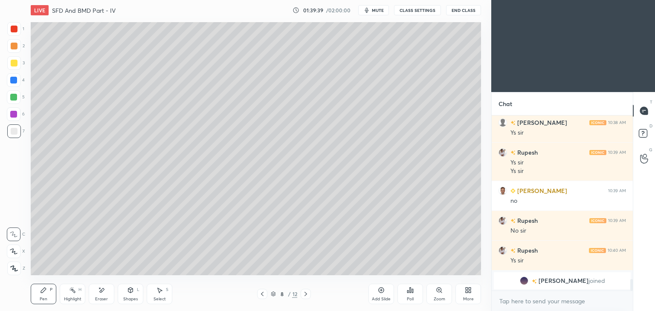
click at [105, 293] on div "Eraser" at bounding box center [102, 294] width 26 height 20
click at [41, 294] on div "Pen P" at bounding box center [44, 294] width 26 height 20
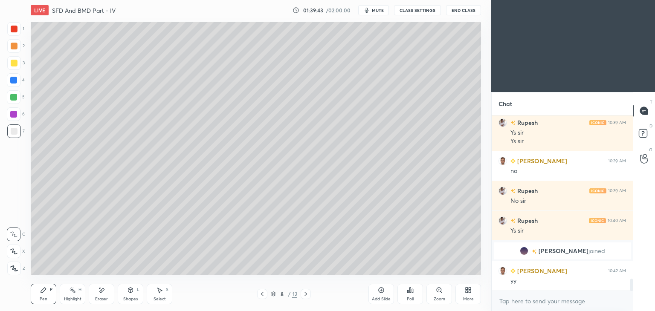
click at [107, 290] on div "Eraser" at bounding box center [102, 294] width 26 height 20
click at [42, 297] on div "Pen" at bounding box center [44, 299] width 8 height 4
click at [106, 287] on div "Eraser" at bounding box center [102, 294] width 26 height 20
click at [44, 296] on div "Pen P" at bounding box center [44, 294] width 26 height 20
click at [263, 293] on icon at bounding box center [262, 294] width 7 height 7
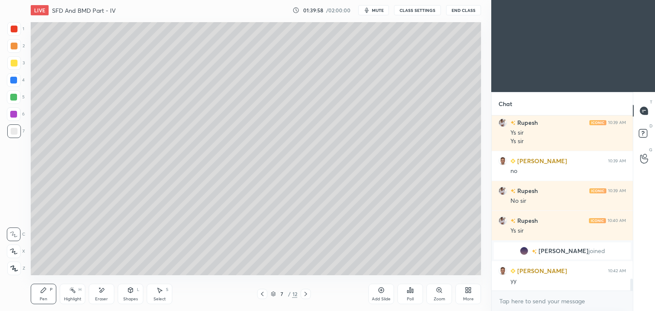
click at [304, 294] on icon at bounding box center [305, 294] width 7 height 7
click at [261, 292] on icon at bounding box center [262, 294] width 7 height 7
click at [307, 293] on icon at bounding box center [305, 294] width 7 height 7
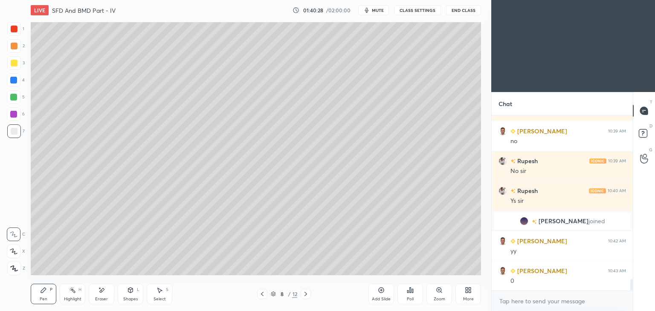
click at [263, 297] on icon at bounding box center [262, 294] width 7 height 7
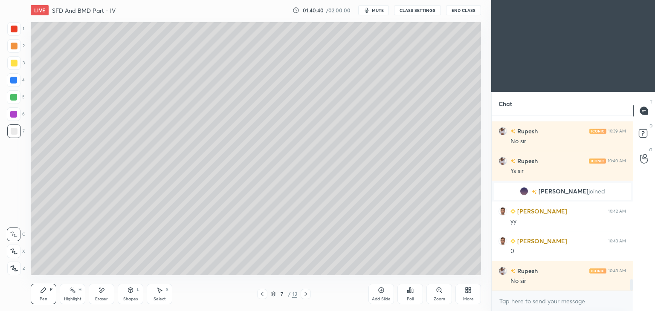
click at [304, 294] on icon at bounding box center [305, 294] width 7 height 7
click at [260, 294] on icon at bounding box center [262, 294] width 7 height 7
click at [380, 294] on icon at bounding box center [381, 290] width 7 height 7
click at [261, 293] on icon at bounding box center [262, 294] width 7 height 7
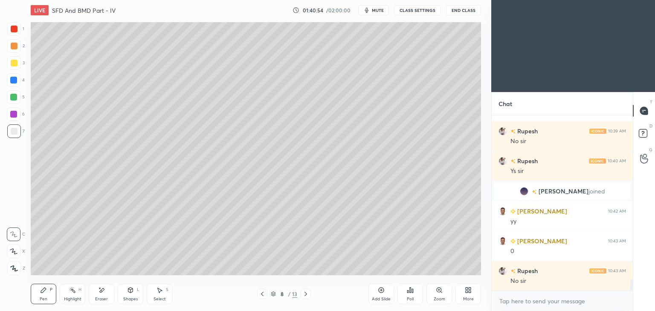
click at [264, 292] on icon at bounding box center [262, 294] width 7 height 7
click at [308, 290] on div at bounding box center [306, 294] width 10 height 10
click at [309, 292] on icon at bounding box center [305, 294] width 7 height 7
click at [264, 296] on icon at bounding box center [262, 294] width 7 height 7
click at [264, 293] on icon at bounding box center [262, 294] width 7 height 7
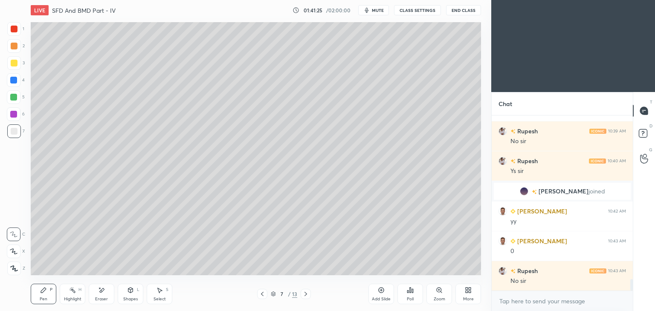
click at [305, 293] on icon at bounding box center [305, 294] width 7 height 7
click at [305, 292] on icon at bounding box center [305, 294] width 7 height 7
click at [262, 293] on icon at bounding box center [262, 294] width 3 height 4
click at [260, 295] on icon at bounding box center [262, 294] width 7 height 7
click at [307, 290] on div at bounding box center [306, 294] width 10 height 10
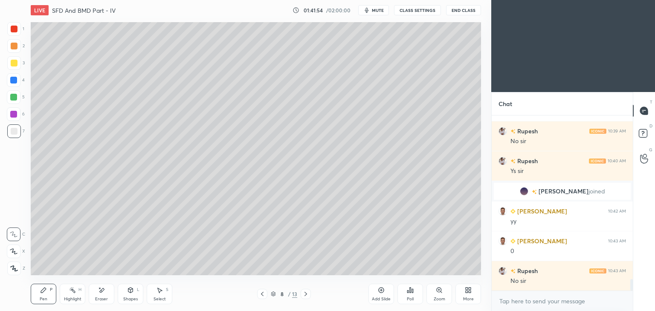
click at [306, 292] on icon at bounding box center [305, 294] width 7 height 7
click at [267, 290] on div at bounding box center [262, 294] width 10 height 10
click at [264, 292] on icon at bounding box center [262, 294] width 7 height 7
click at [307, 293] on icon at bounding box center [305, 294] width 7 height 7
click at [302, 295] on div at bounding box center [306, 294] width 10 height 10
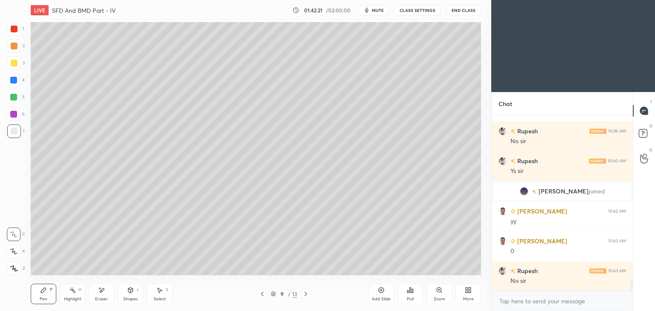
click at [262, 295] on icon at bounding box center [262, 294] width 7 height 7
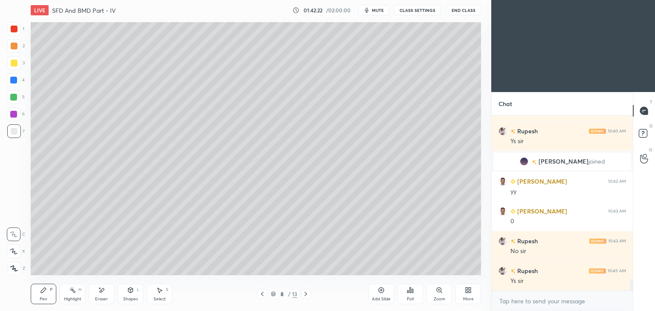
click at [264, 292] on icon at bounding box center [262, 294] width 7 height 7
click at [307, 292] on icon at bounding box center [305, 294] width 7 height 7
click at [307, 291] on icon at bounding box center [305, 294] width 7 height 7
click at [263, 290] on div at bounding box center [262, 294] width 10 height 10
click at [259, 294] on icon at bounding box center [262, 294] width 7 height 7
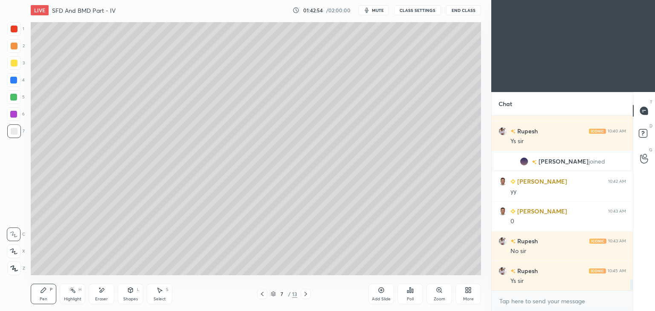
click at [305, 292] on icon at bounding box center [305, 294] width 7 height 7
click at [260, 295] on icon at bounding box center [262, 294] width 7 height 7
click at [259, 292] on icon at bounding box center [262, 294] width 7 height 7
click at [304, 292] on icon at bounding box center [305, 294] width 7 height 7
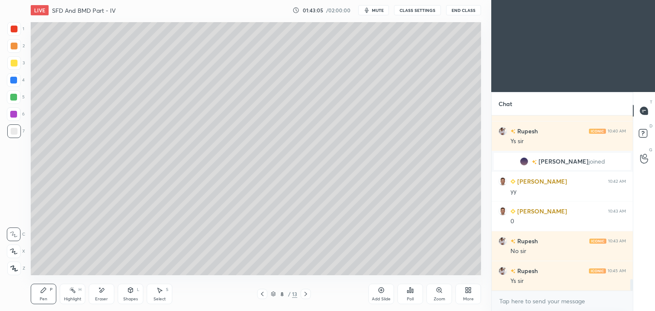
click at [305, 293] on icon at bounding box center [306, 294] width 3 height 4
click at [262, 292] on icon at bounding box center [262, 294] width 7 height 7
click at [264, 292] on icon at bounding box center [262, 294] width 7 height 7
click at [305, 291] on icon at bounding box center [305, 294] width 7 height 7
click at [307, 292] on icon at bounding box center [305, 294] width 7 height 7
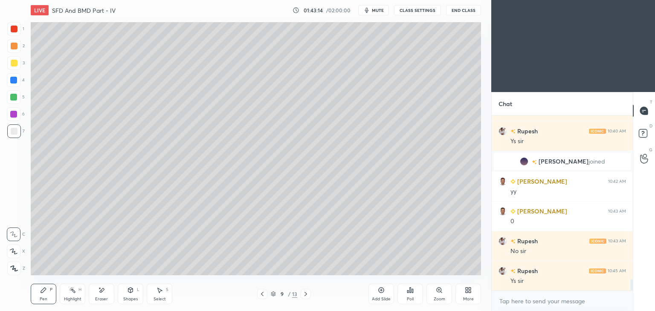
click at [114, 288] on div "Eraser" at bounding box center [102, 294] width 26 height 20
click at [44, 297] on div "Pen" at bounding box center [44, 299] width 8 height 4
click at [262, 292] on icon at bounding box center [262, 294] width 7 height 7
click at [263, 293] on icon at bounding box center [262, 294] width 3 height 4
click at [305, 294] on icon at bounding box center [305, 294] width 7 height 7
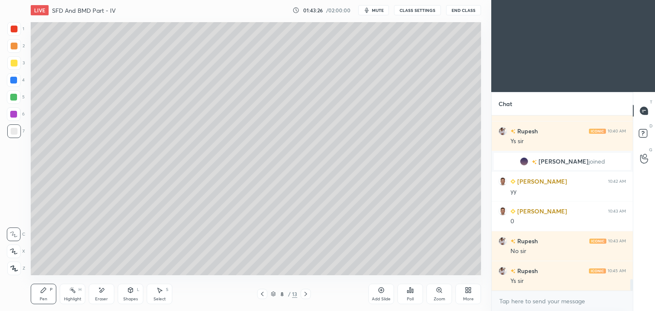
click at [305, 295] on icon at bounding box center [305, 294] width 7 height 7
click at [160, 294] on div "Select S" at bounding box center [160, 294] width 26 height 20
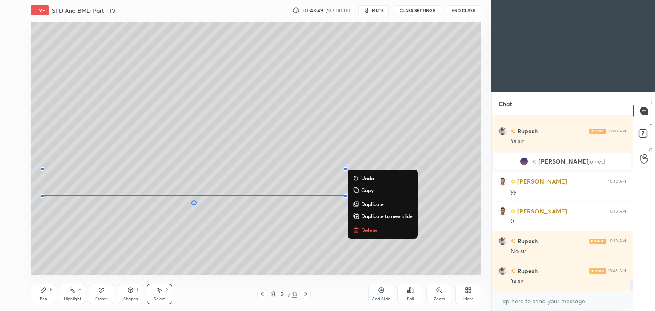
click at [259, 292] on icon at bounding box center [262, 294] width 7 height 7
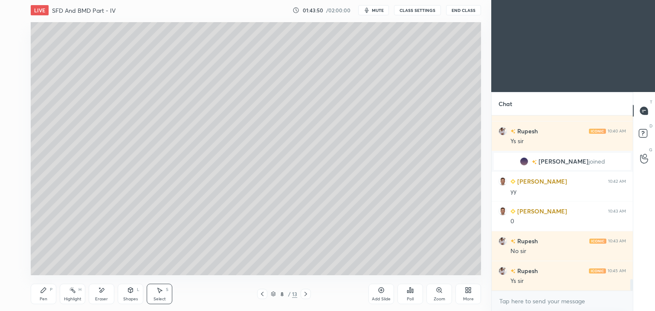
click at [259, 292] on icon at bounding box center [262, 294] width 7 height 7
click at [58, 290] on div "Pen P Highlight H Eraser Shapes L Select S" at bounding box center [115, 294] width 169 height 20
click at [304, 294] on icon at bounding box center [305, 294] width 7 height 7
click at [305, 293] on icon at bounding box center [306, 294] width 3 height 4
click at [53, 293] on div "Pen P" at bounding box center [44, 294] width 26 height 20
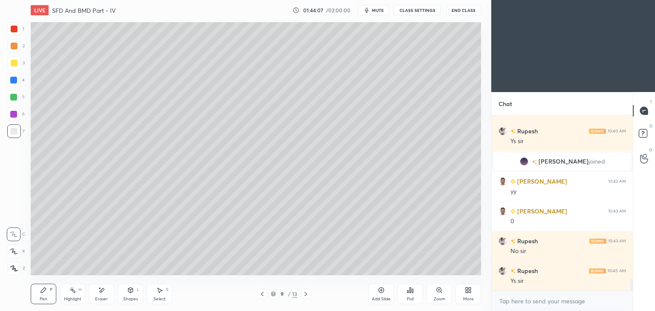
click at [17, 125] on div at bounding box center [14, 132] width 14 height 14
click at [100, 289] on icon at bounding box center [99, 288] width 1 height 1
click at [47, 291] on div "Pen P" at bounding box center [44, 294] width 26 height 20
click at [259, 294] on icon at bounding box center [262, 294] width 7 height 7
click at [264, 293] on icon at bounding box center [262, 294] width 7 height 7
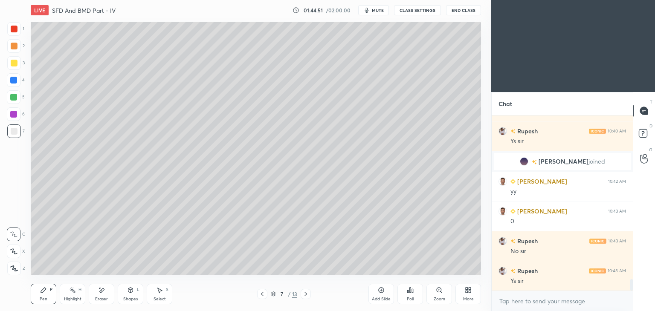
click at [307, 293] on icon at bounding box center [305, 294] width 7 height 7
click at [306, 293] on icon at bounding box center [305, 294] width 7 height 7
click at [46, 295] on div "Pen P" at bounding box center [44, 294] width 26 height 20
click at [262, 293] on icon at bounding box center [262, 294] width 7 height 7
click at [262, 292] on icon at bounding box center [262, 294] width 7 height 7
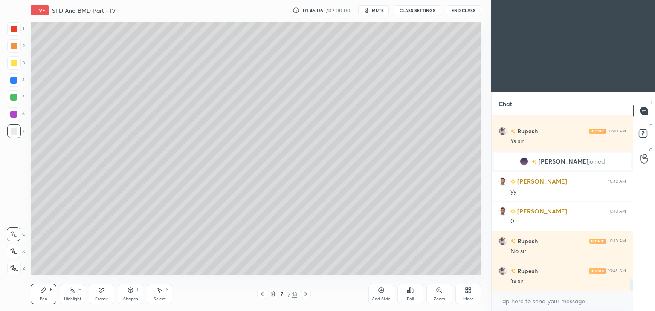
click at [306, 296] on icon at bounding box center [306, 294] width 3 height 4
click at [306, 297] on icon at bounding box center [305, 294] width 7 height 7
click at [163, 291] on div "Select S" at bounding box center [160, 294] width 26 height 20
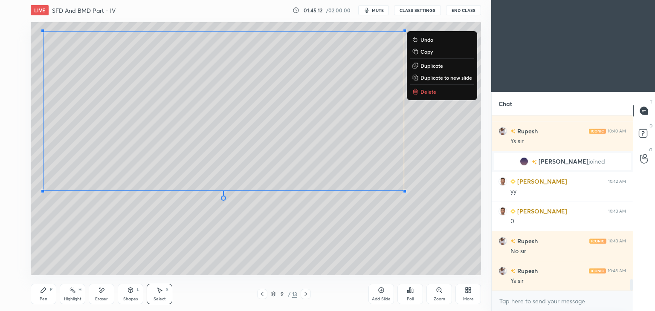
click at [360, 233] on div "0 ° Undo Copy Duplicate Duplicate to new slide Delete" at bounding box center [256, 148] width 450 height 253
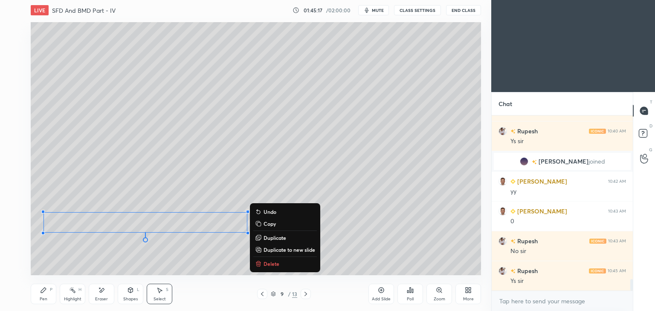
click at [262, 294] on icon at bounding box center [262, 294] width 3 height 4
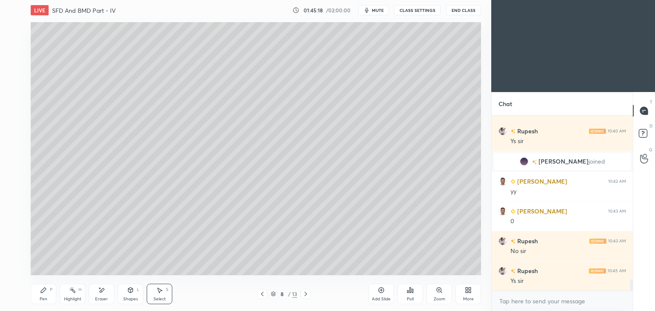
click at [261, 292] on icon at bounding box center [262, 294] width 7 height 7
click at [308, 292] on icon at bounding box center [305, 294] width 7 height 7
click at [306, 294] on icon at bounding box center [305, 294] width 7 height 7
click at [44, 289] on icon at bounding box center [43, 290] width 5 height 5
click at [104, 290] on icon at bounding box center [101, 290] width 7 height 7
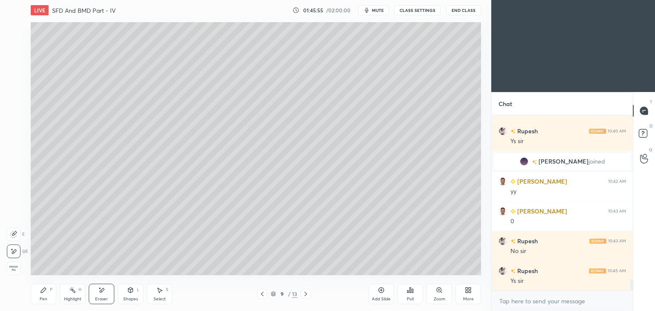
click at [40, 300] on div "Pen" at bounding box center [44, 299] width 8 height 4
click at [15, 26] on div at bounding box center [14, 29] width 7 height 7
click at [264, 292] on icon at bounding box center [262, 294] width 7 height 7
click at [264, 293] on icon at bounding box center [262, 294] width 7 height 7
click at [44, 290] on icon at bounding box center [43, 290] width 5 height 5
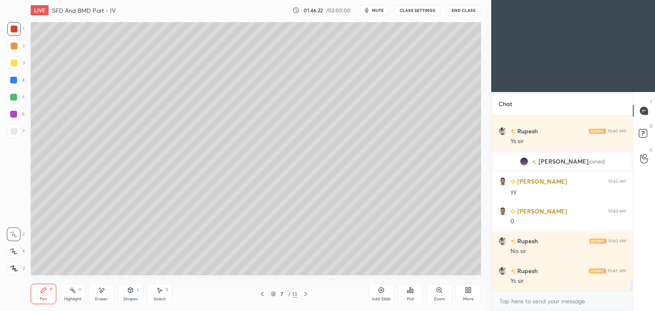
click at [308, 294] on icon at bounding box center [305, 294] width 7 height 7
click at [261, 293] on icon at bounding box center [262, 294] width 7 height 7
click at [261, 294] on icon at bounding box center [262, 294] width 7 height 7
click at [58, 290] on div "Pen P Highlight H Eraser Shapes L Select S" at bounding box center [115, 294] width 169 height 20
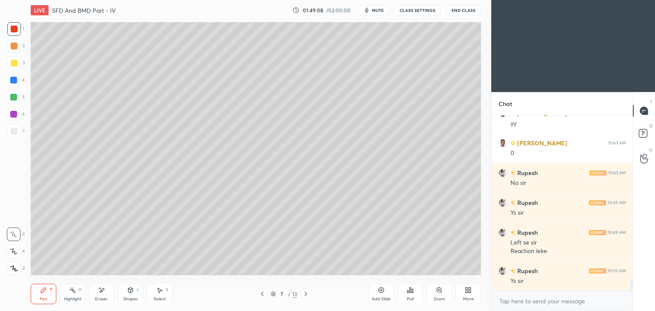
scroll to position [2636, 0]
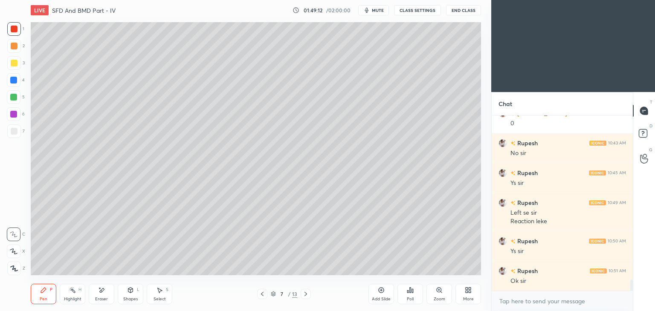
click at [103, 294] on div "Eraser" at bounding box center [102, 294] width 26 height 20
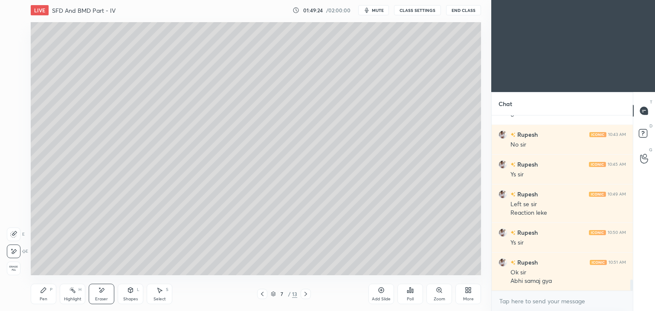
click at [45, 290] on icon at bounding box center [43, 290] width 7 height 7
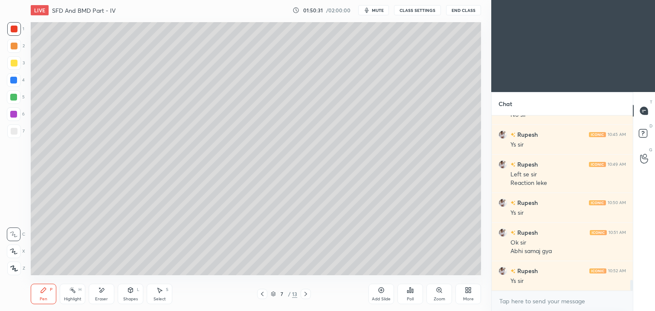
click at [305, 290] on div at bounding box center [306, 294] width 10 height 10
click at [305, 292] on icon at bounding box center [305, 294] width 7 height 7
click at [307, 293] on icon at bounding box center [305, 294] width 7 height 7
click at [305, 293] on icon at bounding box center [306, 294] width 3 height 4
click at [305, 296] on icon at bounding box center [305, 294] width 7 height 7
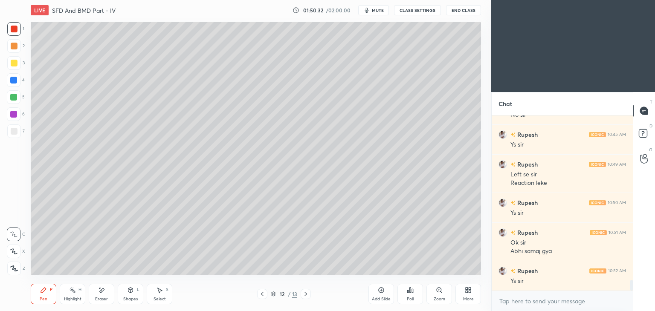
click at [306, 294] on icon at bounding box center [306, 294] width 3 height 4
click at [306, 292] on icon at bounding box center [305, 294] width 7 height 7
click at [305, 295] on icon at bounding box center [305, 294] width 7 height 7
click at [309, 294] on icon at bounding box center [305, 294] width 7 height 7
click at [383, 298] on div "Add Slide" at bounding box center [381, 299] width 19 height 4
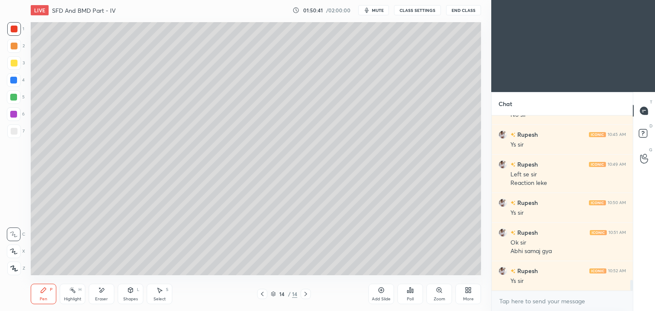
click at [16, 63] on div at bounding box center [14, 63] width 7 height 7
click at [38, 299] on div "Pen P" at bounding box center [44, 294] width 26 height 20
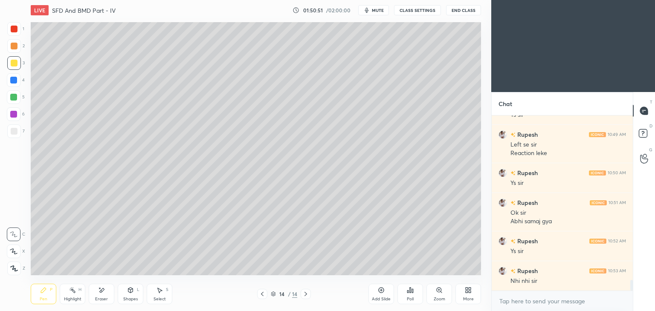
click at [261, 291] on icon at bounding box center [262, 294] width 7 height 7
click at [263, 294] on icon at bounding box center [262, 294] width 7 height 7
click at [263, 295] on icon at bounding box center [262, 294] width 7 height 7
click at [304, 296] on icon at bounding box center [305, 294] width 7 height 7
click at [302, 295] on icon at bounding box center [305, 294] width 7 height 7
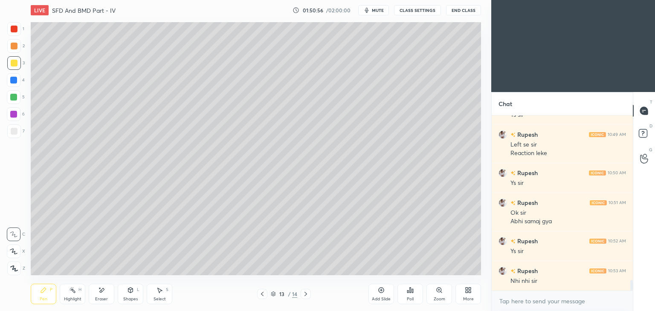
click at [303, 296] on icon at bounding box center [305, 294] width 7 height 7
click at [102, 291] on icon at bounding box center [102, 290] width 5 height 4
click at [48, 288] on div "Pen P" at bounding box center [44, 294] width 26 height 20
click at [15, 129] on div at bounding box center [14, 131] width 7 height 7
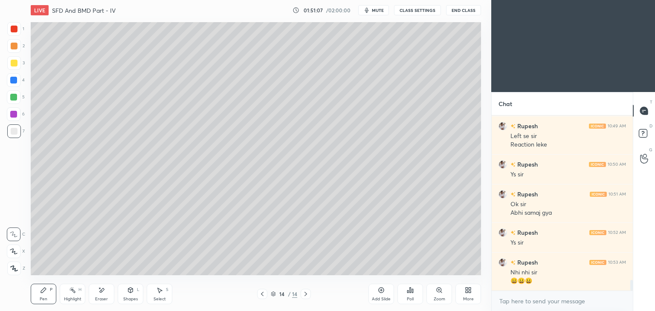
click at [131, 300] on div "Shapes" at bounding box center [130, 299] width 15 height 4
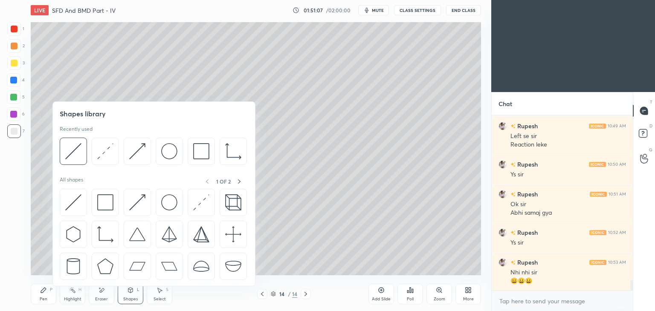
click at [74, 157] on img at bounding box center [73, 151] width 16 height 16
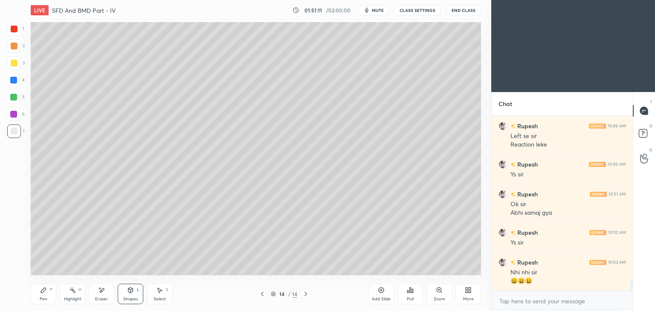
click at [48, 290] on div "Pen P" at bounding box center [44, 294] width 26 height 20
click at [46, 294] on div "Pen P" at bounding box center [44, 294] width 26 height 20
click at [131, 290] on icon at bounding box center [130, 289] width 5 height 1
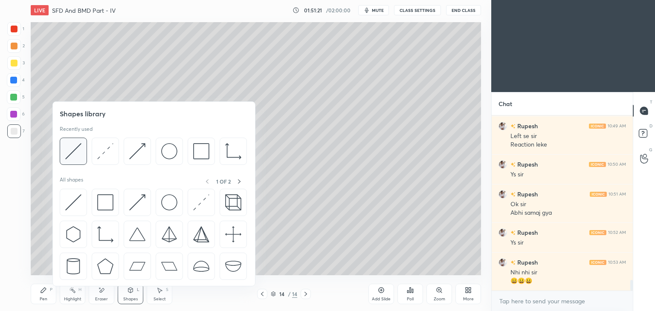
click at [78, 144] on img at bounding box center [73, 151] width 16 height 16
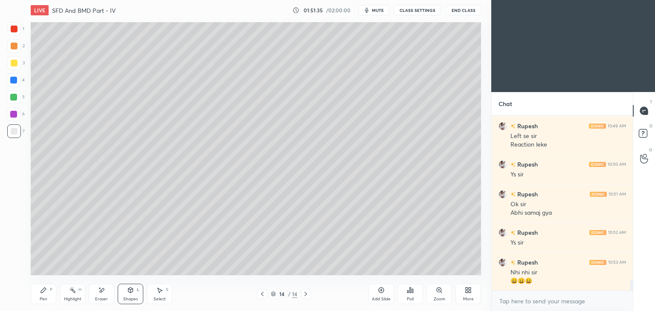
click at [42, 292] on icon at bounding box center [43, 290] width 5 height 5
click at [12, 61] on div at bounding box center [14, 63] width 7 height 7
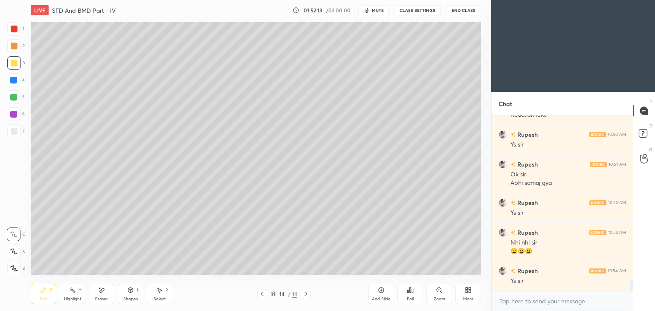
click at [14, 34] on div at bounding box center [14, 29] width 14 height 14
click at [135, 289] on div "Shapes L" at bounding box center [131, 294] width 26 height 20
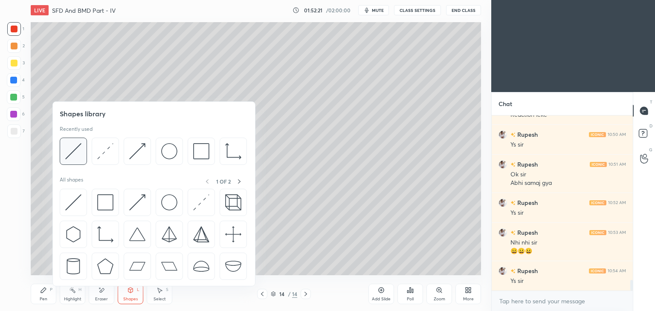
click at [75, 148] on img at bounding box center [73, 151] width 16 height 16
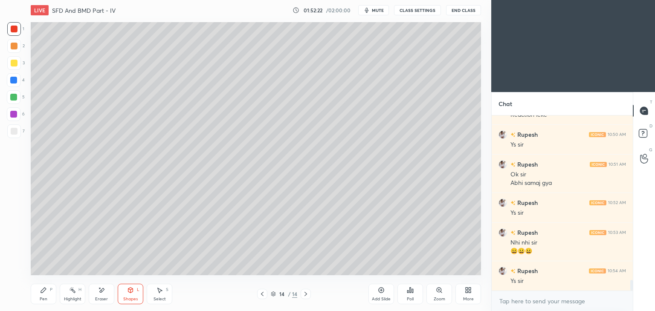
click at [17, 80] on div at bounding box center [14, 80] width 14 height 14
click at [46, 289] on icon at bounding box center [43, 290] width 7 height 7
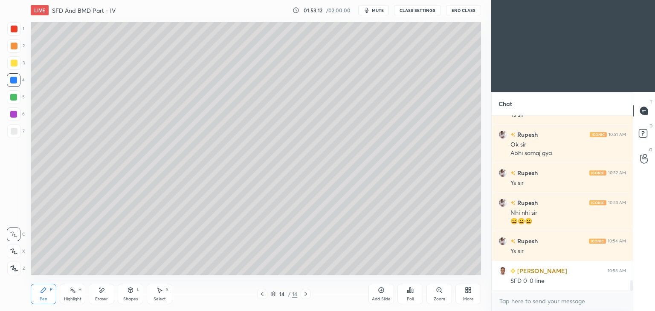
click at [134, 292] on icon at bounding box center [130, 290] width 7 height 7
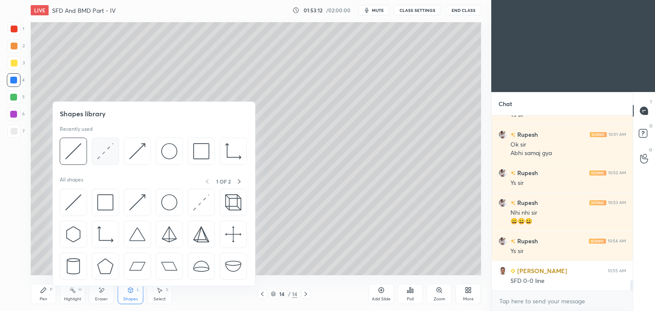
click at [105, 153] on img at bounding box center [105, 151] width 16 height 16
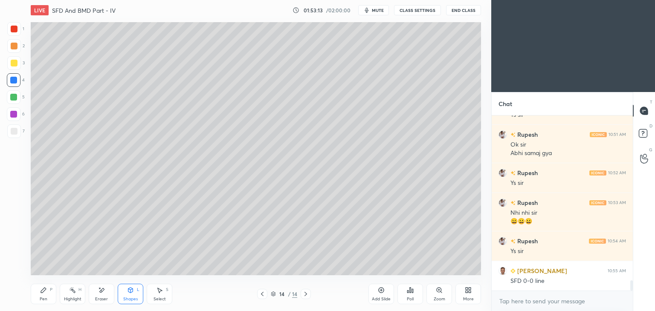
click at [20, 116] on div at bounding box center [14, 114] width 14 height 14
click at [134, 291] on div "Shapes L" at bounding box center [131, 294] width 26 height 20
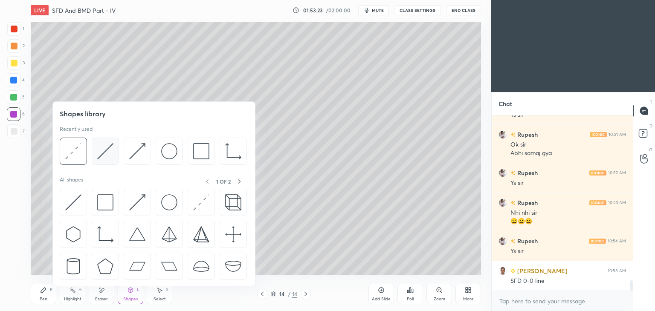
click at [108, 146] on img at bounding box center [105, 151] width 16 height 16
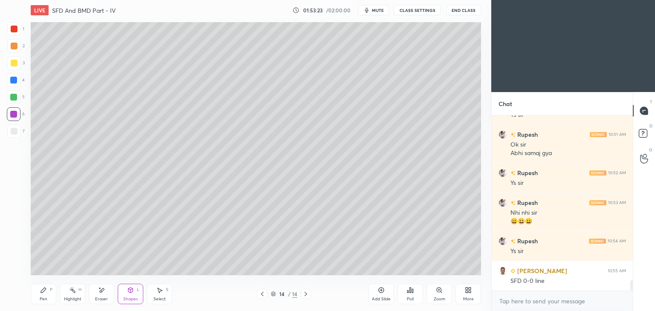
click at [41, 294] on div "Pen P" at bounding box center [44, 294] width 26 height 20
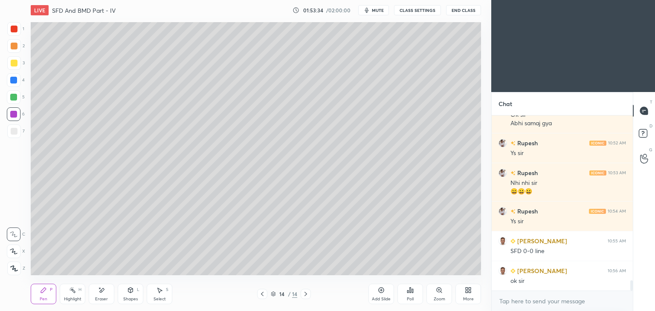
scroll to position [2823, 0]
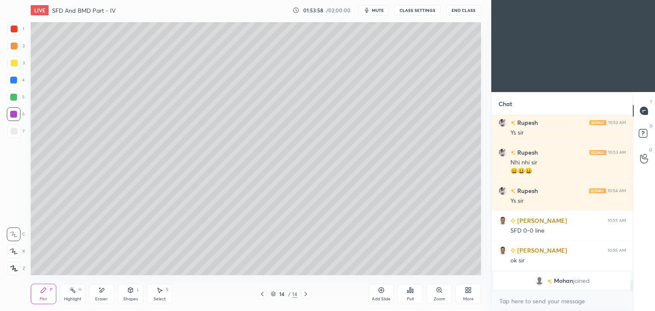
click at [131, 296] on div "Shapes L" at bounding box center [131, 294] width 26 height 20
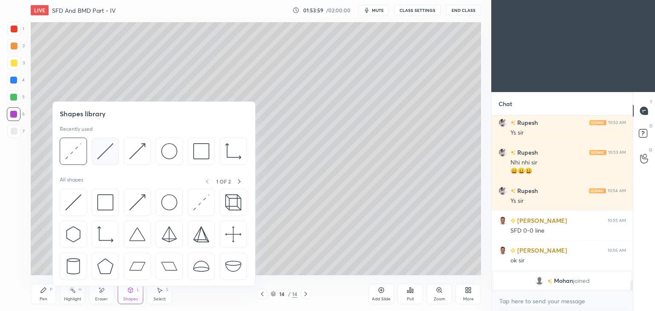
click at [102, 149] on img at bounding box center [105, 151] width 16 height 16
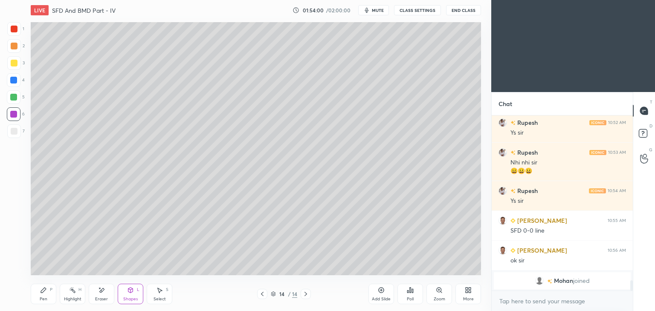
click at [13, 132] on div at bounding box center [14, 131] width 7 height 7
click at [47, 294] on div "Pen P" at bounding box center [44, 294] width 26 height 20
click at [130, 296] on div "Shapes L" at bounding box center [131, 294] width 26 height 20
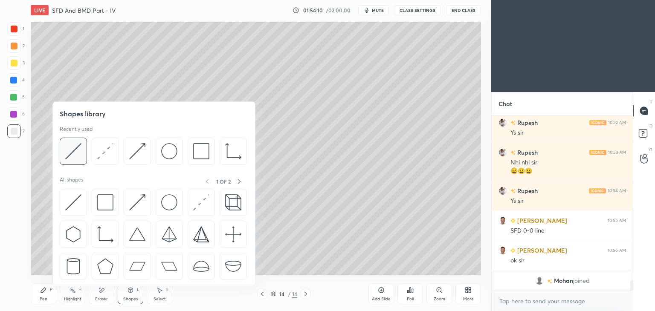
click at [72, 148] on img at bounding box center [73, 151] width 16 height 16
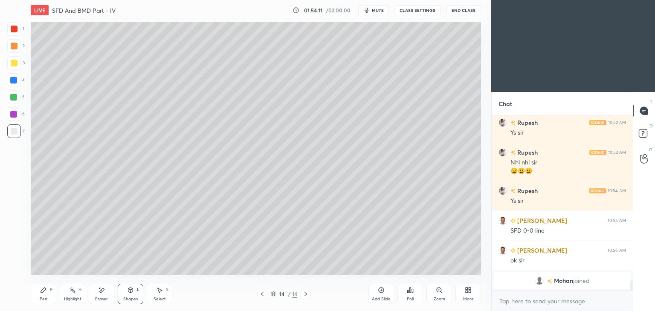
click at [10, 112] on div at bounding box center [13, 114] width 7 height 7
click at [41, 294] on icon at bounding box center [43, 290] width 7 height 7
click at [125, 293] on div "Shapes L" at bounding box center [131, 294] width 26 height 20
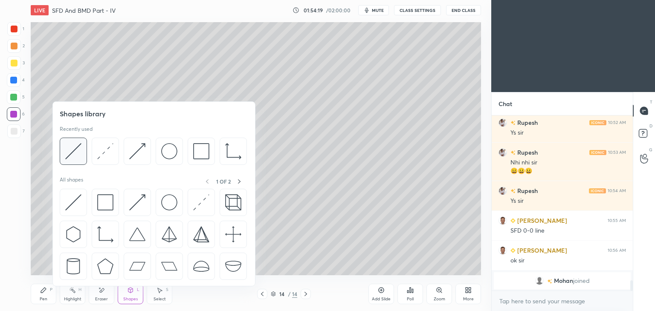
click at [74, 148] on img at bounding box center [73, 151] width 16 height 16
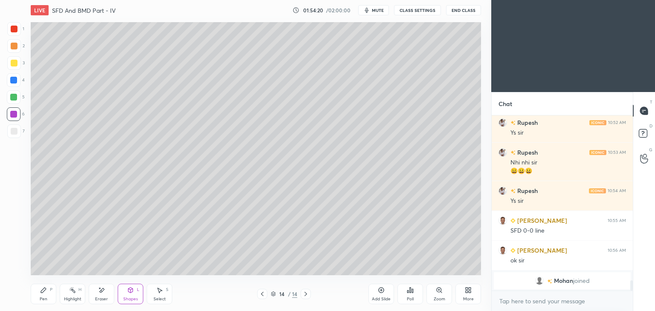
click at [17, 128] on div at bounding box center [14, 132] width 14 height 14
click at [127, 298] on div "Shapes" at bounding box center [130, 299] width 15 height 4
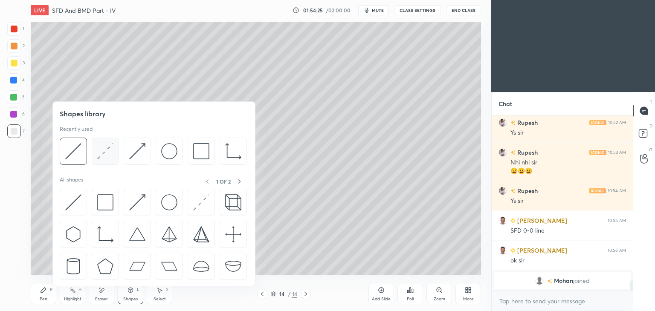
click at [102, 155] on img at bounding box center [105, 151] width 16 height 16
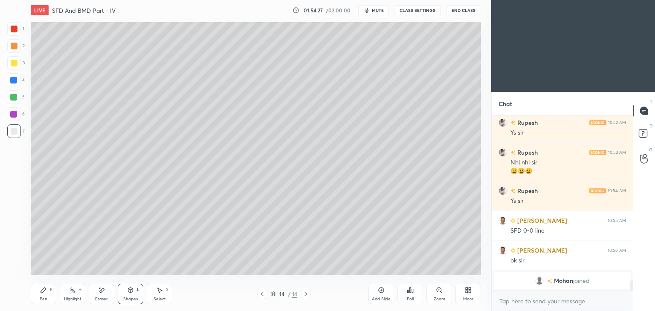
click at [16, 96] on div at bounding box center [13, 97] width 7 height 7
click at [46, 290] on icon at bounding box center [43, 290] width 7 height 7
click at [131, 293] on icon at bounding box center [130, 290] width 5 height 5
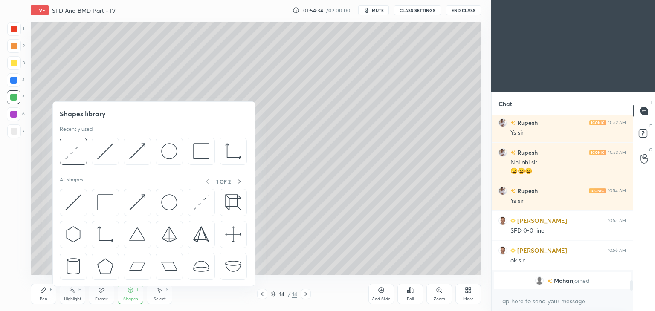
click at [107, 148] on img at bounding box center [105, 151] width 16 height 16
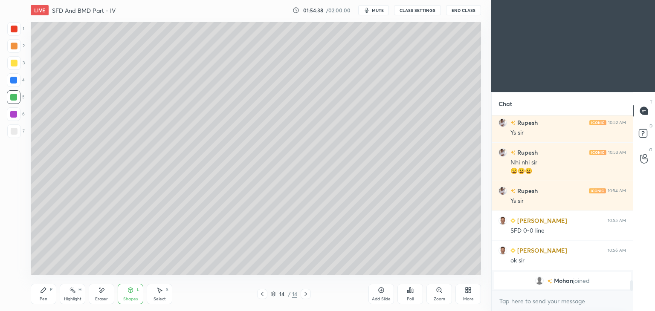
click at [45, 293] on icon at bounding box center [43, 290] width 7 height 7
click at [131, 295] on div "Shapes L" at bounding box center [131, 294] width 26 height 20
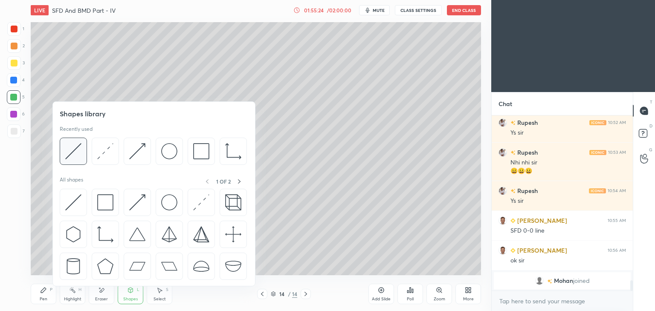
click at [80, 151] on img at bounding box center [73, 151] width 16 height 16
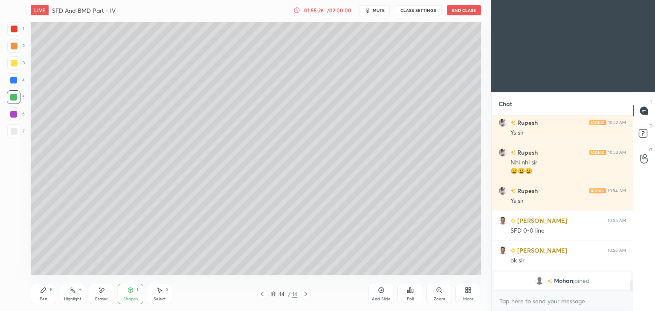
click at [13, 135] on div at bounding box center [14, 132] width 14 height 14
click at [38, 296] on div "Pen P" at bounding box center [44, 294] width 26 height 20
click at [133, 292] on icon at bounding box center [130, 290] width 5 height 5
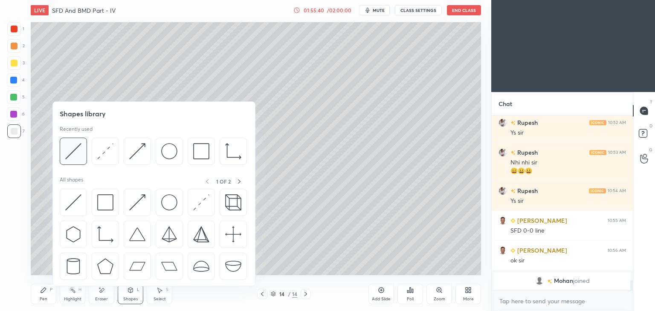
click at [74, 145] on img at bounding box center [73, 151] width 16 height 16
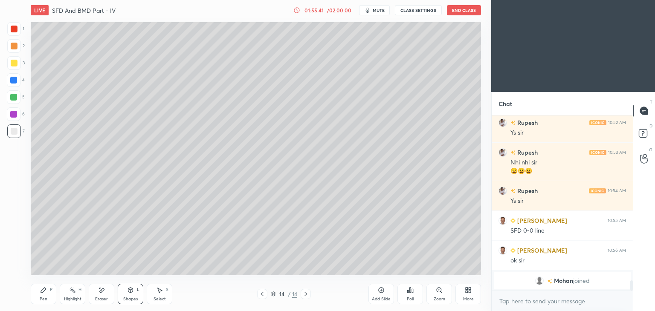
click at [14, 29] on div at bounding box center [14, 29] width 7 height 7
click at [41, 294] on icon at bounding box center [43, 290] width 7 height 7
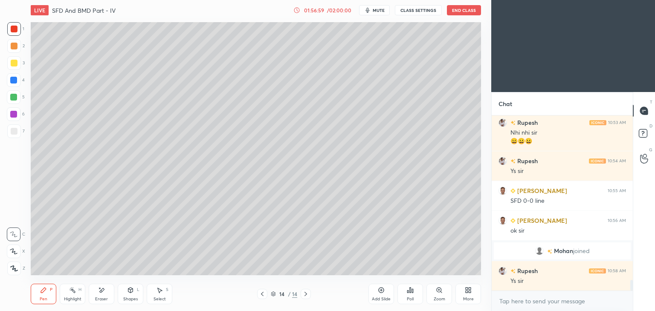
click at [261, 294] on icon at bounding box center [262, 294] width 3 height 4
click at [261, 293] on icon at bounding box center [262, 294] width 7 height 7
click at [262, 292] on icon at bounding box center [262, 294] width 7 height 7
click at [263, 294] on icon at bounding box center [262, 294] width 7 height 7
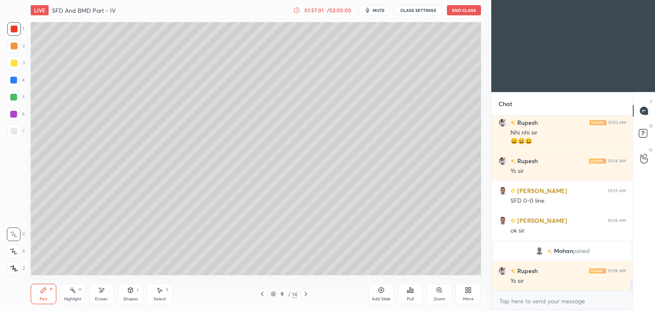
click at [262, 291] on icon at bounding box center [262, 294] width 7 height 7
click at [262, 293] on icon at bounding box center [262, 294] width 7 height 7
click at [263, 290] on div at bounding box center [262, 294] width 10 height 10
click at [261, 294] on icon at bounding box center [262, 294] width 7 height 7
click at [262, 294] on icon at bounding box center [262, 294] width 3 height 4
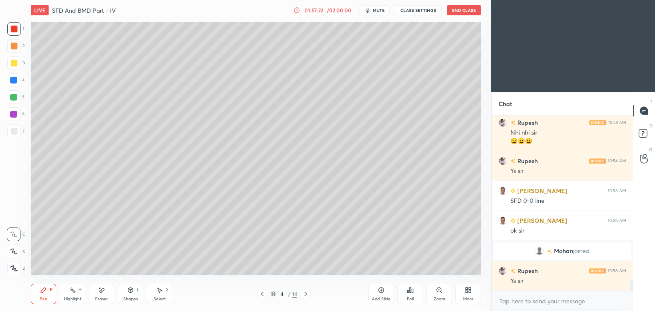
click at [263, 294] on icon at bounding box center [262, 294] width 7 height 7
click at [262, 294] on icon at bounding box center [262, 294] width 3 height 4
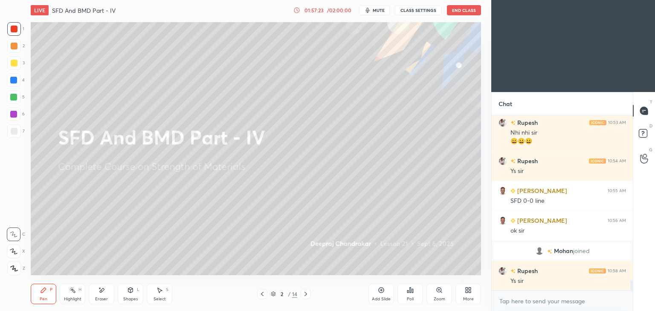
click at [307, 293] on icon at bounding box center [305, 294] width 7 height 7
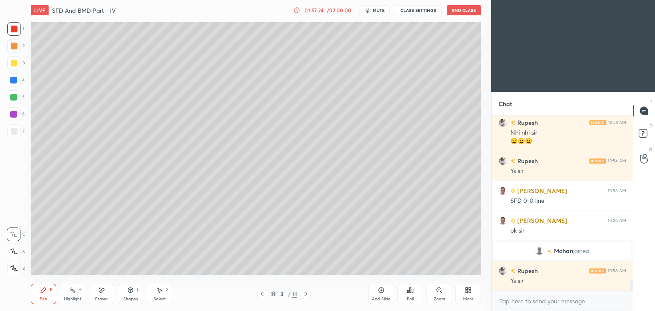
click at [306, 293] on icon at bounding box center [305, 294] width 7 height 7
click at [307, 294] on icon at bounding box center [305, 294] width 7 height 7
click at [305, 295] on icon at bounding box center [305, 294] width 7 height 7
click at [306, 296] on icon at bounding box center [305, 294] width 7 height 7
click at [306, 295] on icon at bounding box center [306, 294] width 3 height 4
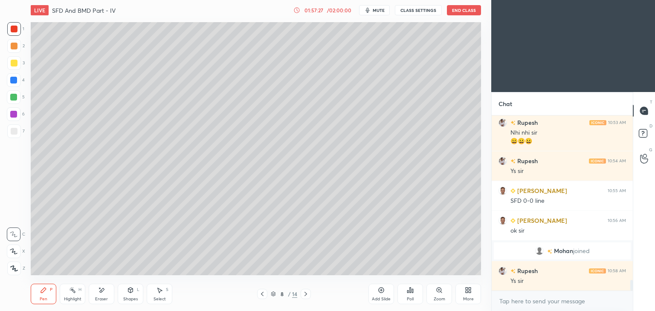
click at [306, 294] on icon at bounding box center [306, 294] width 3 height 4
click at [302, 293] on div at bounding box center [306, 294] width 10 height 10
click at [305, 293] on icon at bounding box center [306, 294] width 3 height 4
click at [305, 294] on icon at bounding box center [305, 294] width 7 height 7
click at [305, 293] on icon at bounding box center [306, 294] width 3 height 4
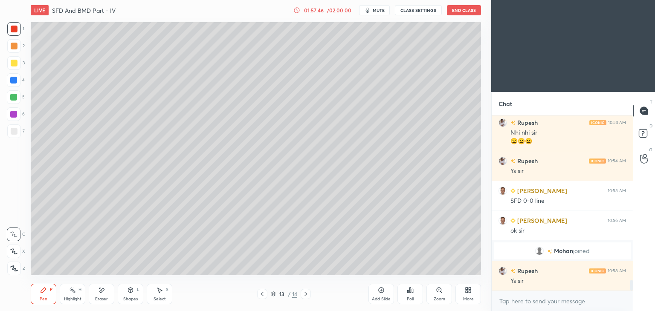
click at [307, 293] on icon at bounding box center [305, 294] width 7 height 7
click at [306, 293] on icon at bounding box center [305, 294] width 7 height 7
click at [307, 292] on icon at bounding box center [305, 294] width 7 height 7
click at [307, 293] on icon at bounding box center [305, 294] width 7 height 7
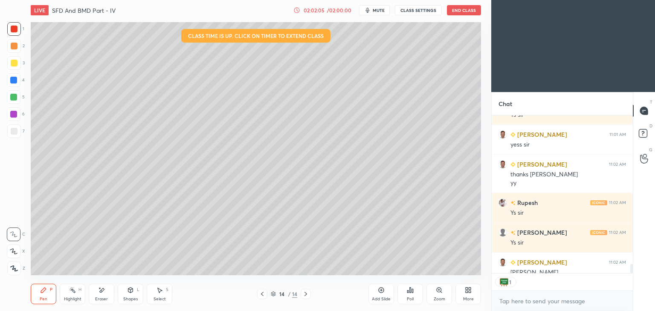
scroll to position [3, 3]
click at [466, 10] on button "End Class" at bounding box center [464, 10] width 34 height 10
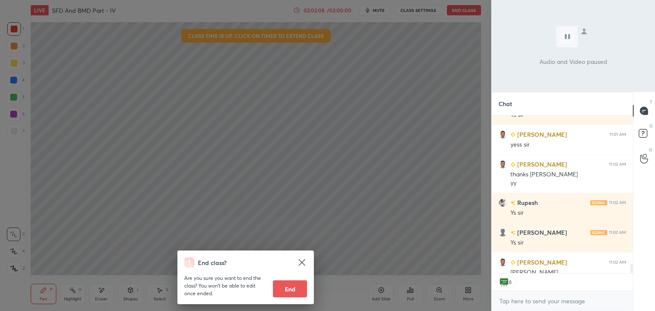
click at [293, 295] on button "End" at bounding box center [290, 289] width 34 height 17
type textarea "x"
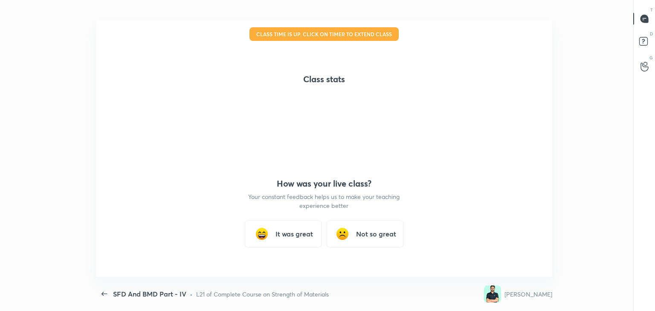
scroll to position [0, 0]
